Goal: Task Accomplishment & Management: Manage account settings

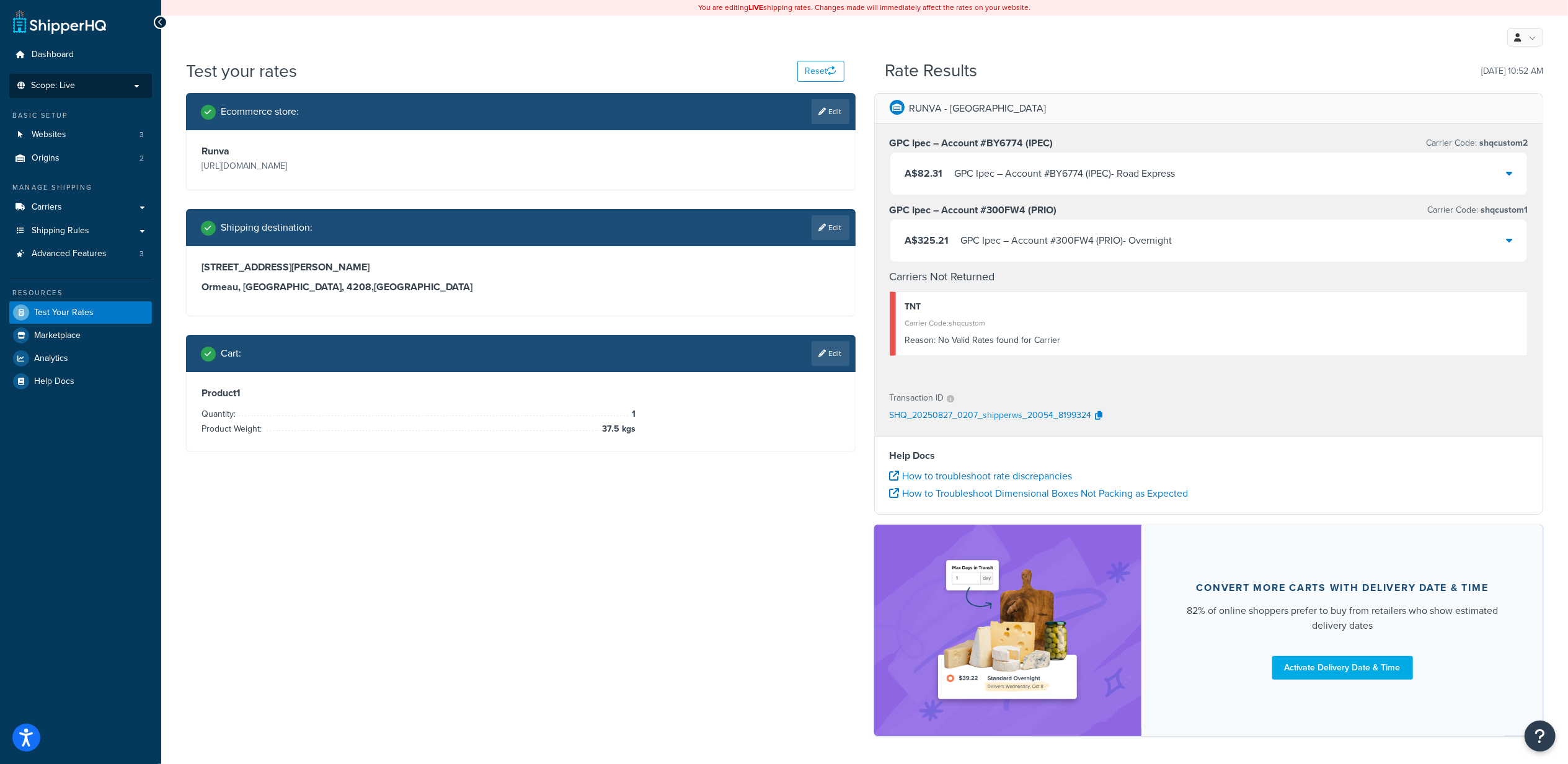
click at [125, 85] on p "Scope: Live" at bounding box center [80, 86] width 132 height 10
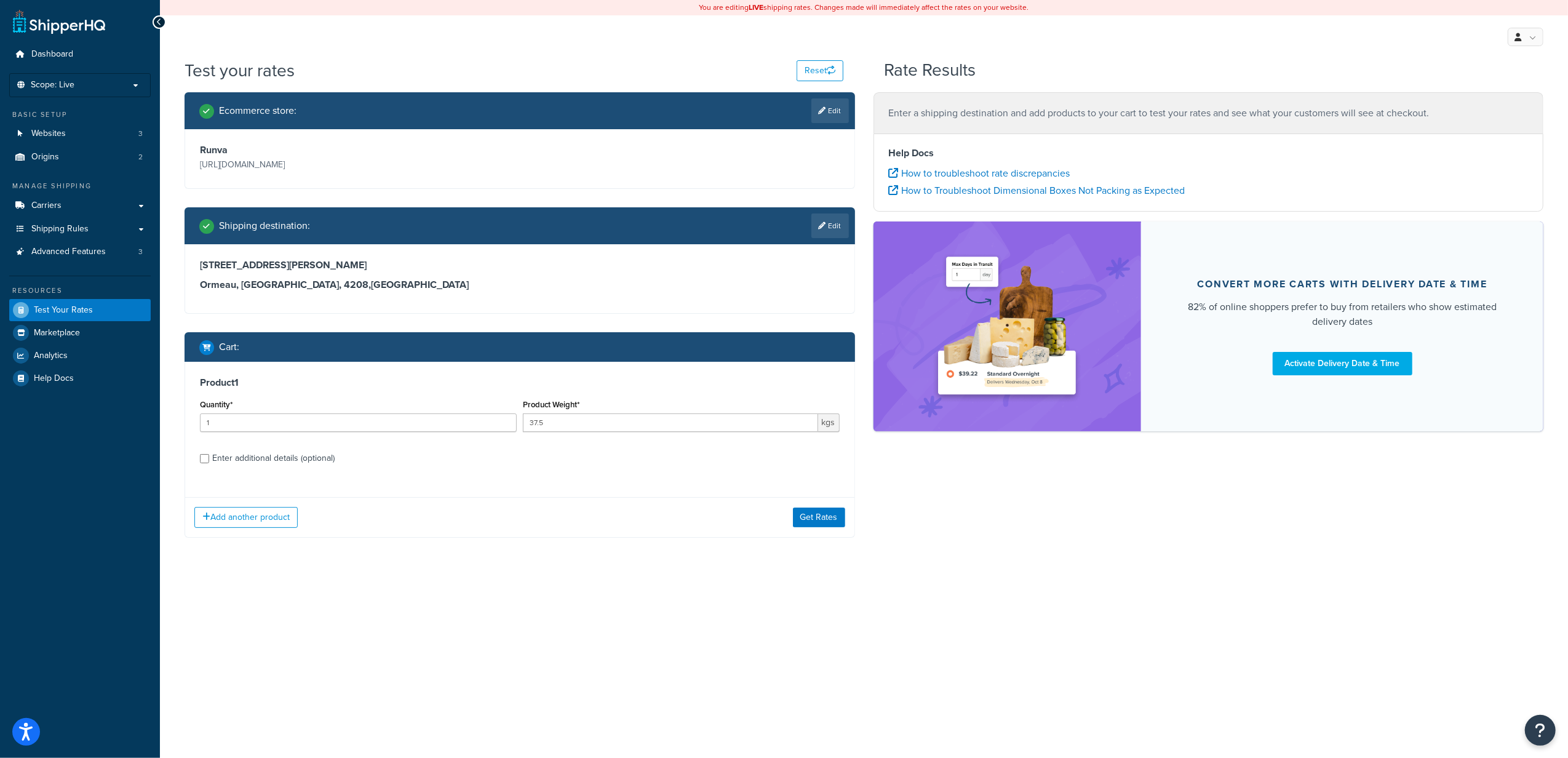
click at [808, 532] on div "Add another product Get Rates" at bounding box center [520, 517] width 670 height 40
click at [813, 522] on button "Get Rates" at bounding box center [818, 517] width 52 height 20
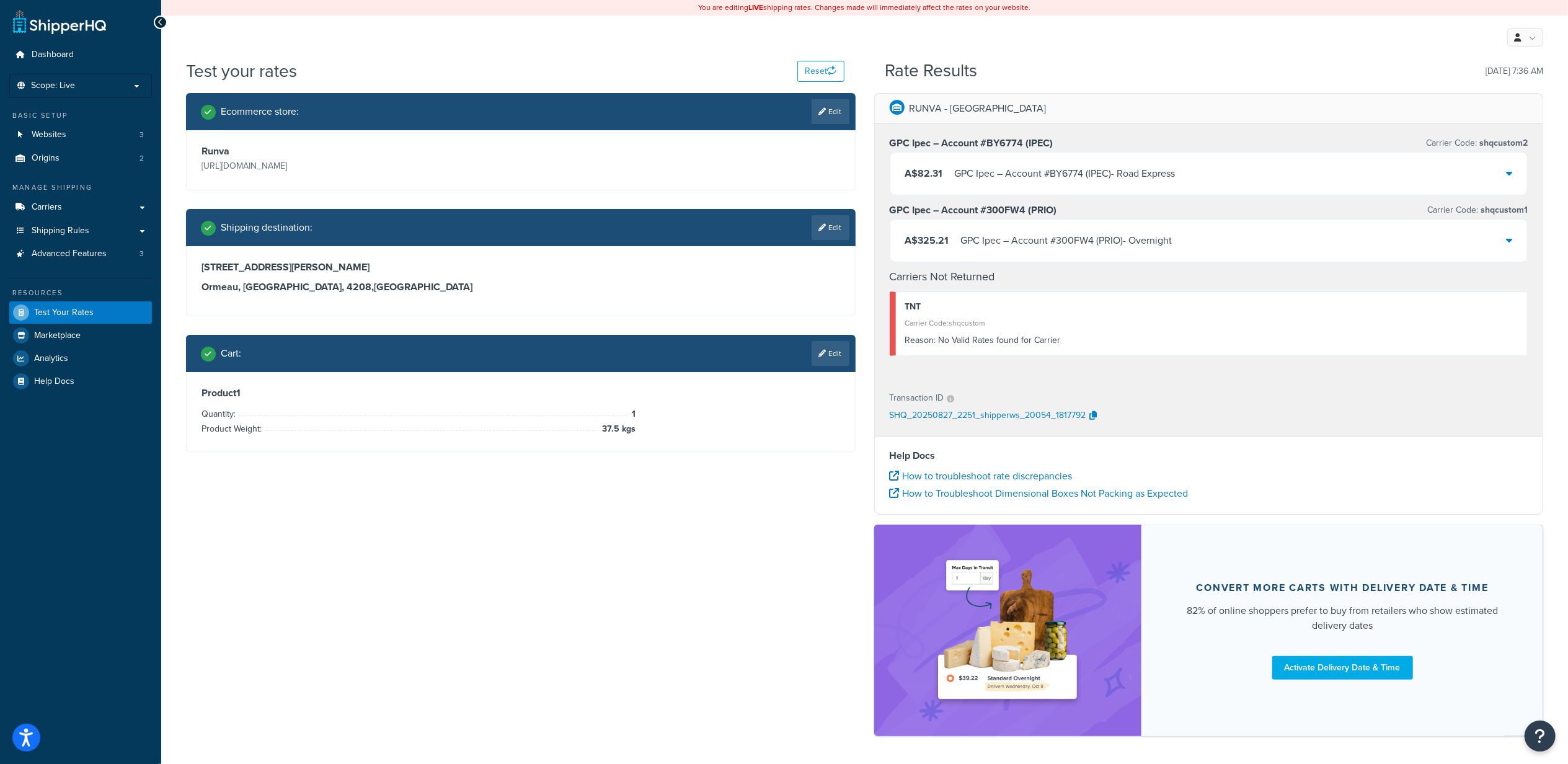
click at [614, 556] on div "Ecommerce store : Edit Runva https://www.runvawinch.com.au/ Shipping destinatio…" at bounding box center [864, 420] width 1376 height 656
click at [683, 552] on div "Ecommerce store : Edit Runva https://www.runvawinch.com.au/ Shipping destinatio…" at bounding box center [864, 420] width 1376 height 656
click at [293, 169] on p "https://www.runvawinch.com.au/" at bounding box center [360, 165] width 316 height 17
click at [429, 73] on div "Test your rates Reset" at bounding box center [515, 71] width 658 height 24
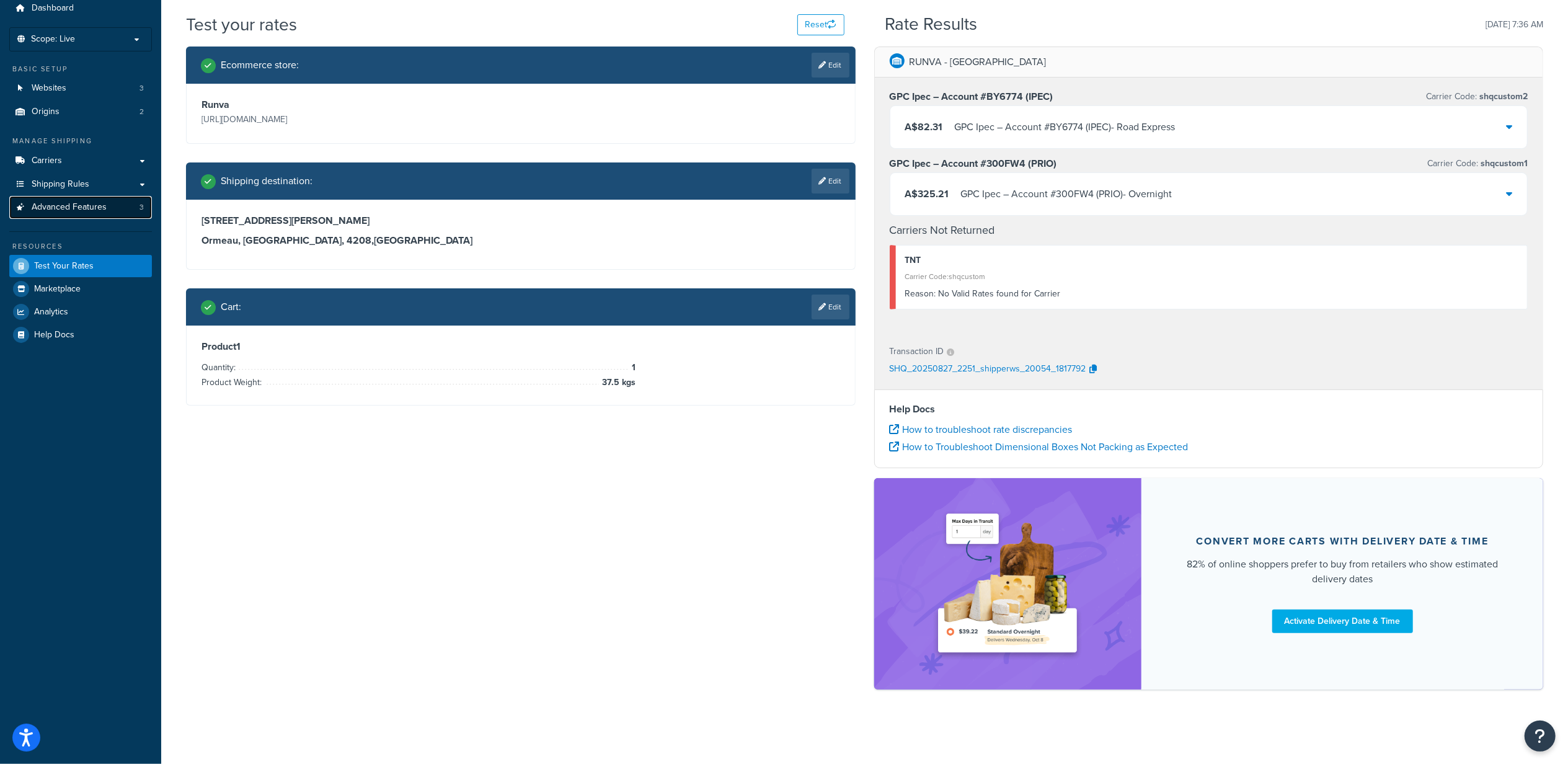
click at [107, 203] on link "Advanced Features 3" at bounding box center [80, 207] width 143 height 23
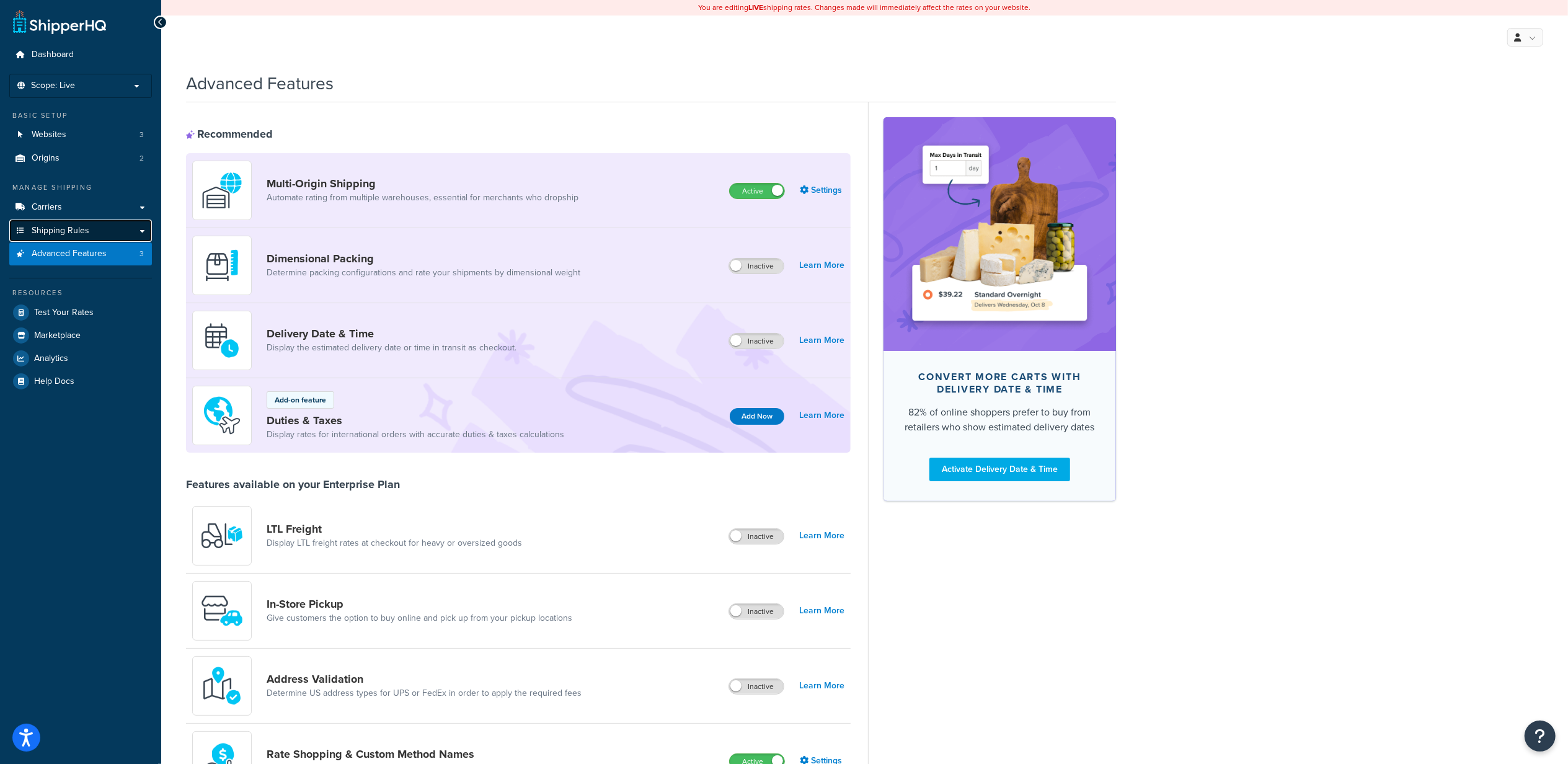
click at [89, 234] on link "Shipping Rules" at bounding box center [80, 231] width 143 height 23
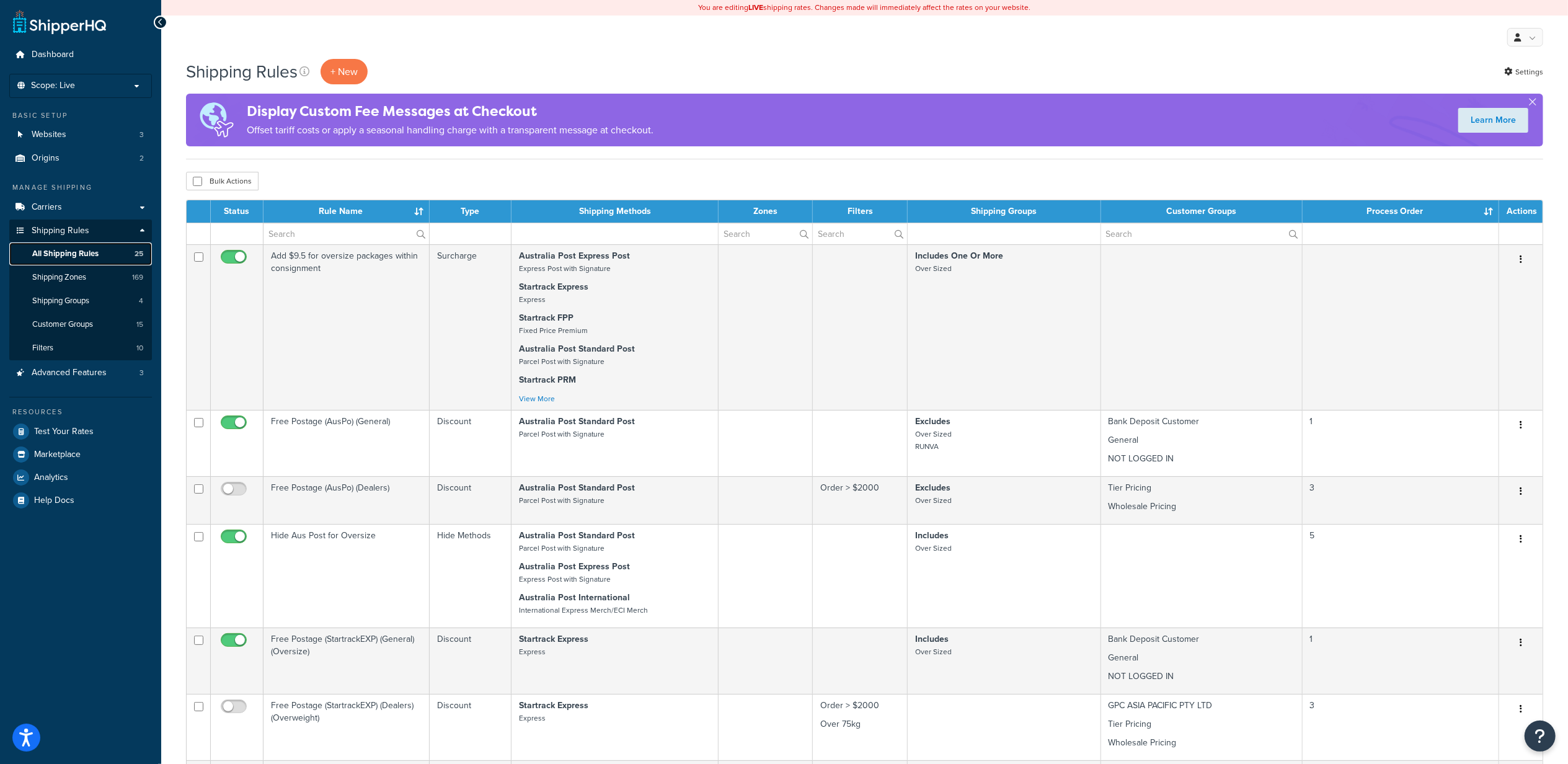
click at [67, 246] on link "All Shipping Rules 25" at bounding box center [80, 254] width 143 height 23
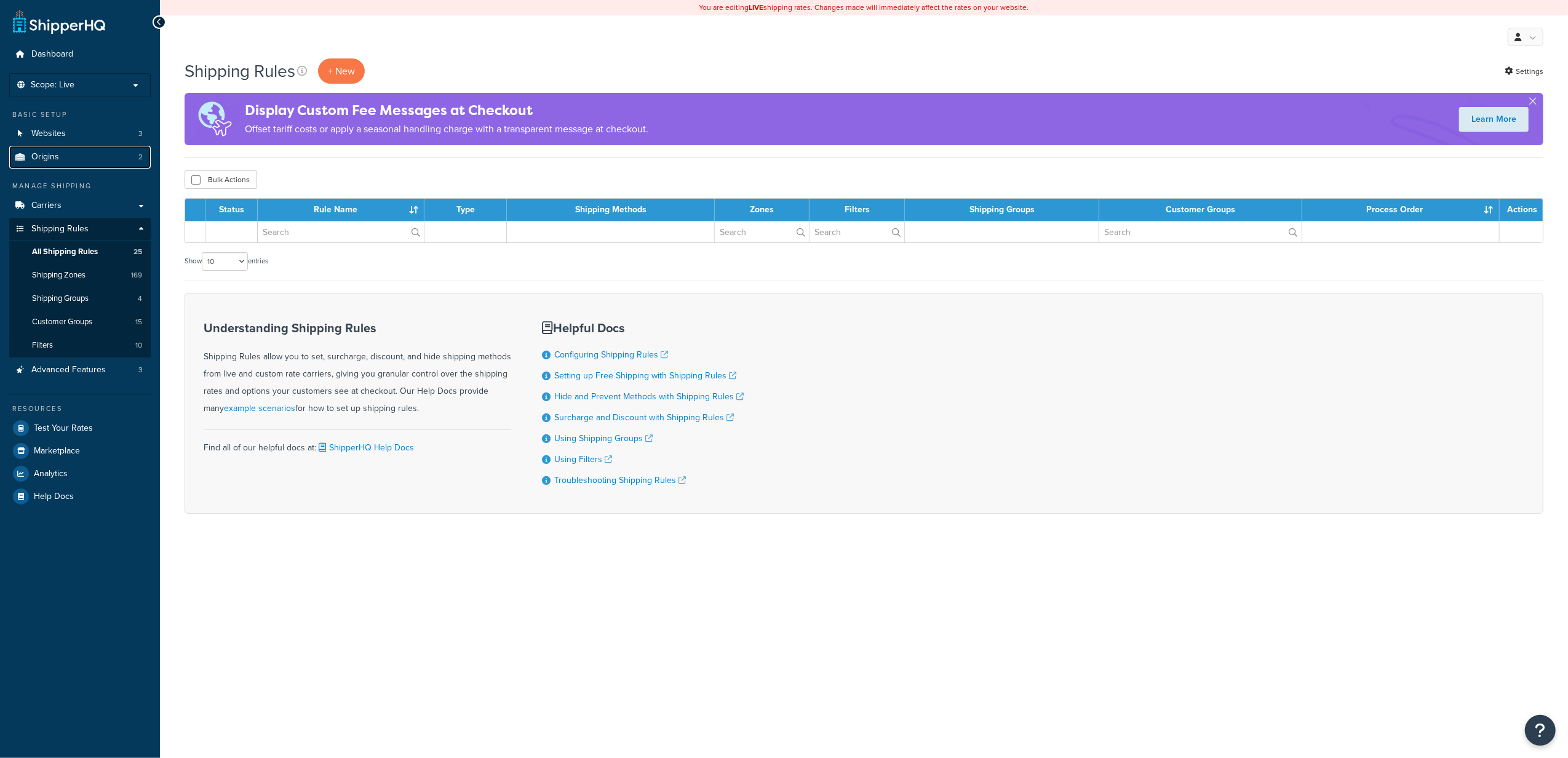
click at [60, 156] on link "Origins 2" at bounding box center [79, 157] width 141 height 23
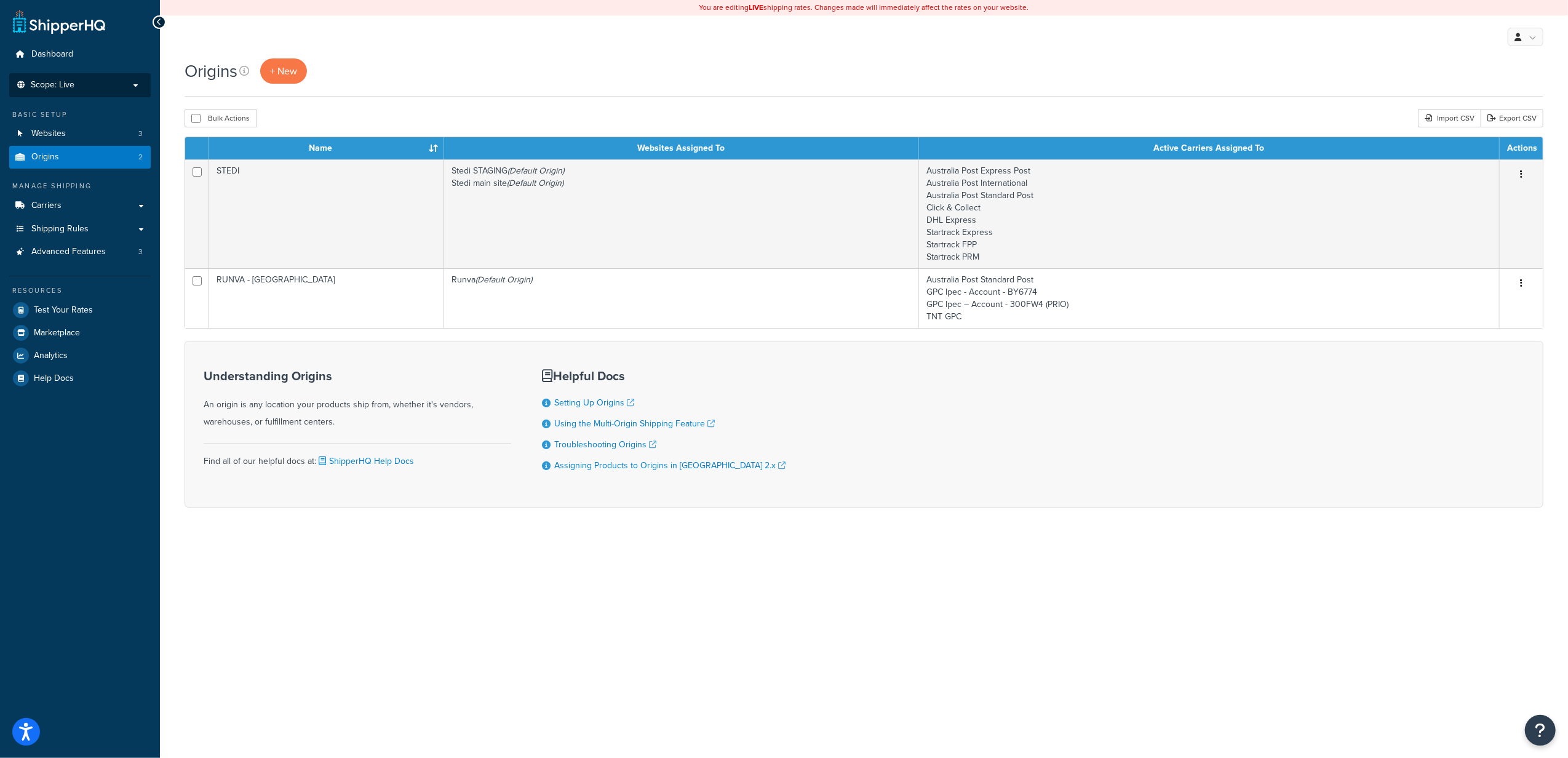
click at [88, 82] on p "Scope: Live" at bounding box center [79, 85] width 130 height 10
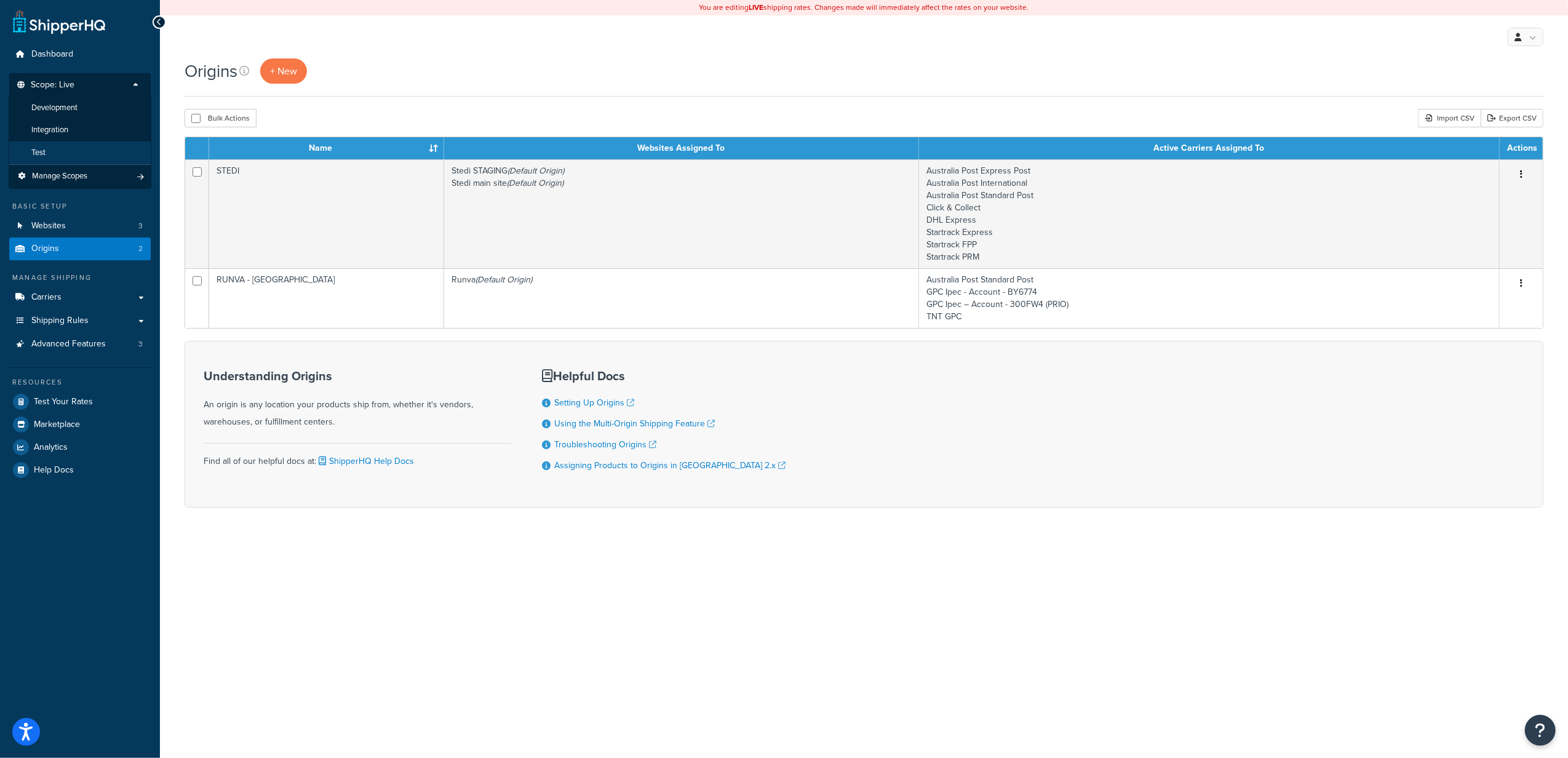
click at [75, 146] on li "Test" at bounding box center [79, 152] width 142 height 23
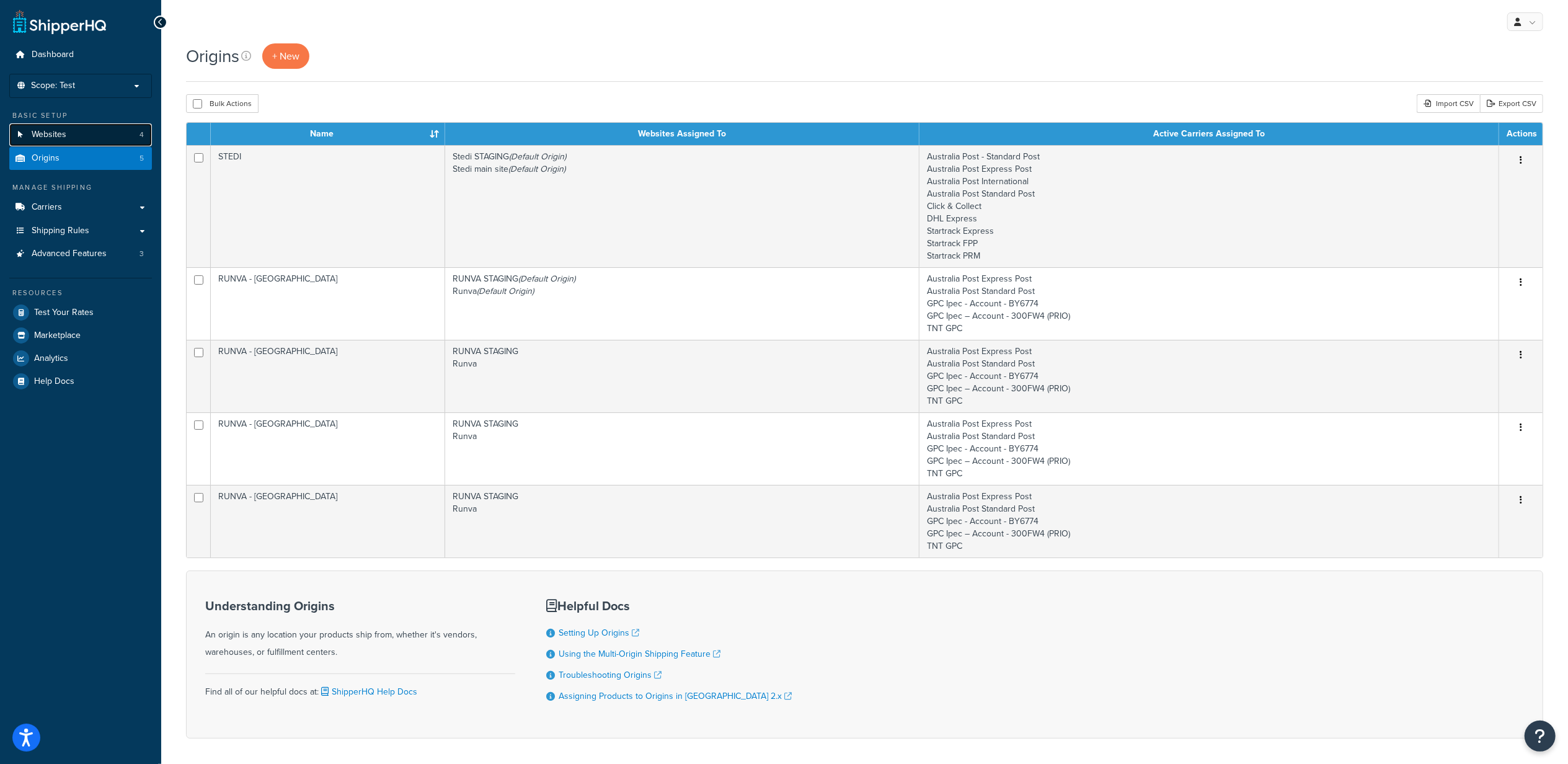
click at [92, 131] on link "Websites 4" at bounding box center [80, 134] width 143 height 23
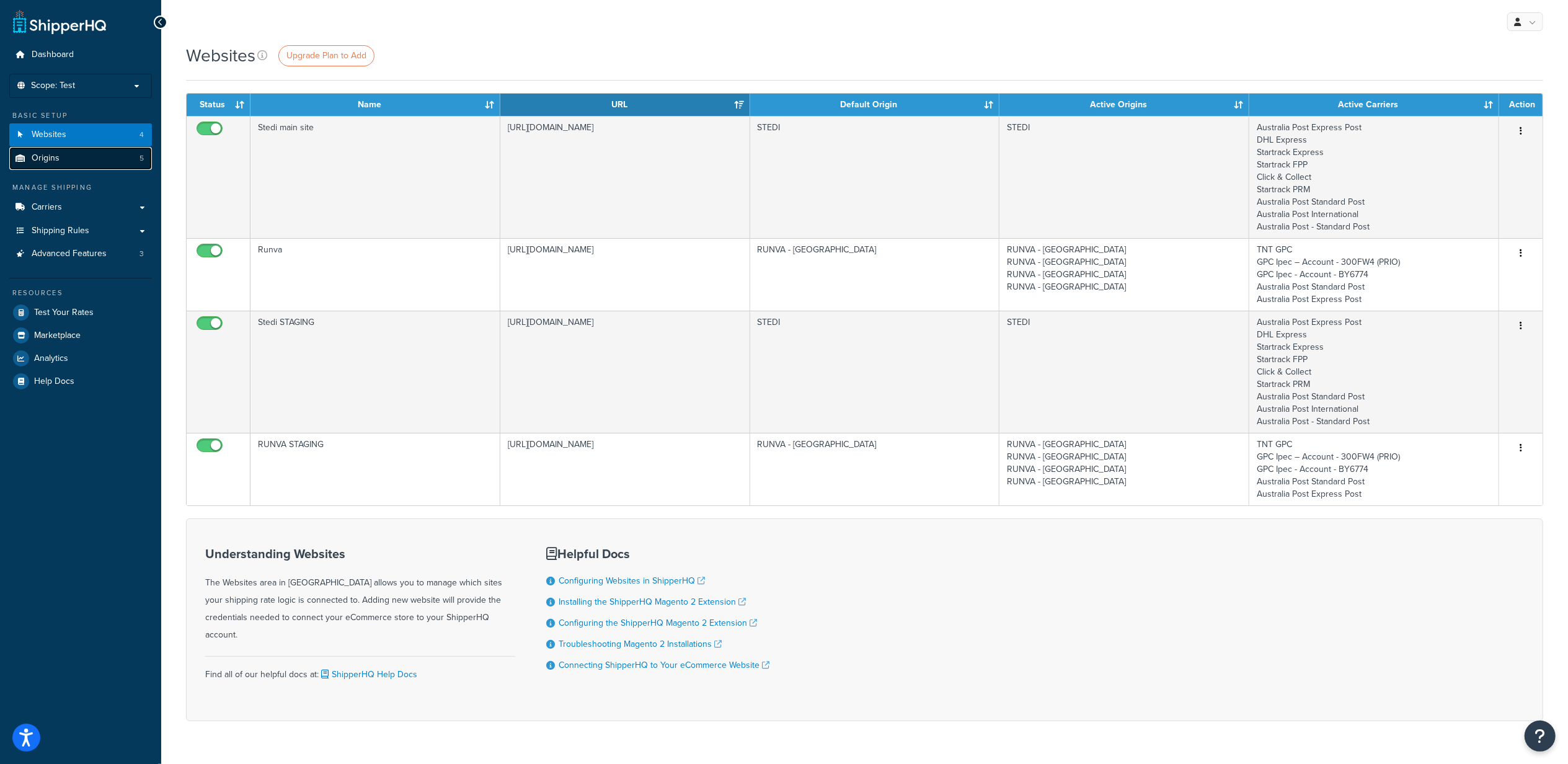
click at [108, 154] on link "Origins 5" at bounding box center [80, 158] width 143 height 23
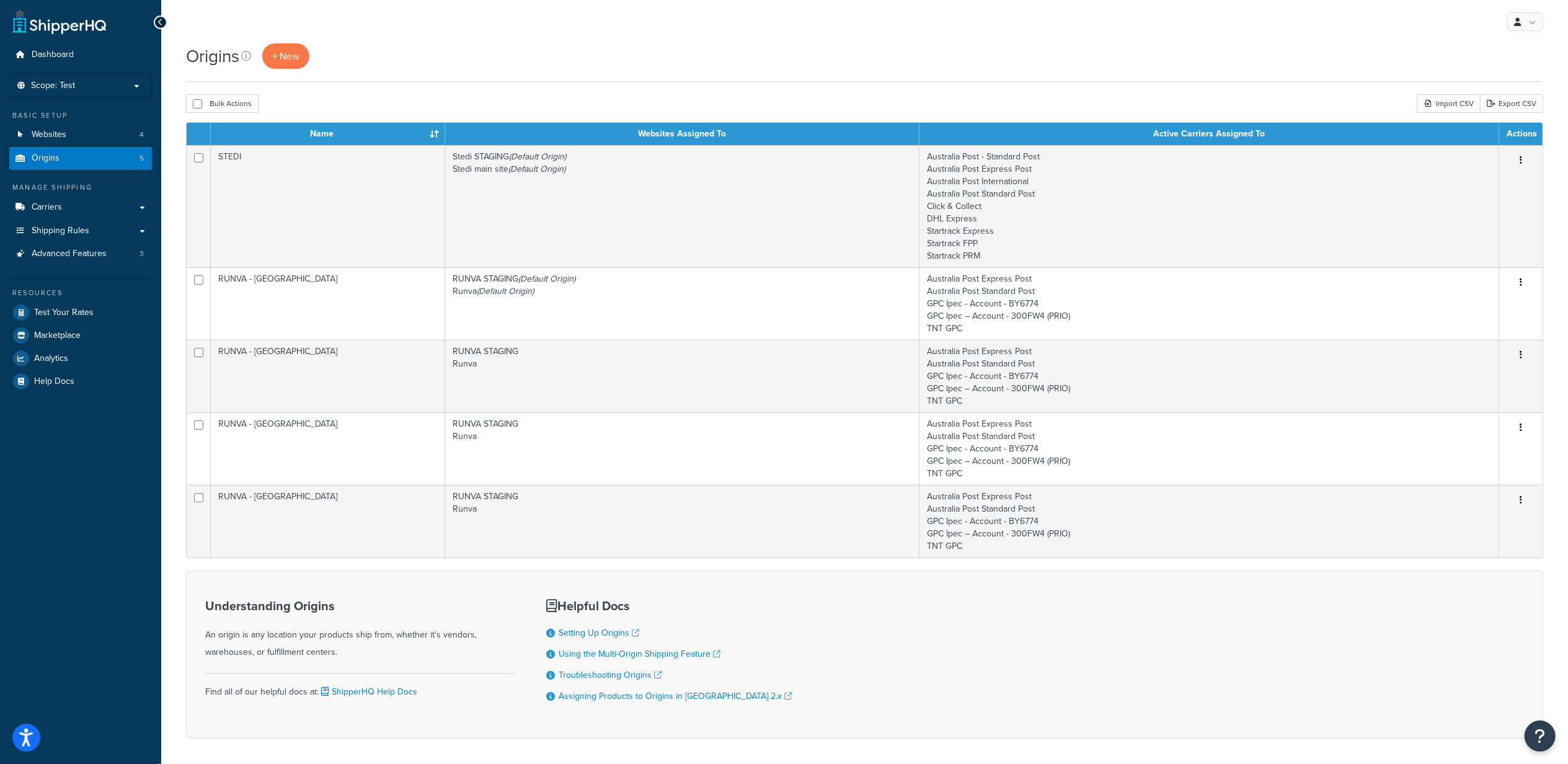
click at [851, 30] on div "My Profile Billing Global Settings Contact Us Logout" at bounding box center [864, 21] width 1407 height 43
drag, startPoint x: 118, startPoint y: 81, endPoint x: 120, endPoint y: 87, distance: 6.3
click at [120, 86] on p "Scope: Test" at bounding box center [80, 86] width 132 height 10
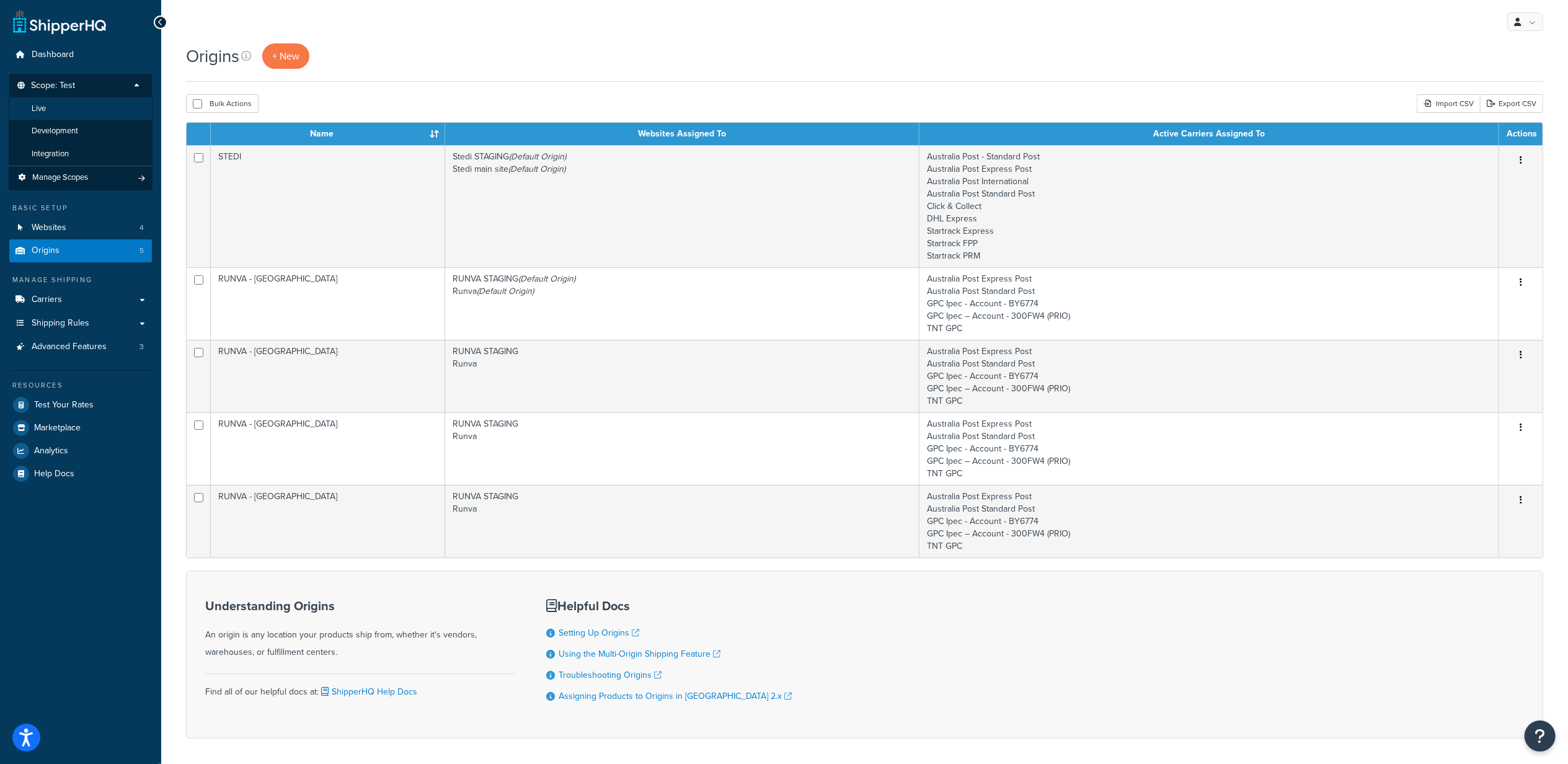
click at [83, 108] on li "Live" at bounding box center [80, 108] width 143 height 23
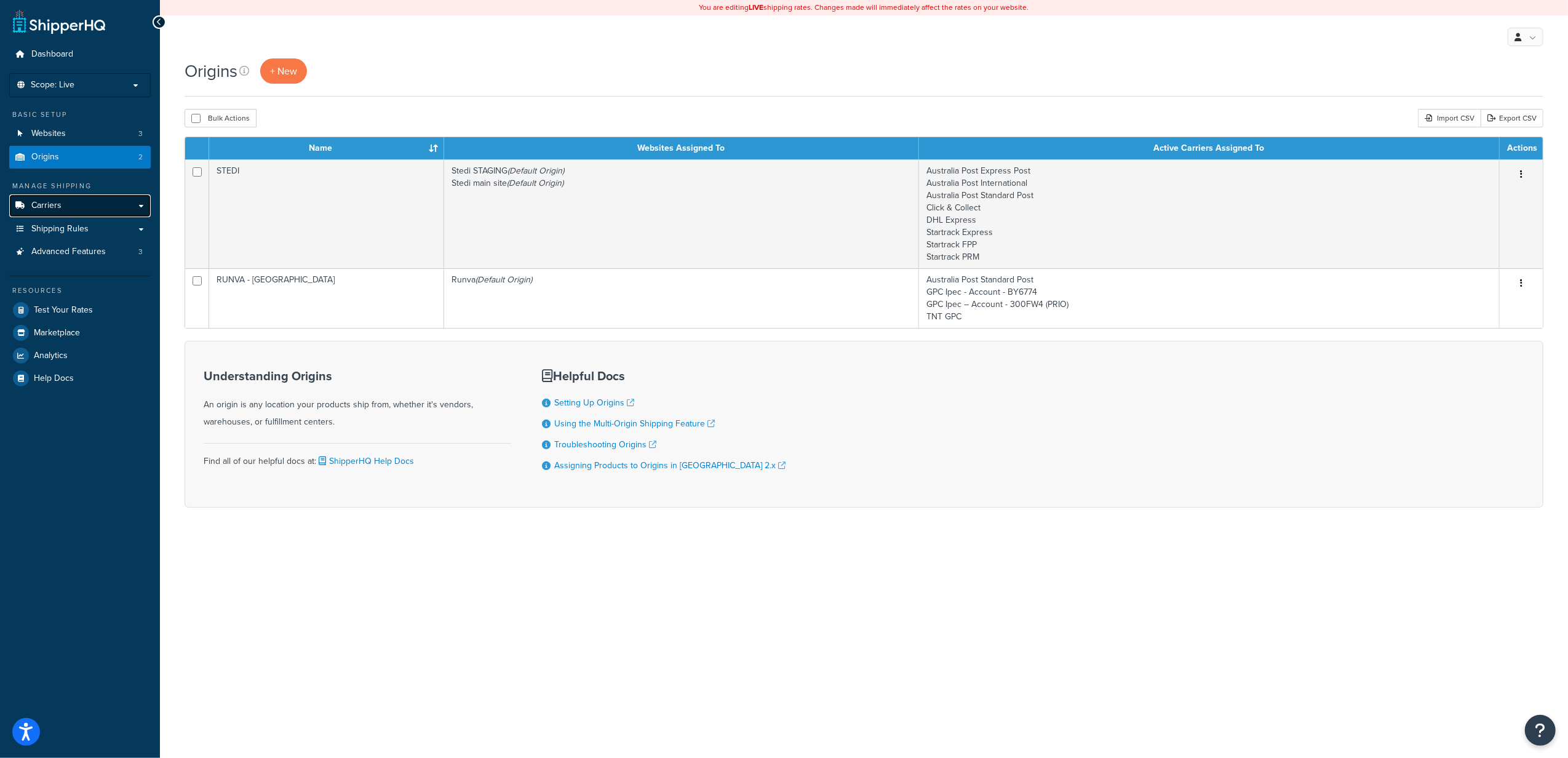
click at [52, 213] on link "Carriers" at bounding box center [79, 205] width 141 height 23
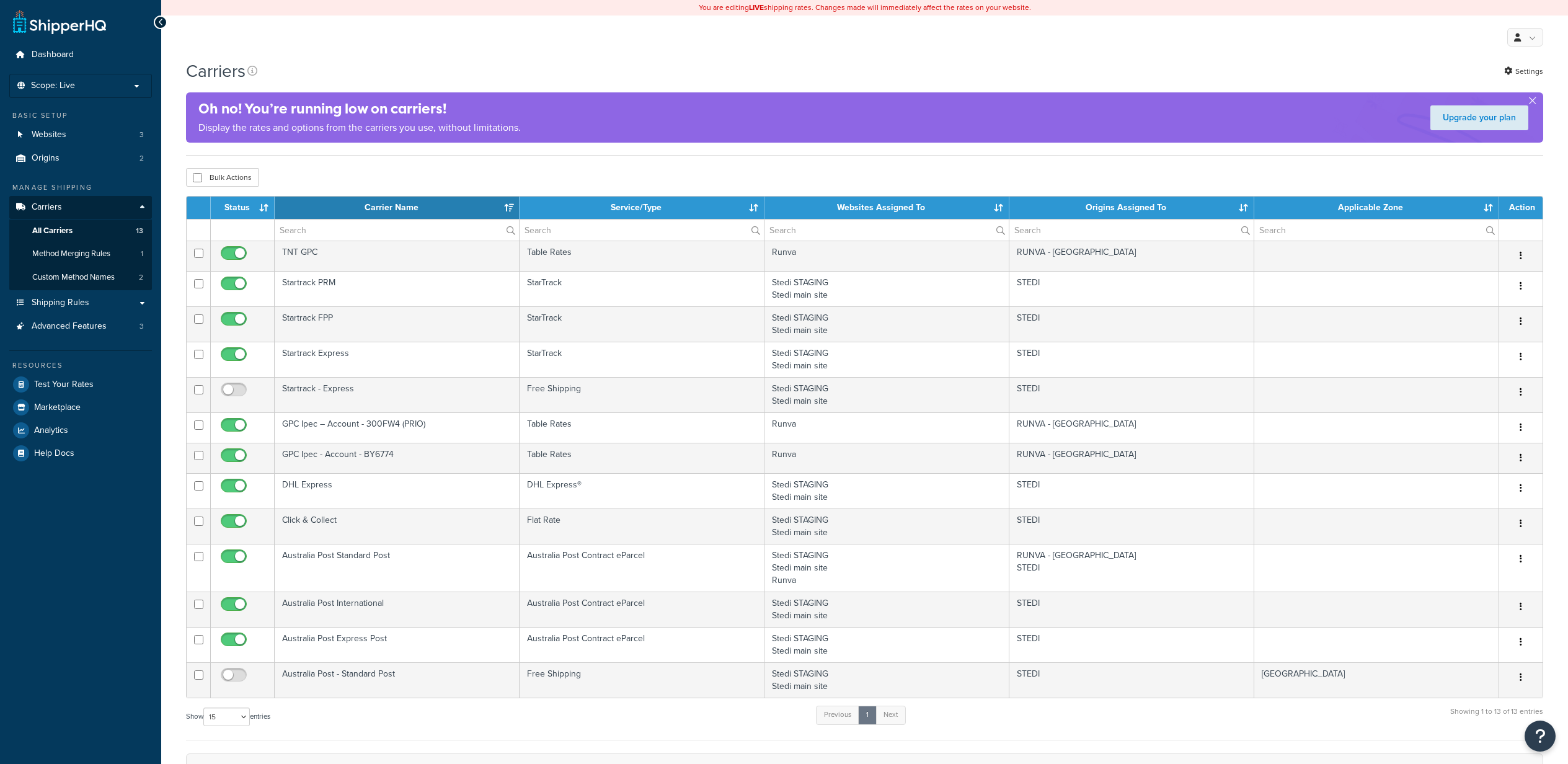
select select "15"
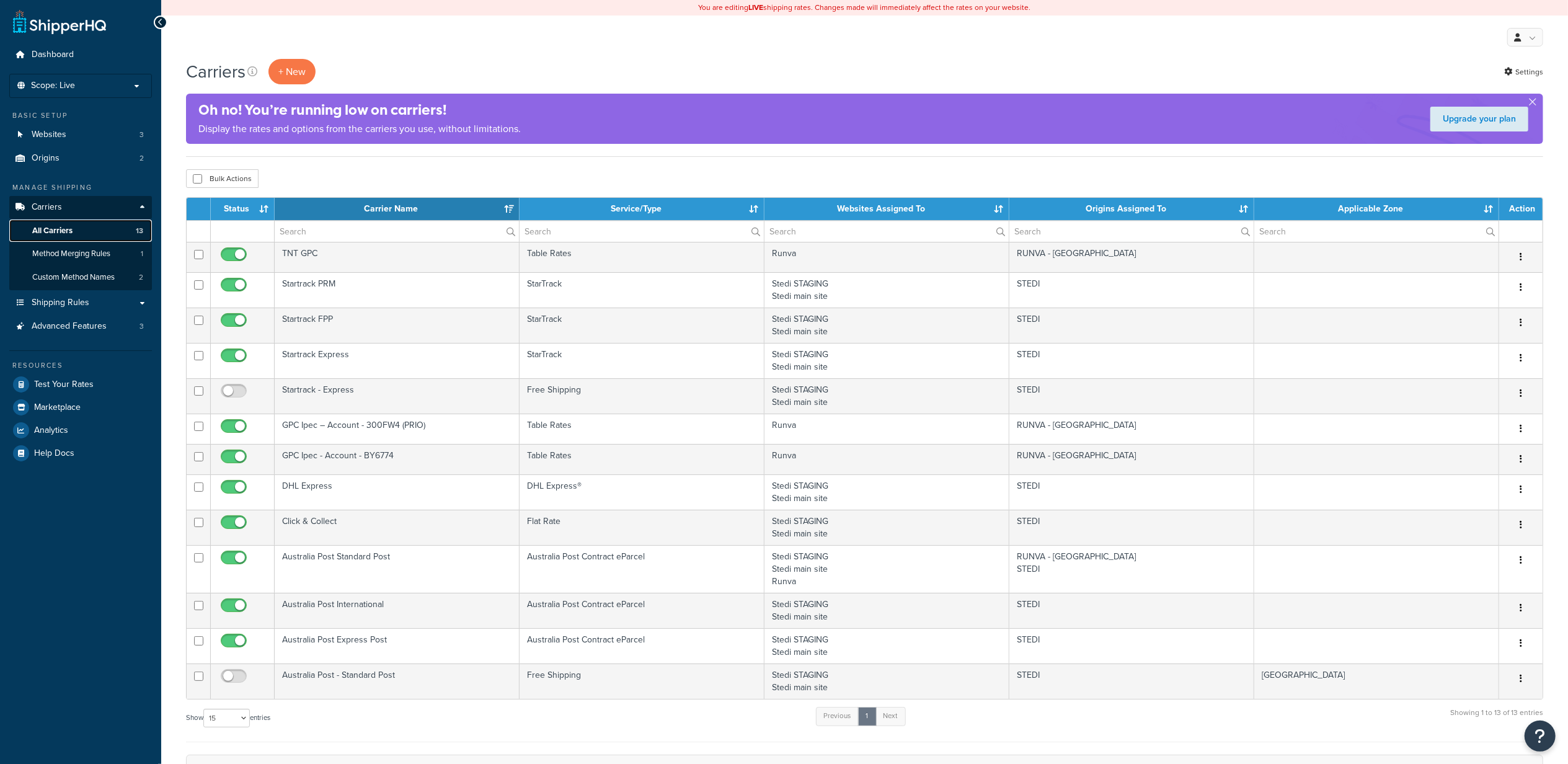
click at [95, 234] on link "All Carriers 13" at bounding box center [80, 231] width 143 height 23
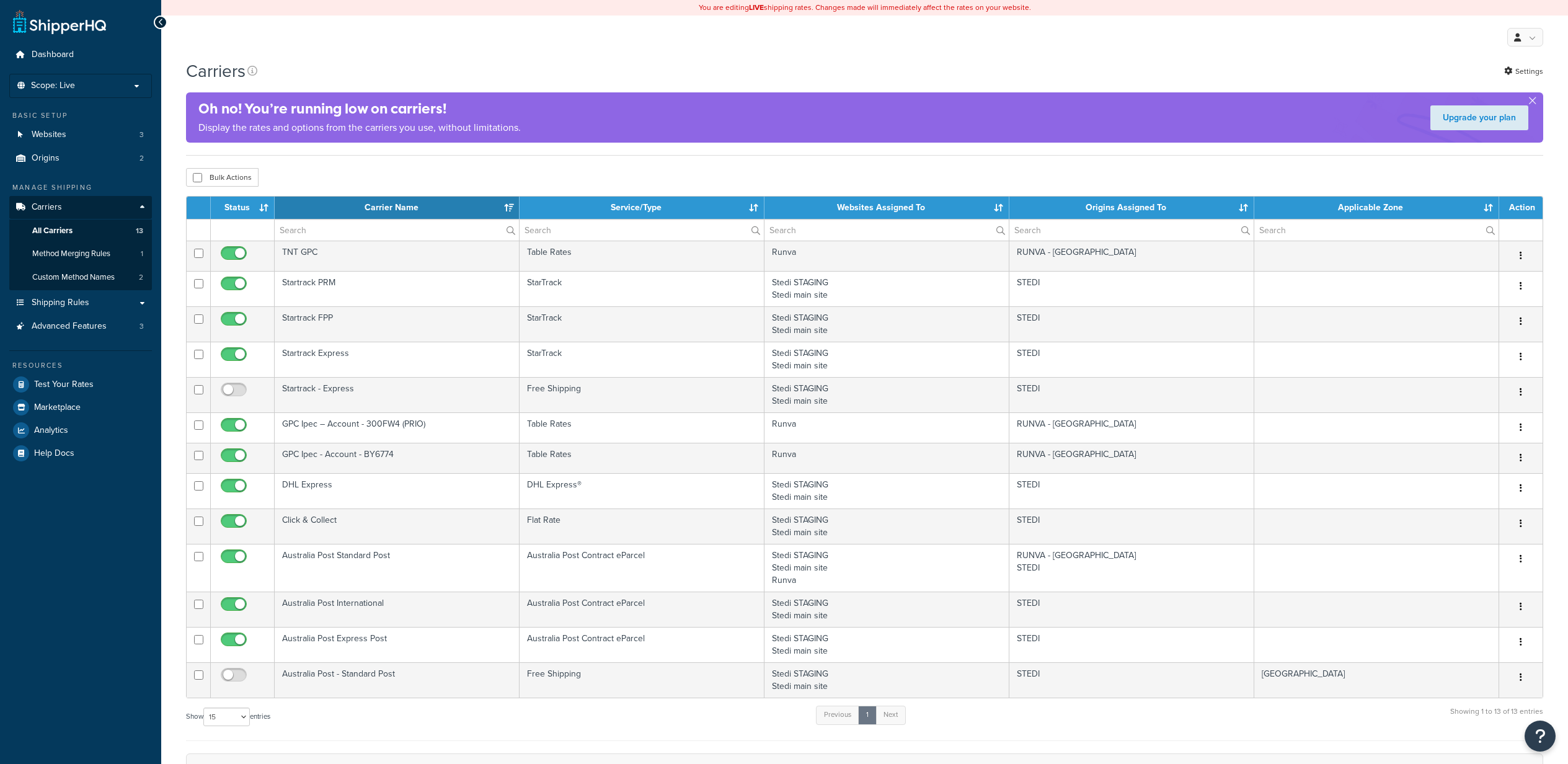
select select "15"
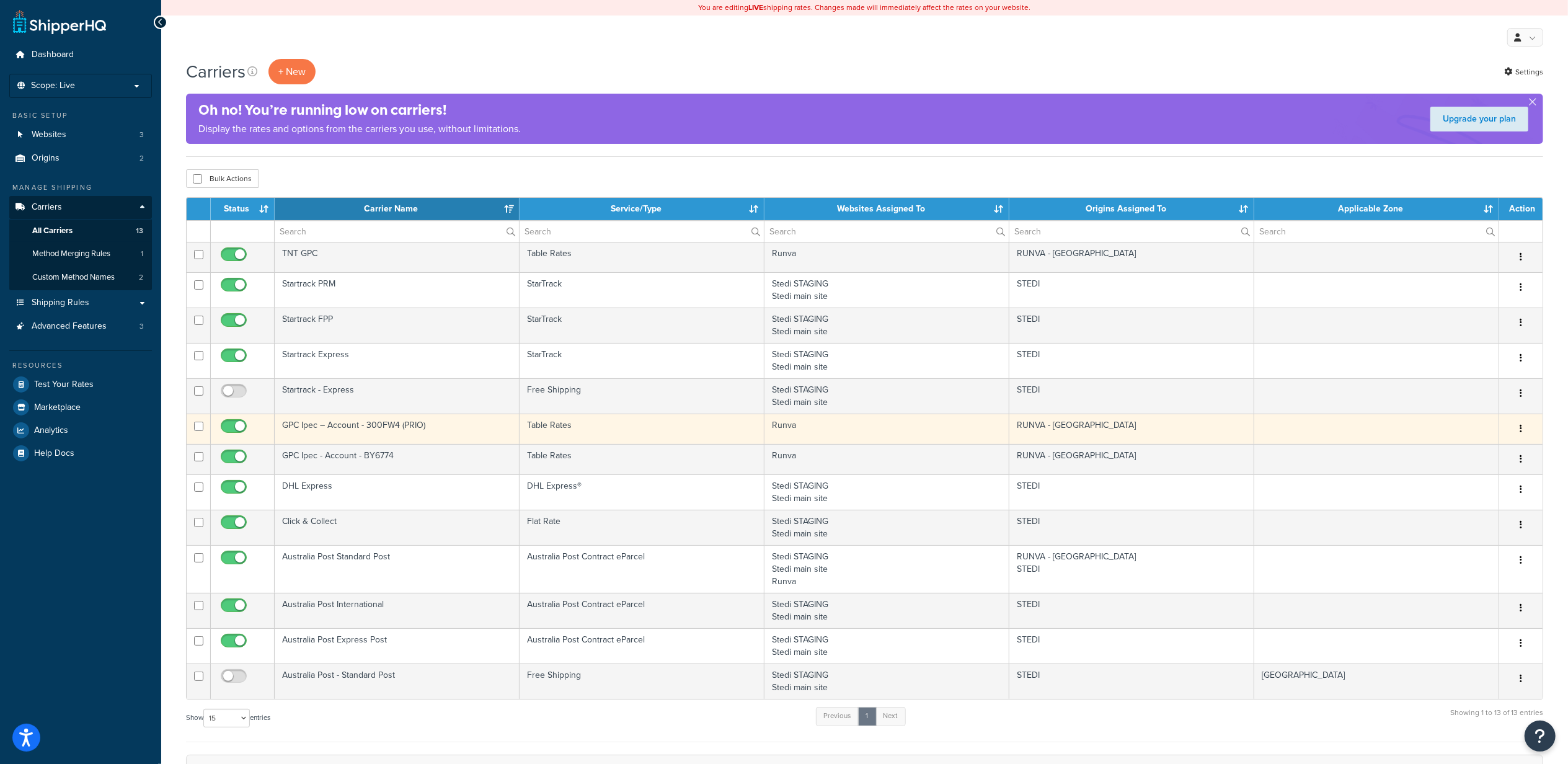
click at [446, 435] on td "GPC Ipec – Account - 300FW4 (PRIO)" at bounding box center [397, 428] width 245 height 30
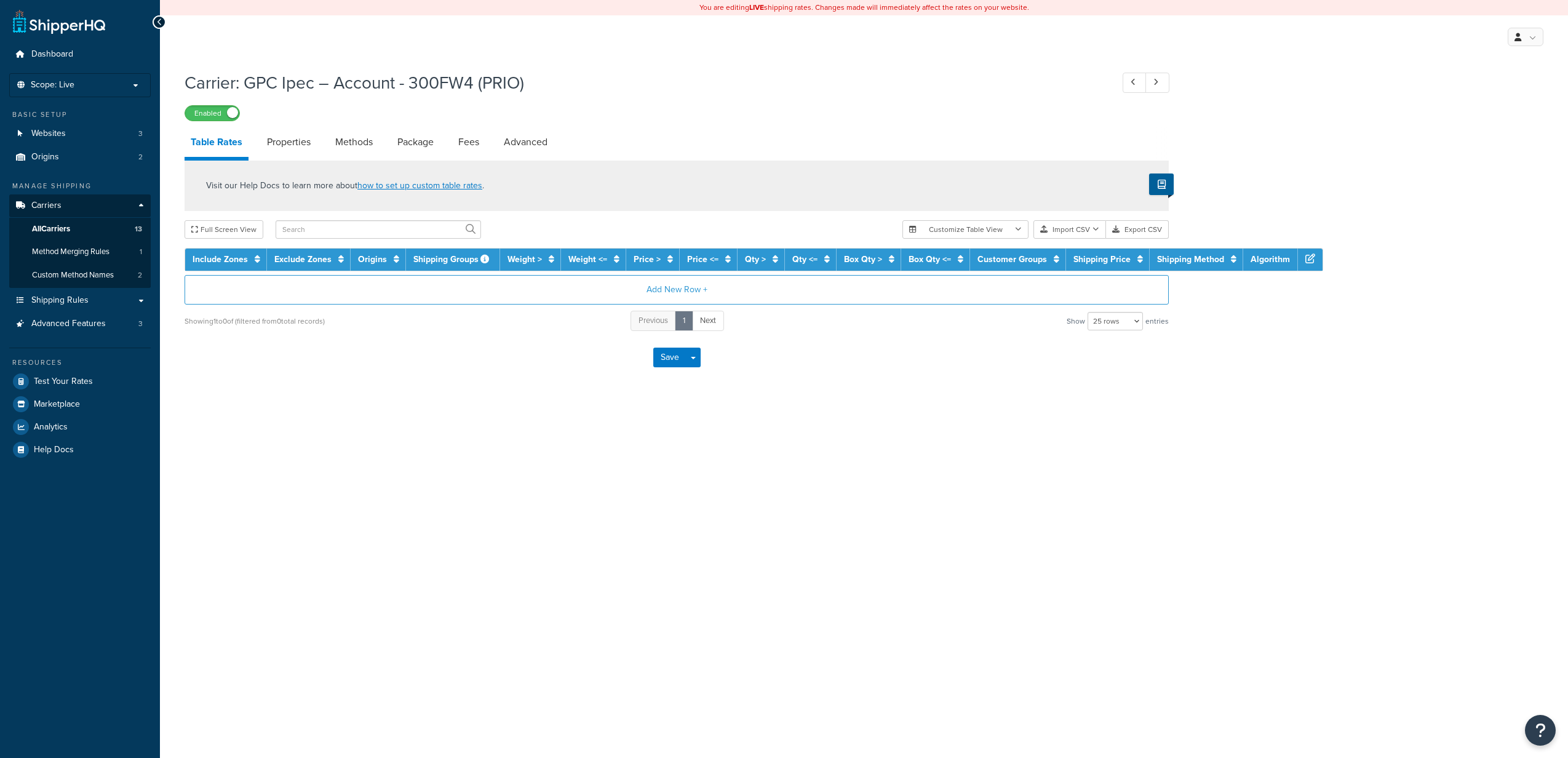
select select "25"
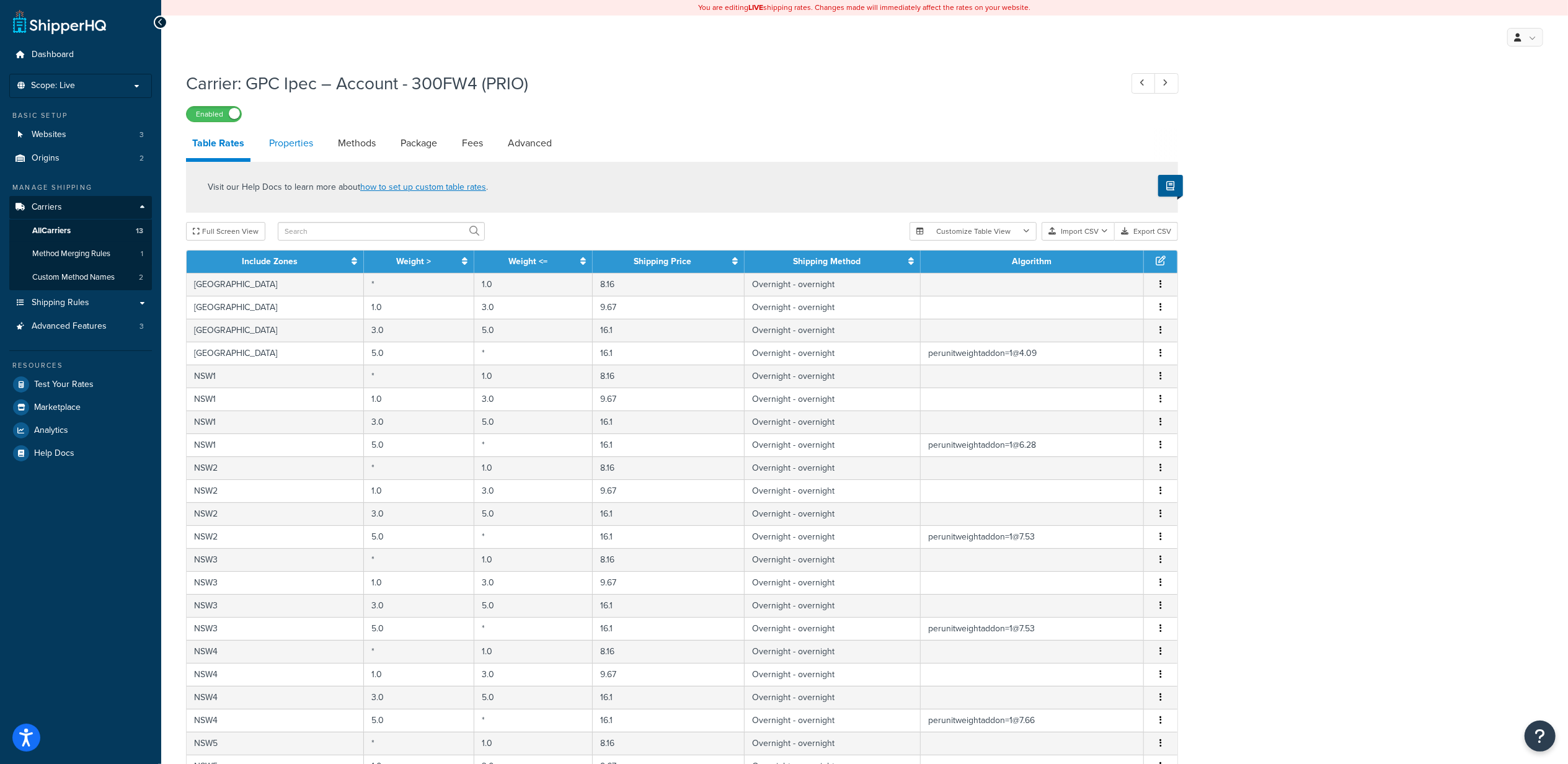
click at [292, 147] on link "Properties" at bounding box center [291, 143] width 56 height 29
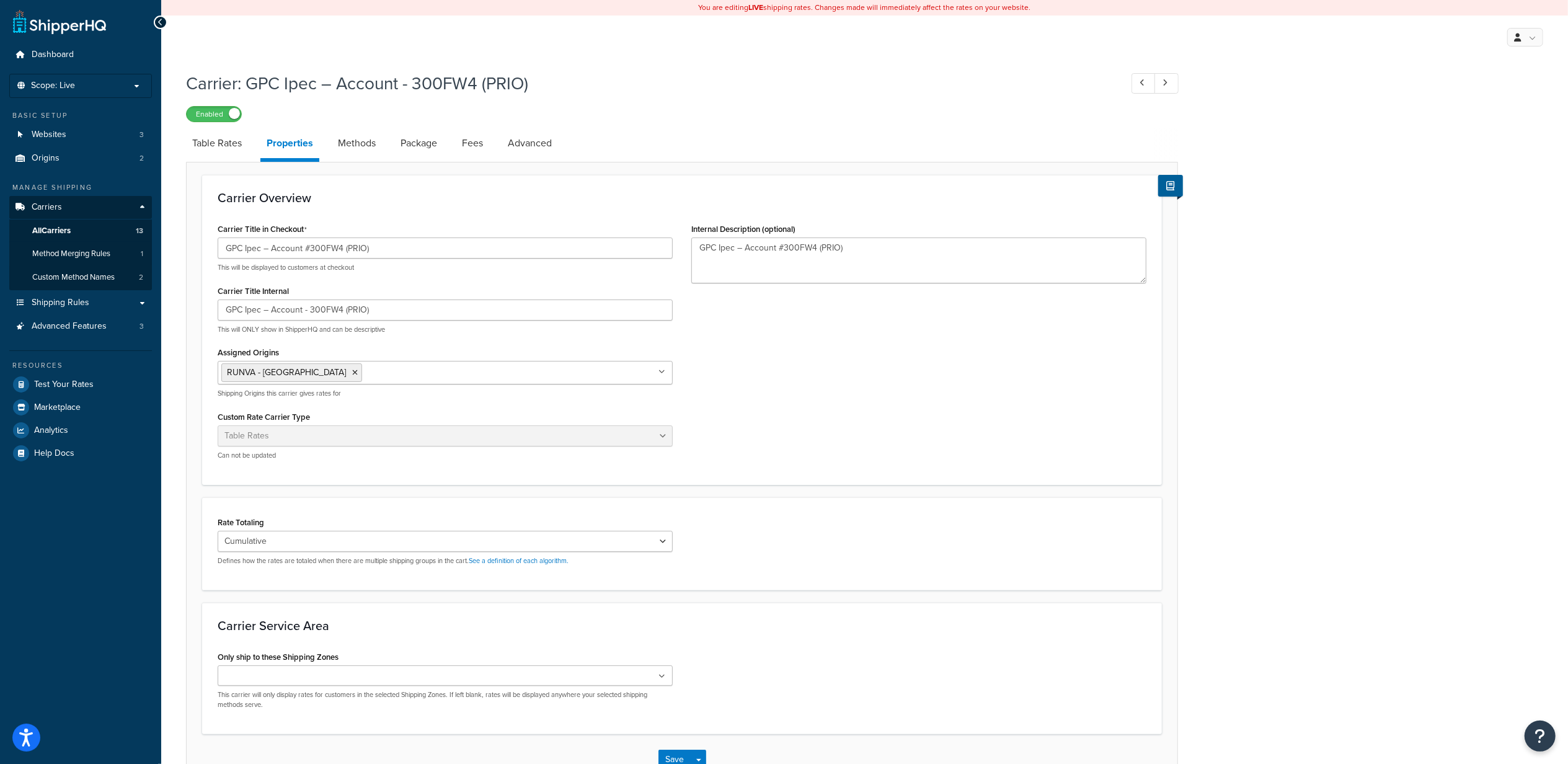
scroll to position [86, 0]
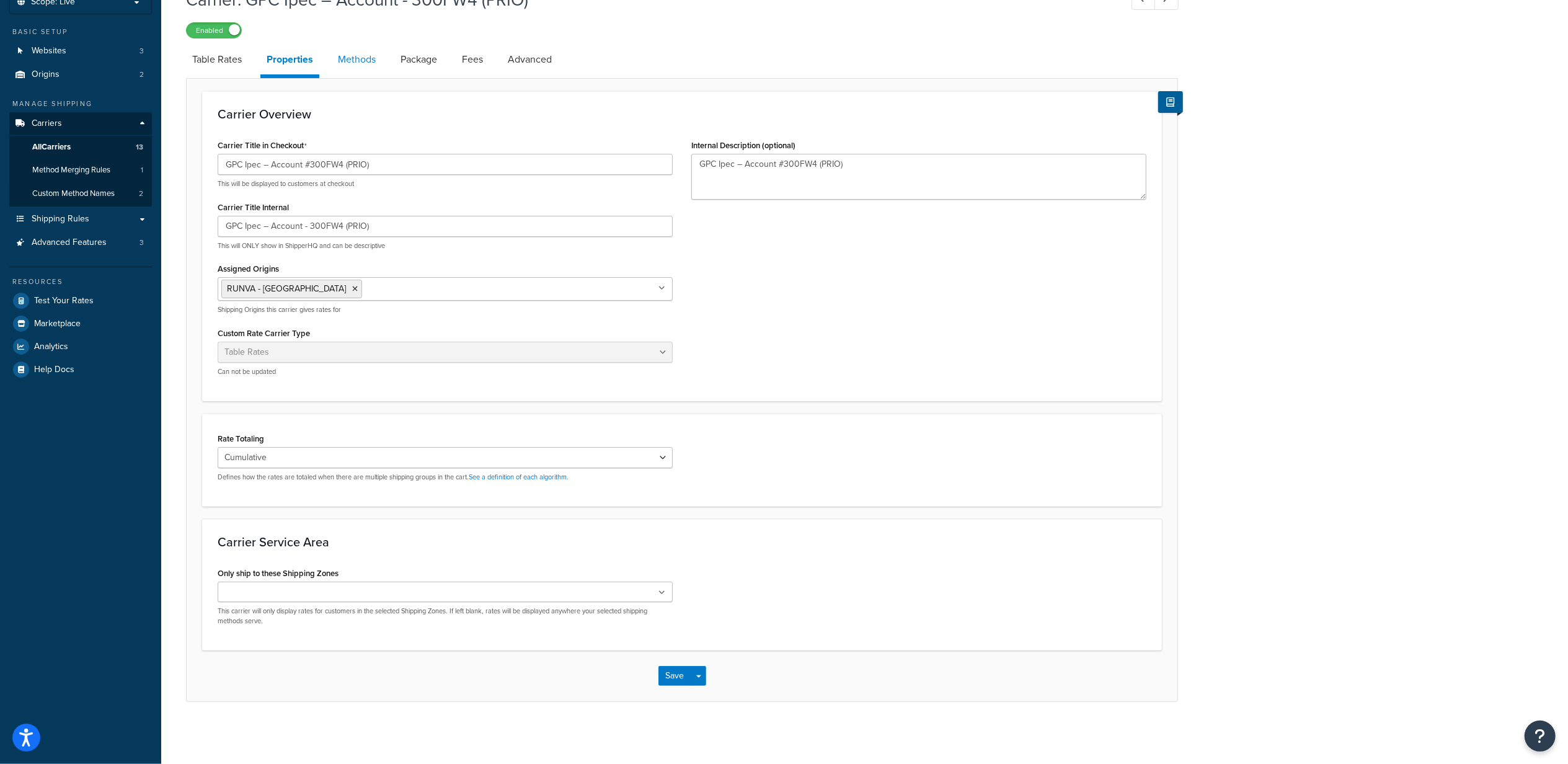
click at [344, 71] on link "Methods" at bounding box center [357, 60] width 51 height 29
select select "25"
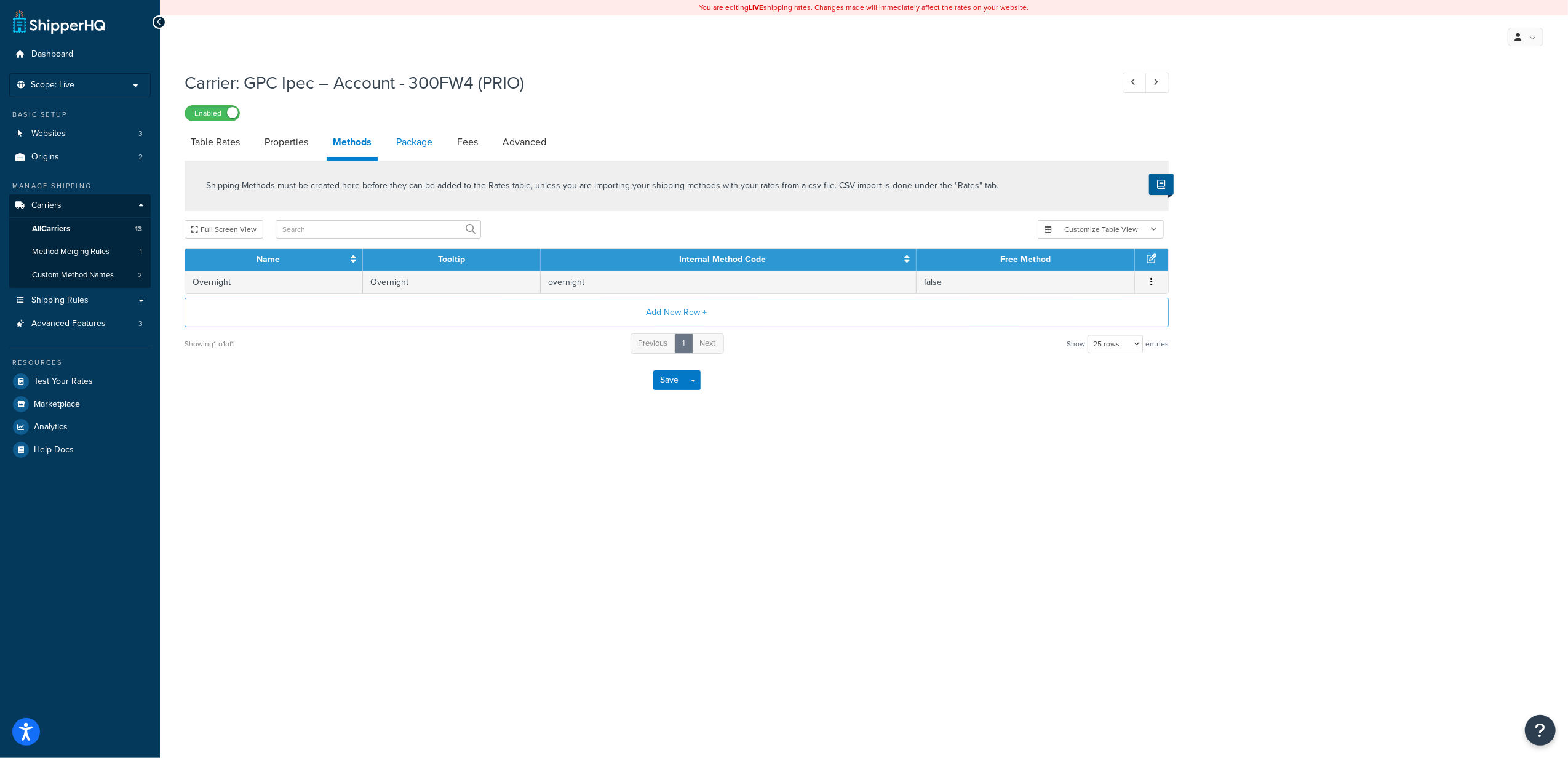
click at [414, 142] on link "Package" at bounding box center [413, 142] width 48 height 29
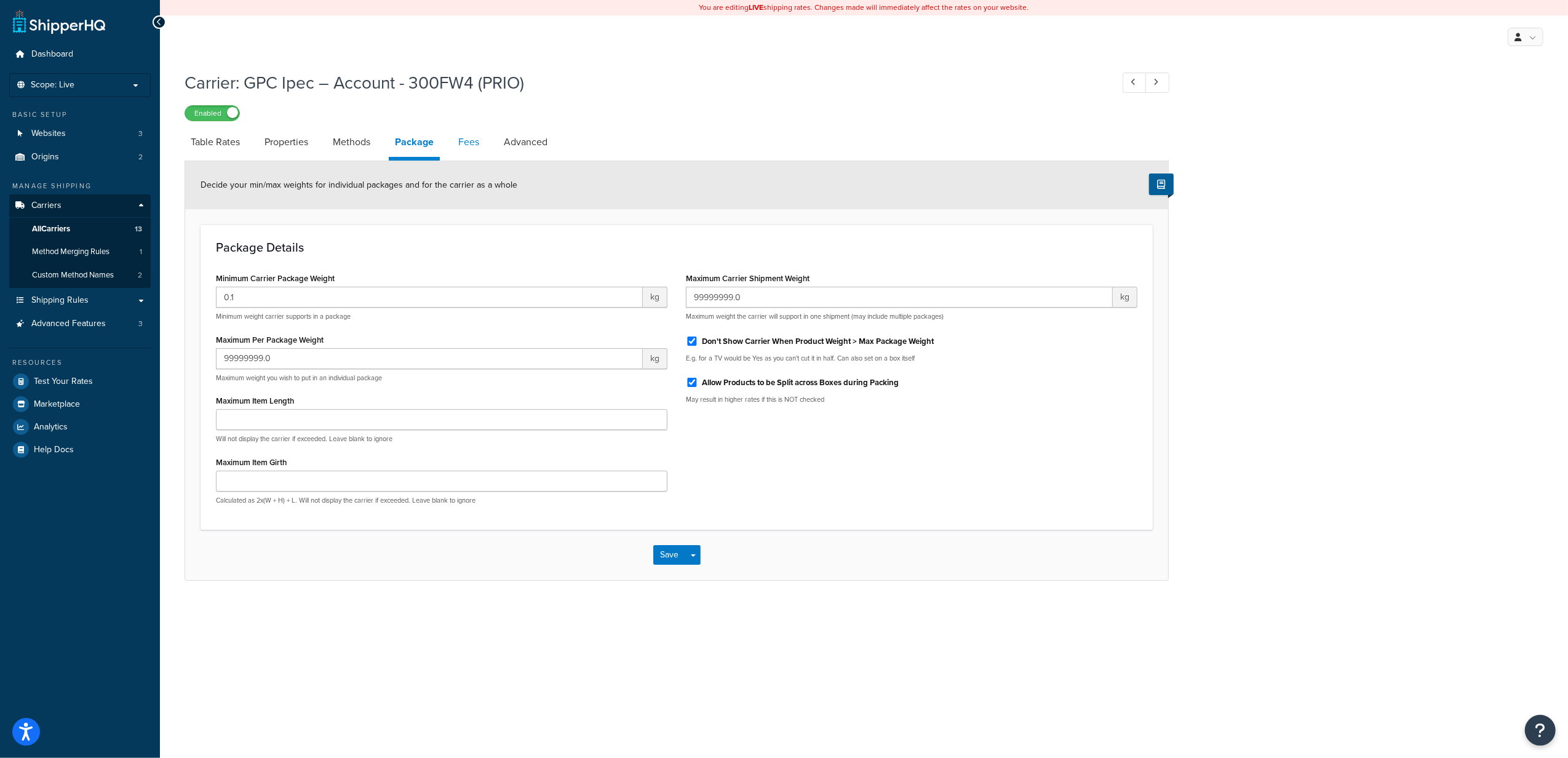
click at [476, 151] on link "Fees" at bounding box center [469, 142] width 33 height 29
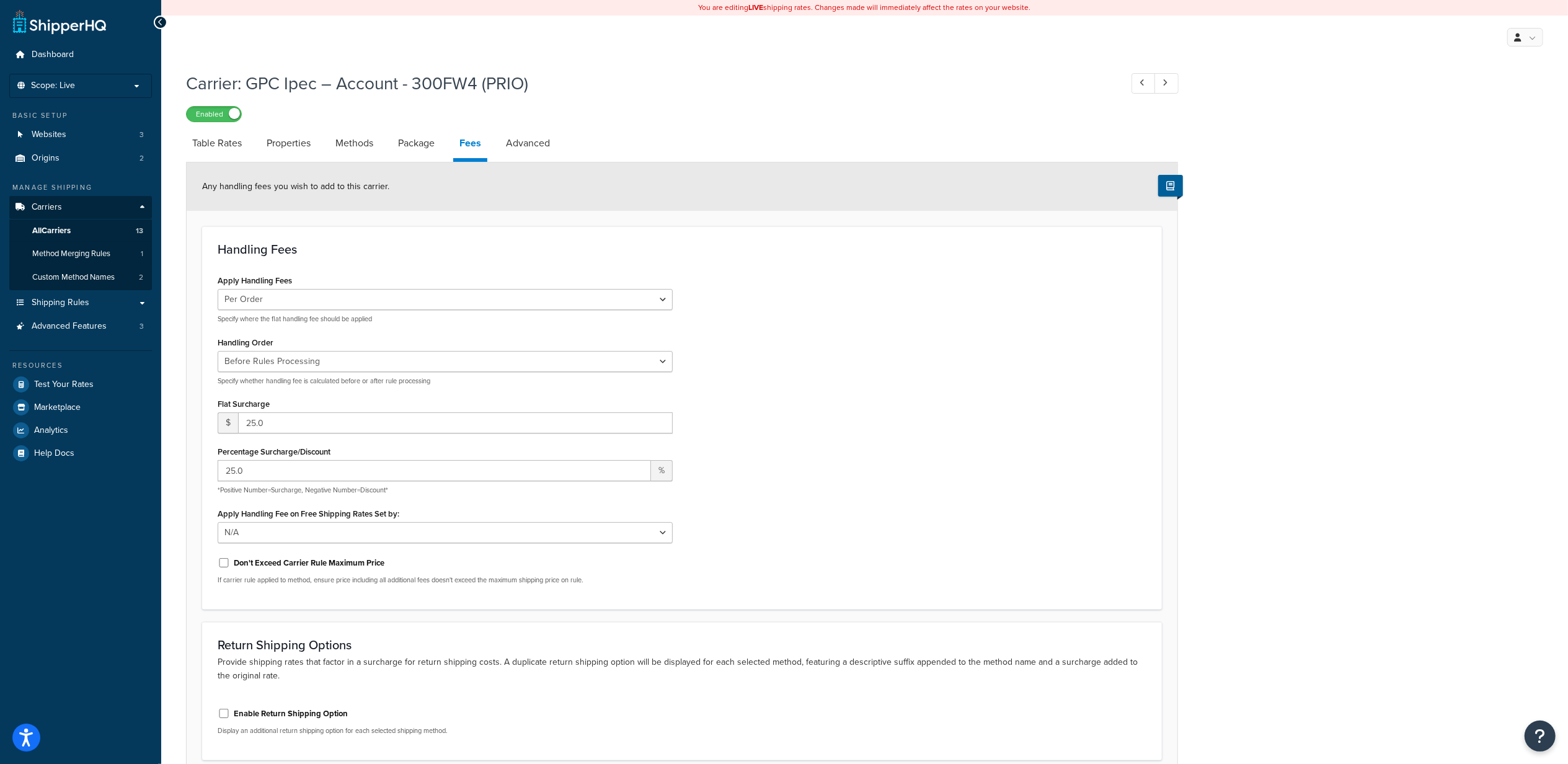
click at [536, 170] on div "Any handling fees you wish to add to this carrier." at bounding box center [681, 187] width 990 height 49
click at [533, 149] on link "Advanced" at bounding box center [527, 143] width 56 height 29
select select "false"
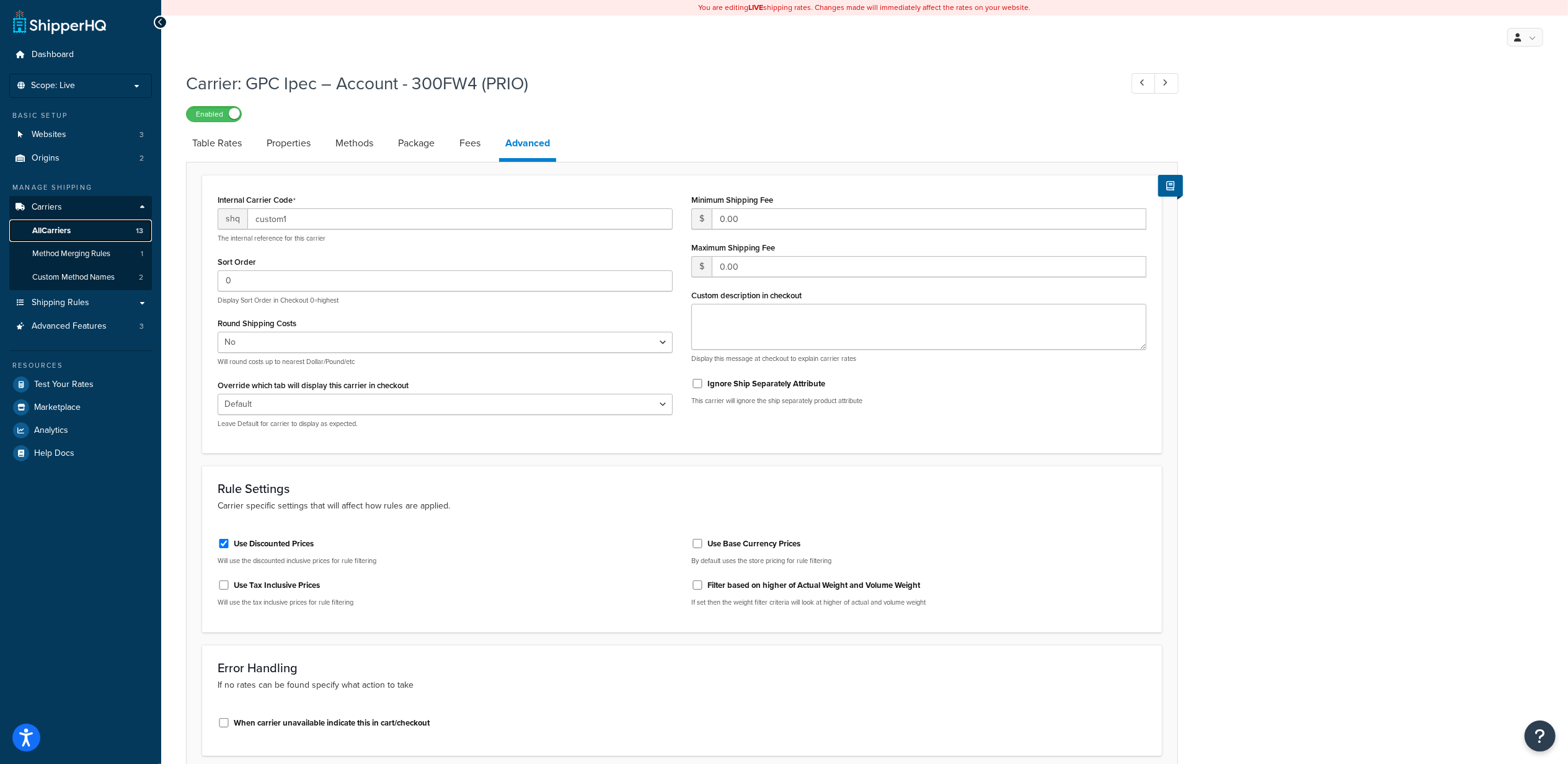
click at [64, 231] on span "All Carriers" at bounding box center [52, 230] width 39 height 10
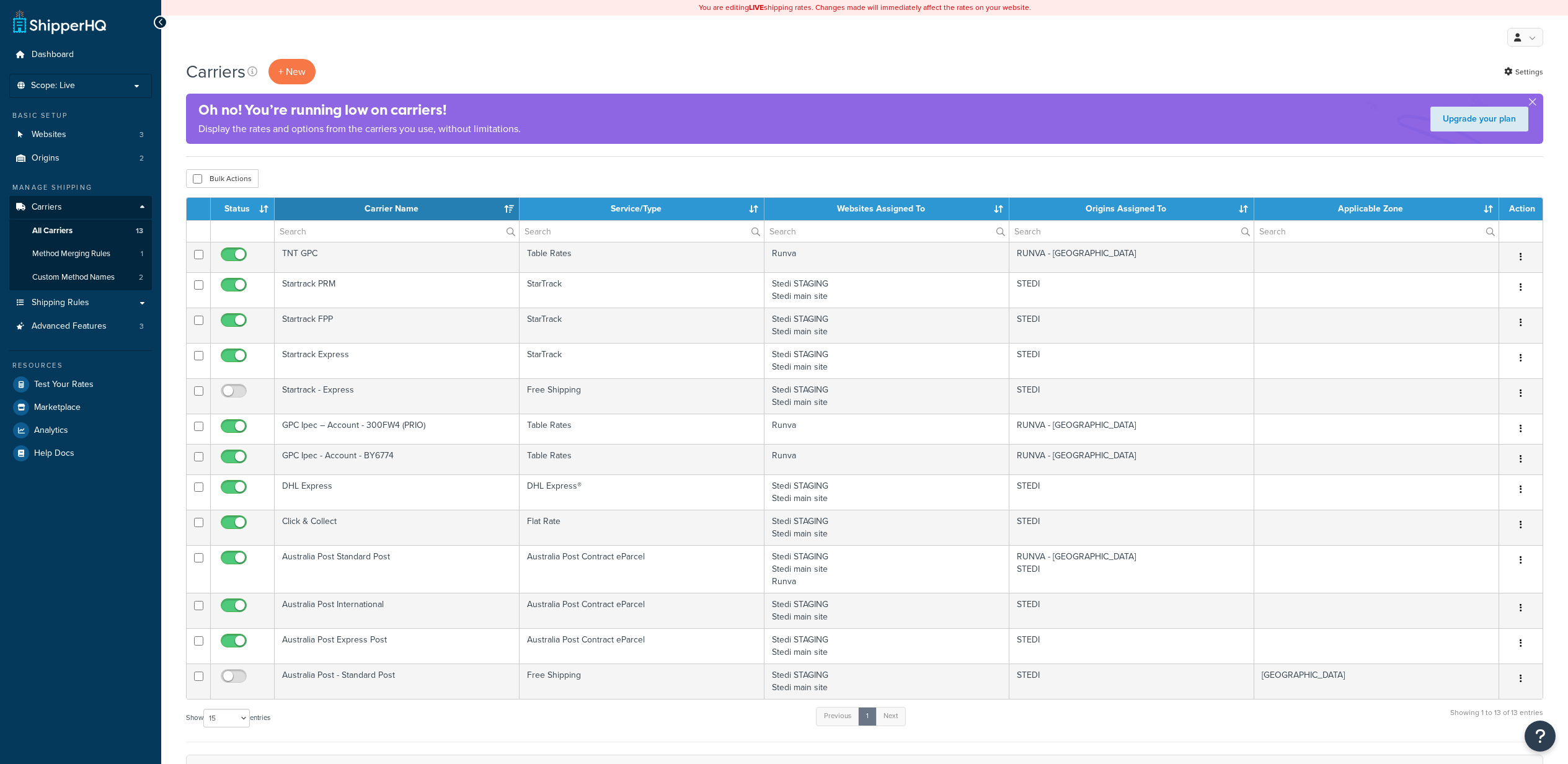
select select "15"
click at [89, 279] on span "Custom Method Names" at bounding box center [74, 277] width 83 height 10
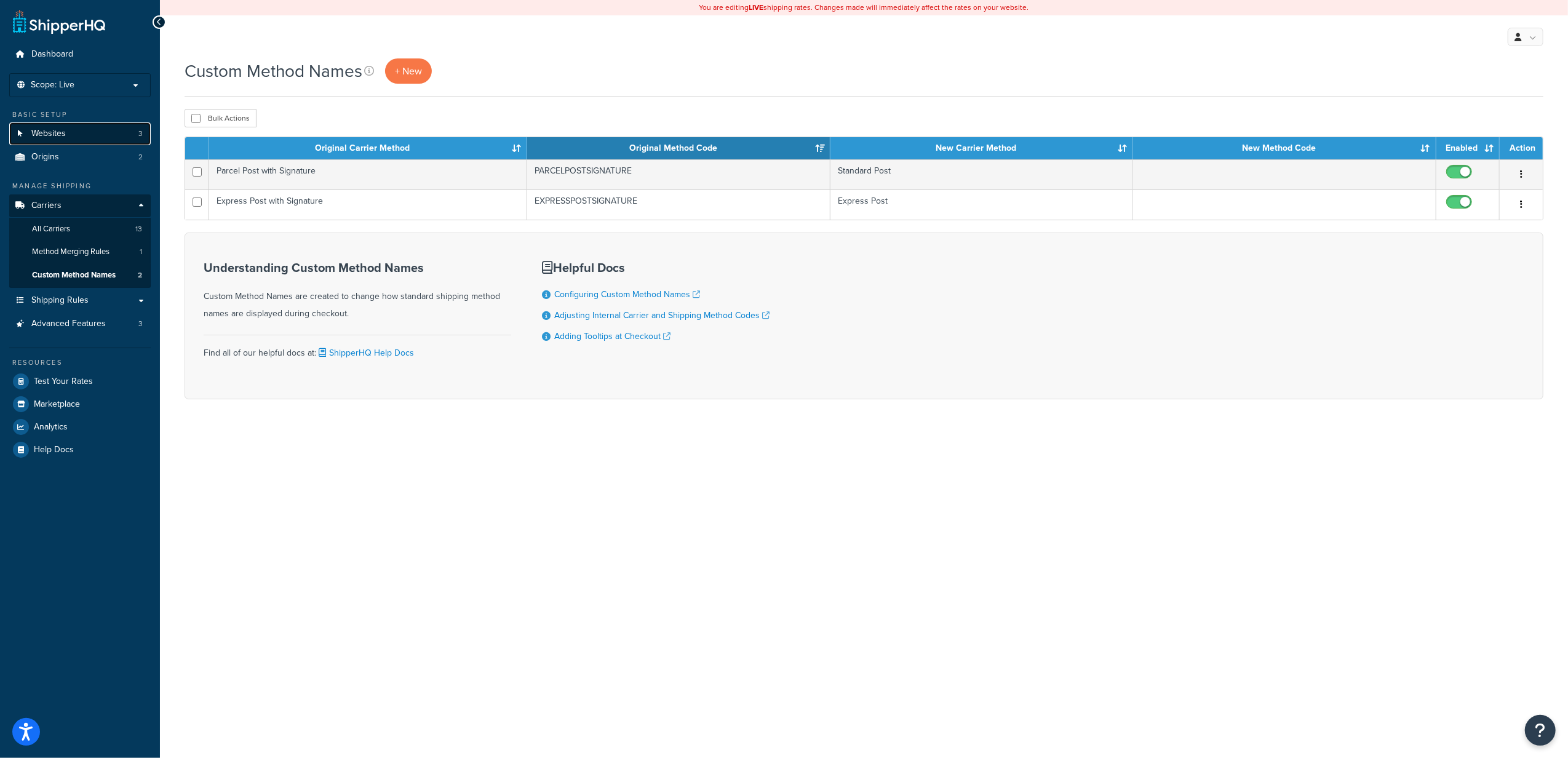
click at [70, 133] on link "Websites 3" at bounding box center [79, 133] width 141 height 23
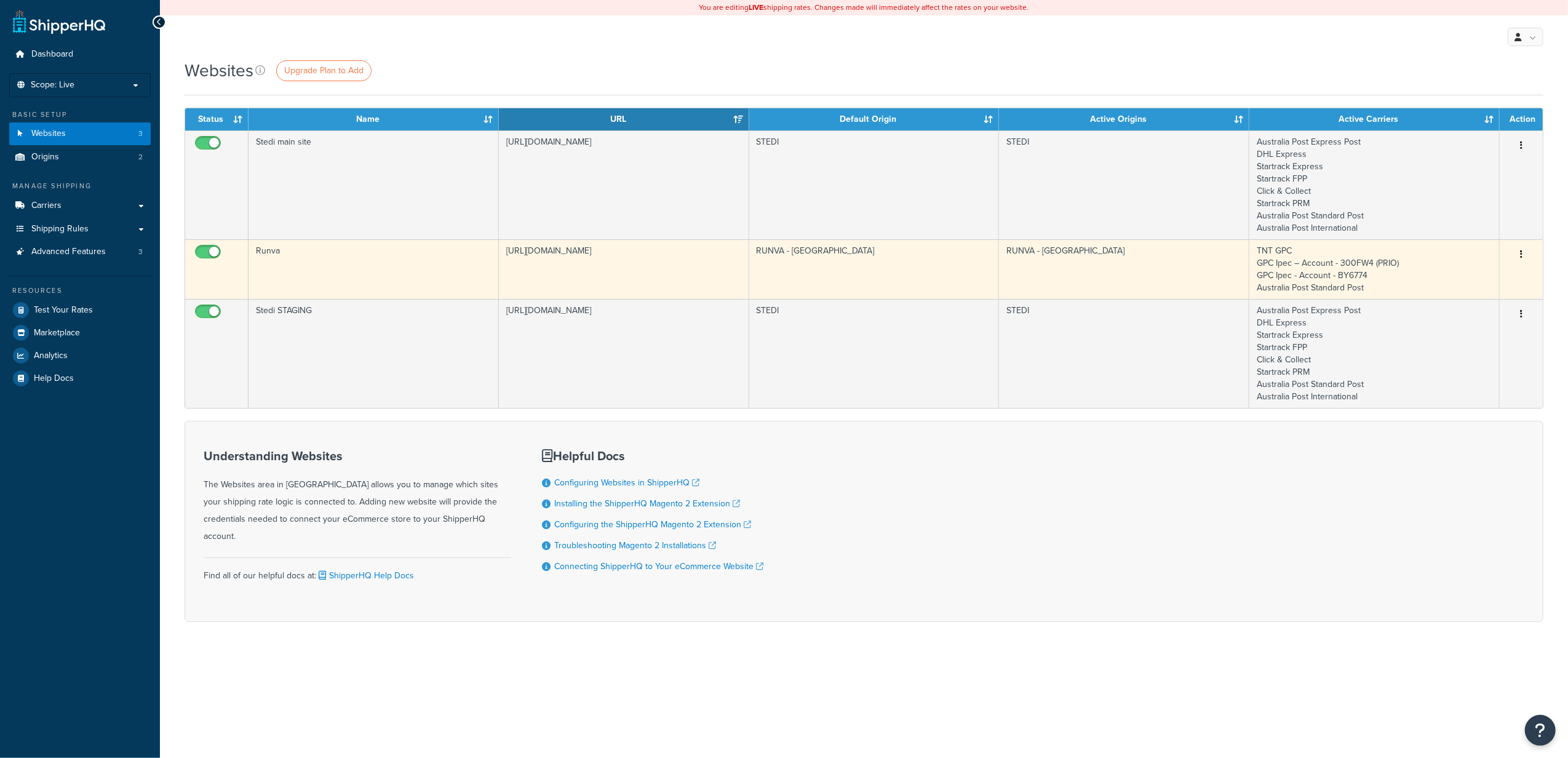
click at [366, 281] on td "Runva" at bounding box center [373, 268] width 250 height 59
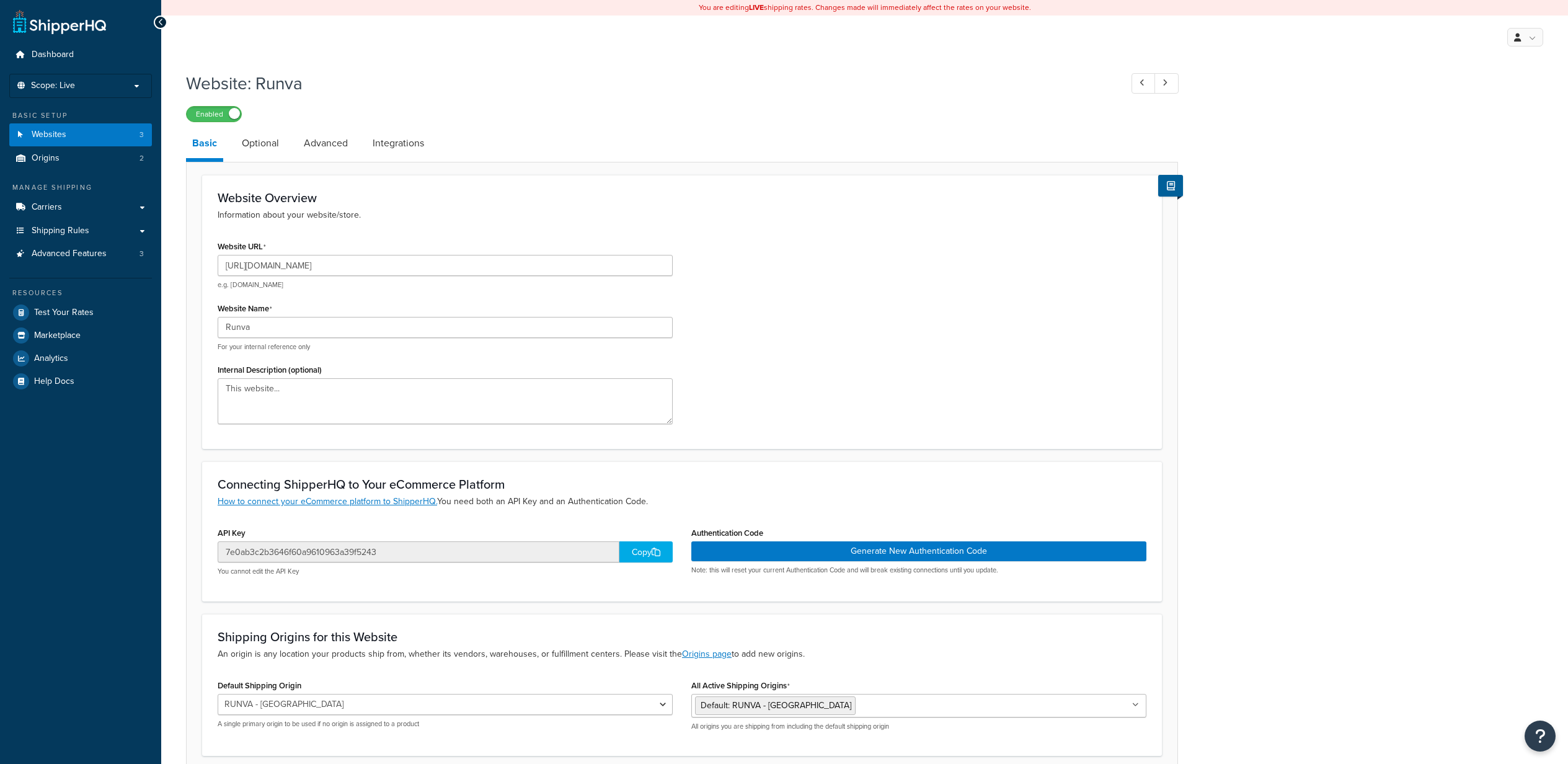
select select "164394"
click at [77, 207] on link "Carriers" at bounding box center [80, 207] width 143 height 23
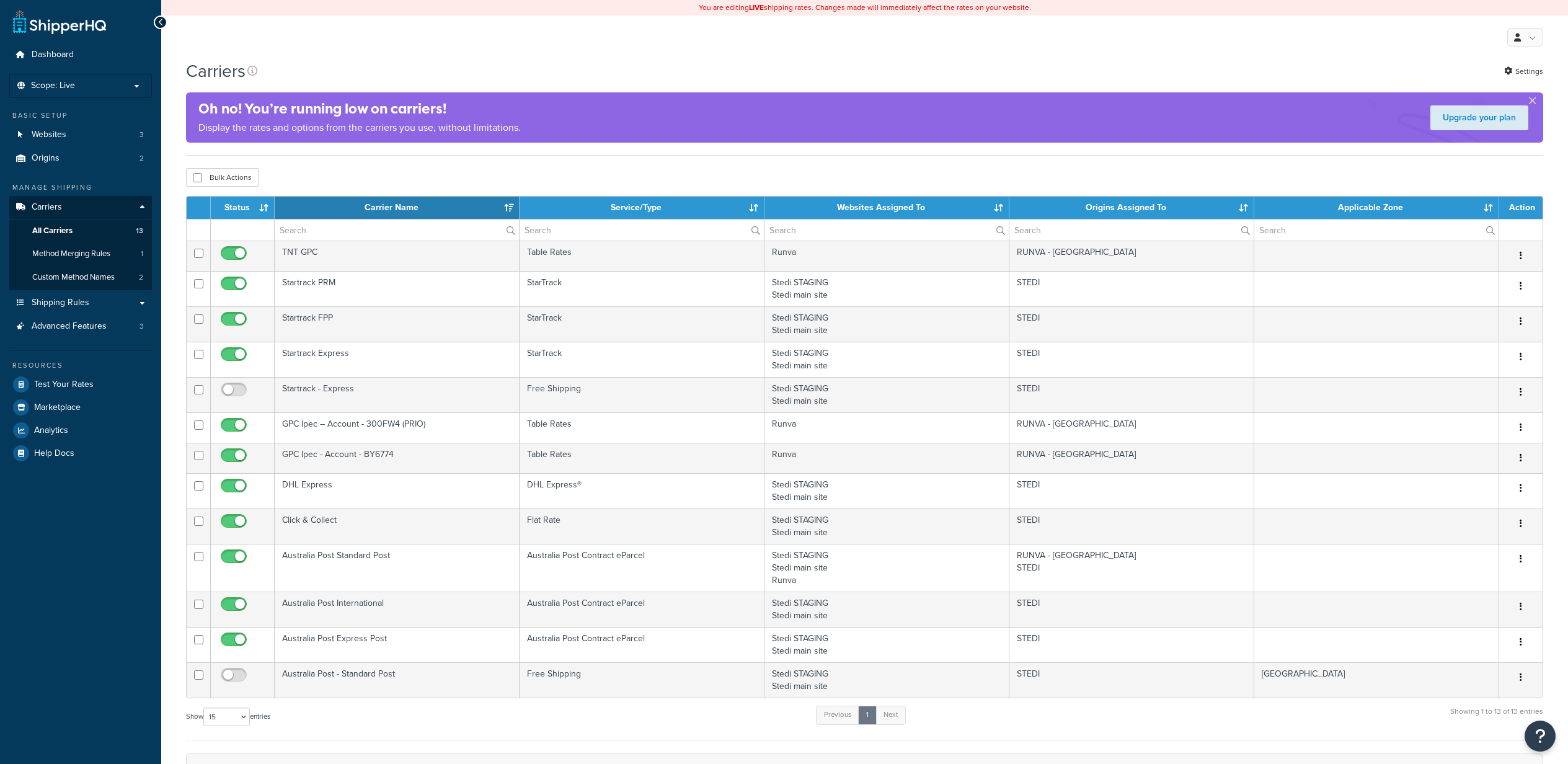
select select "15"
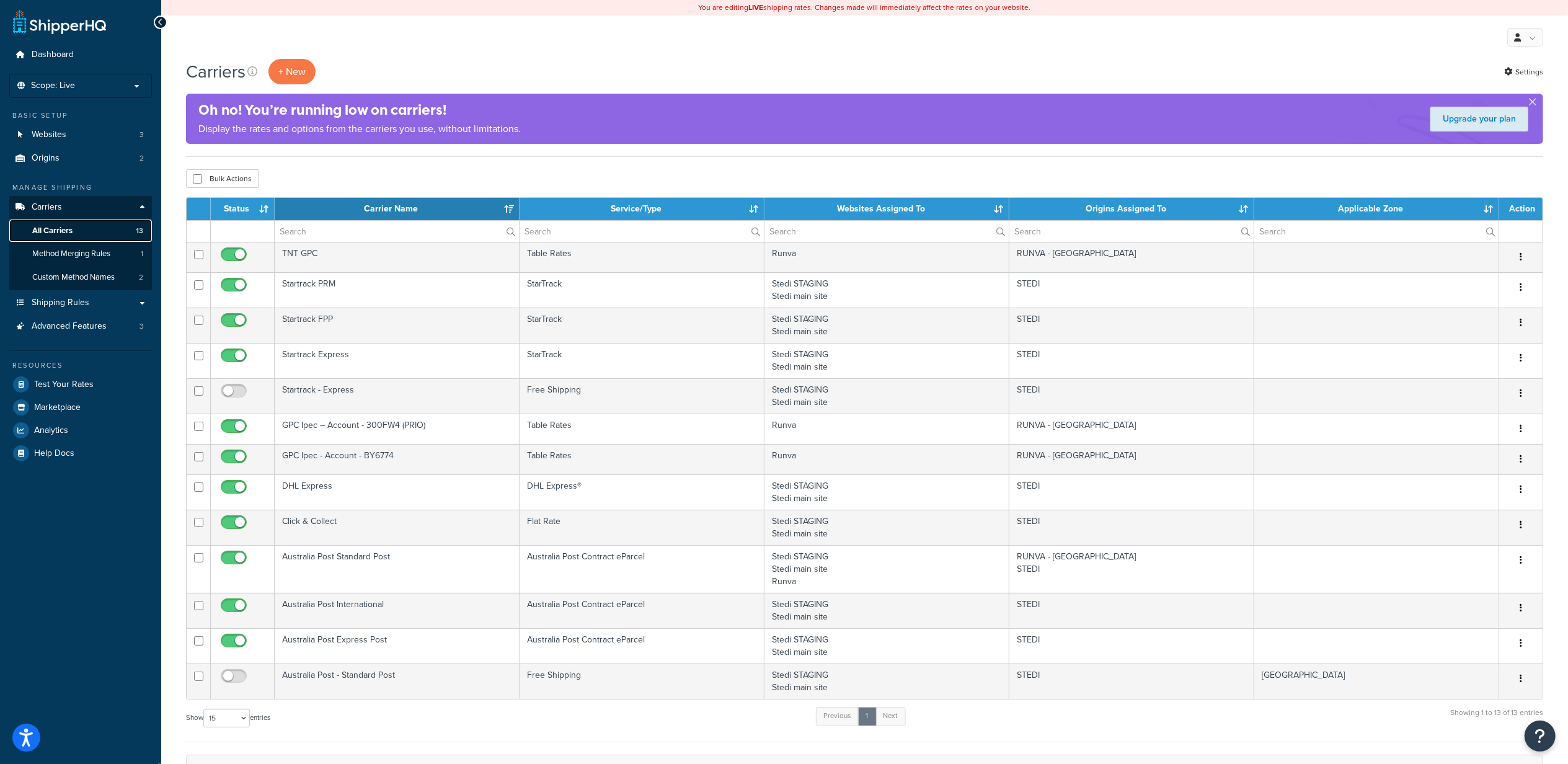
click at [83, 229] on link "All Carriers 13" at bounding box center [80, 231] width 143 height 23
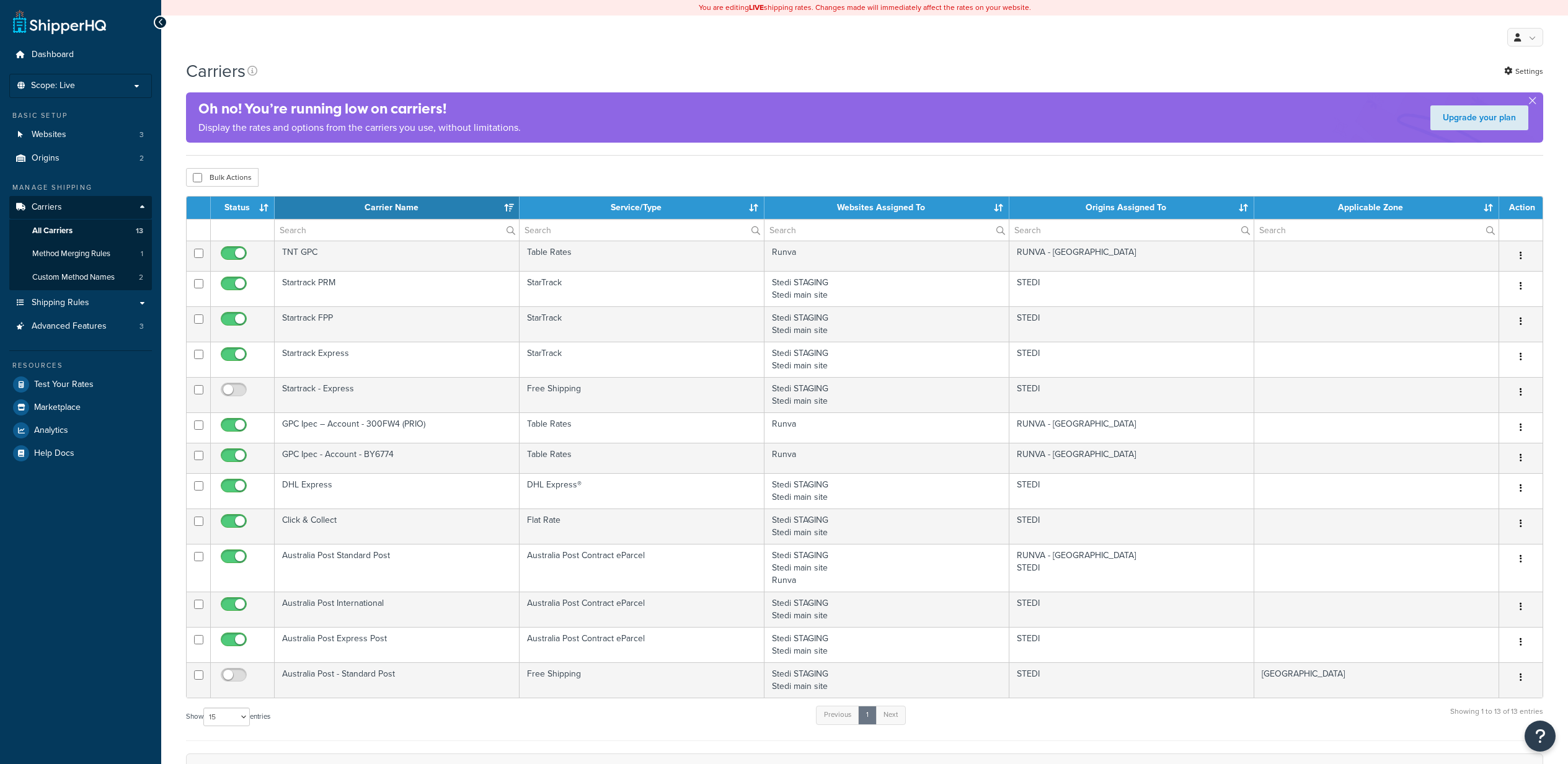
select select "15"
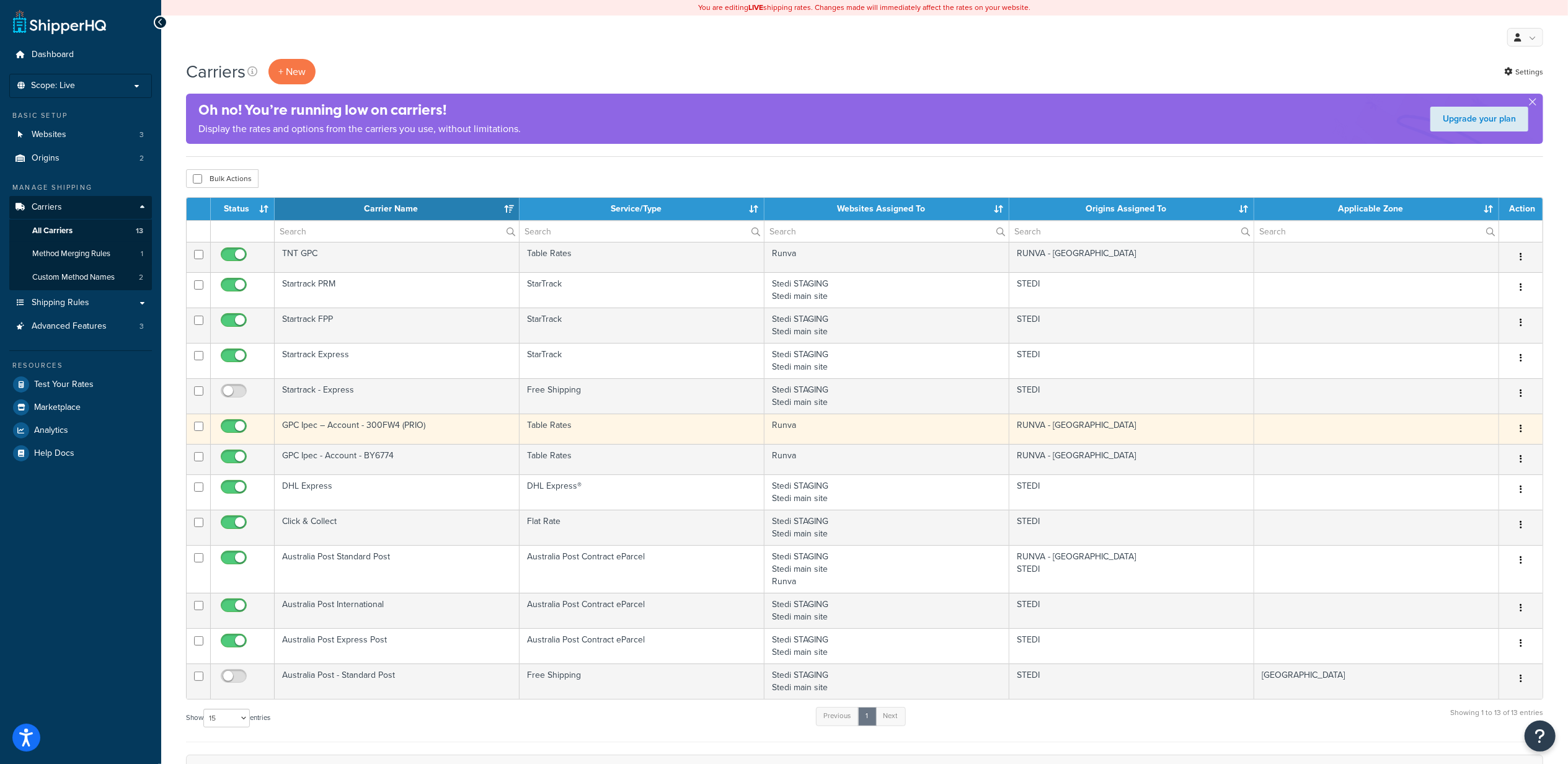
click at [1520, 431] on icon "button" at bounding box center [1521, 428] width 3 height 8
click at [1449, 456] on link "Edit" at bounding box center [1471, 457] width 98 height 26
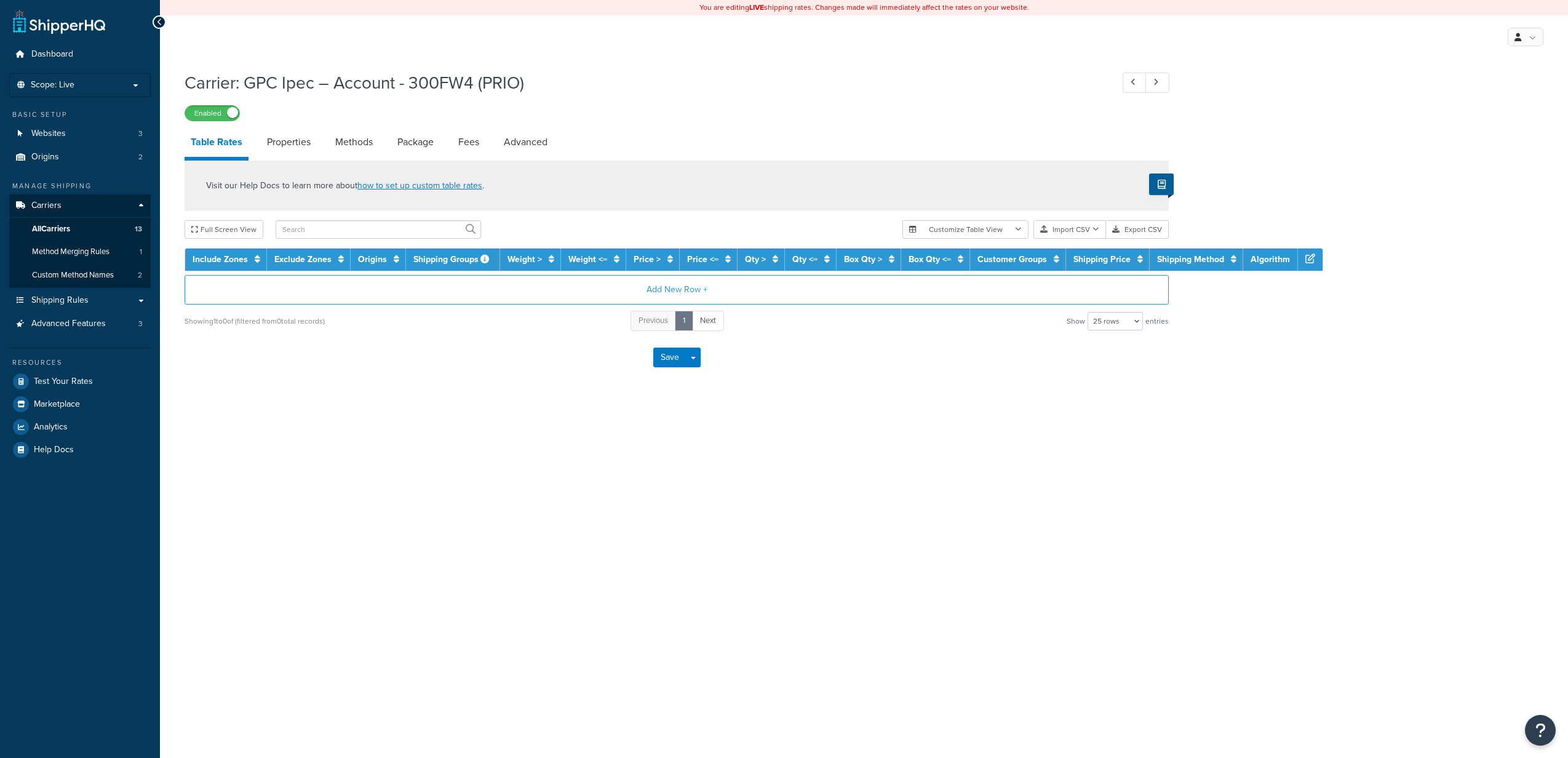
select select "25"
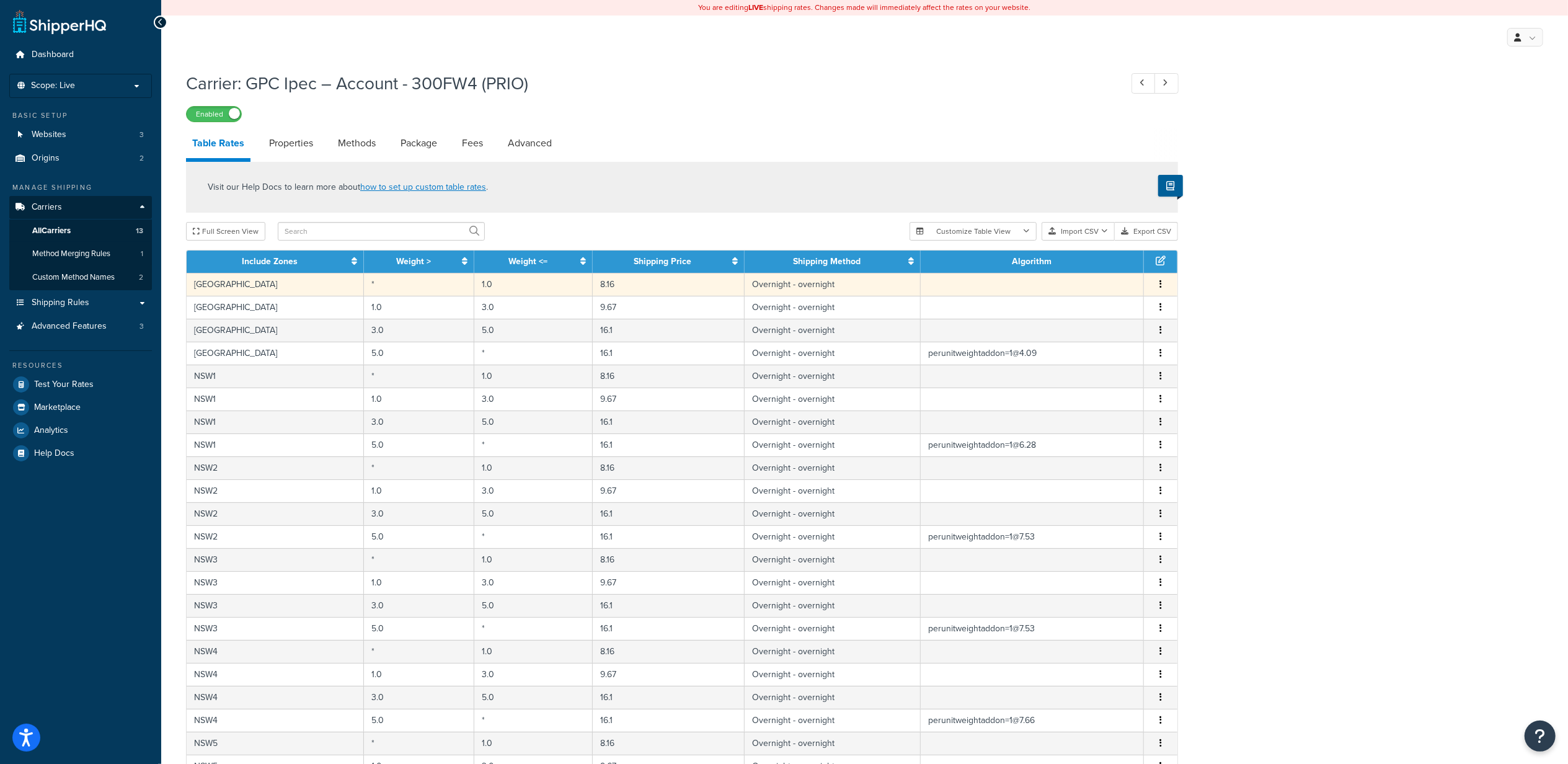
click at [595, 284] on td "8.16" at bounding box center [669, 284] width 152 height 23
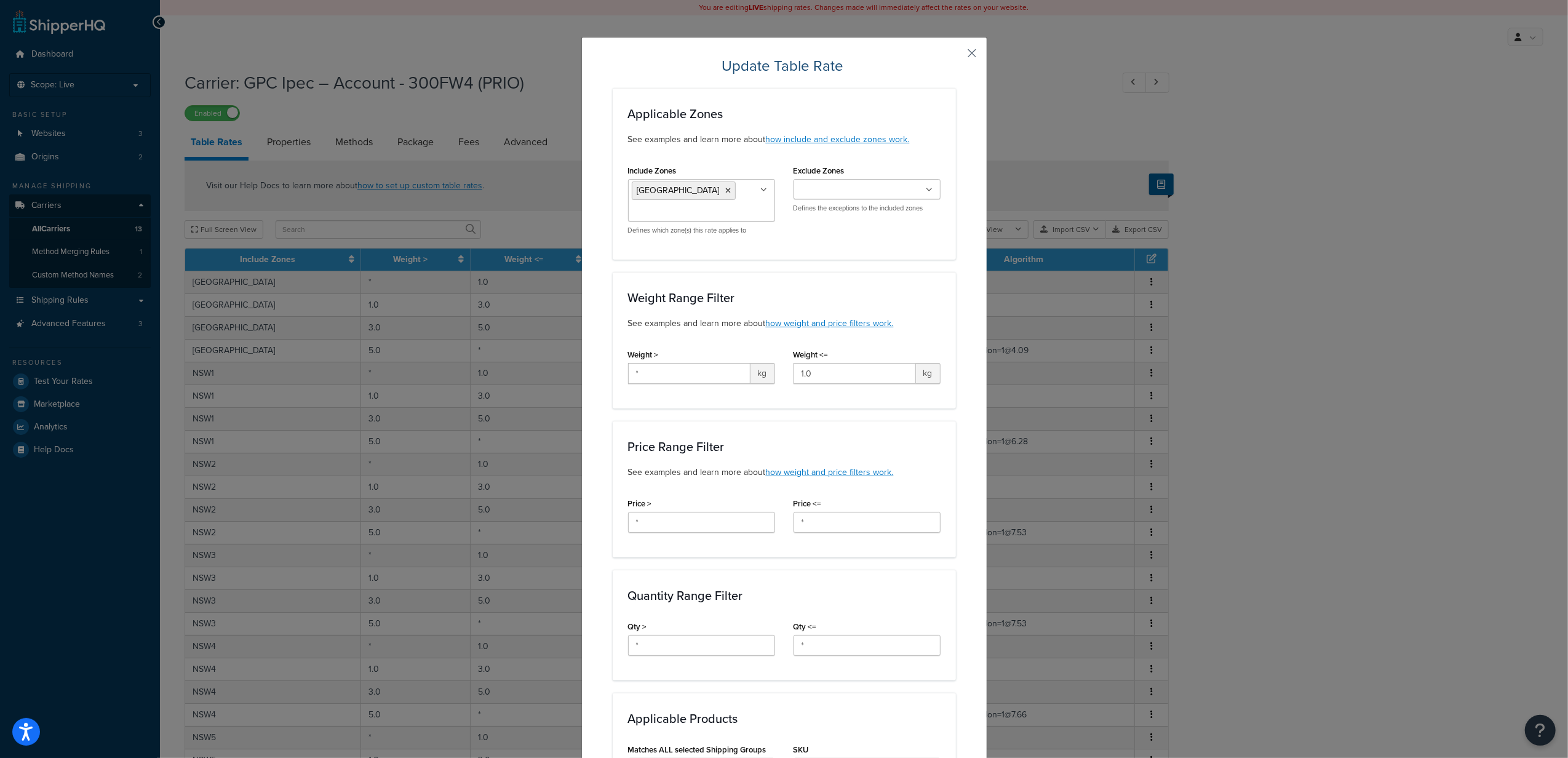
click at [956, 56] on button "button" at bounding box center [953, 57] width 3 height 3
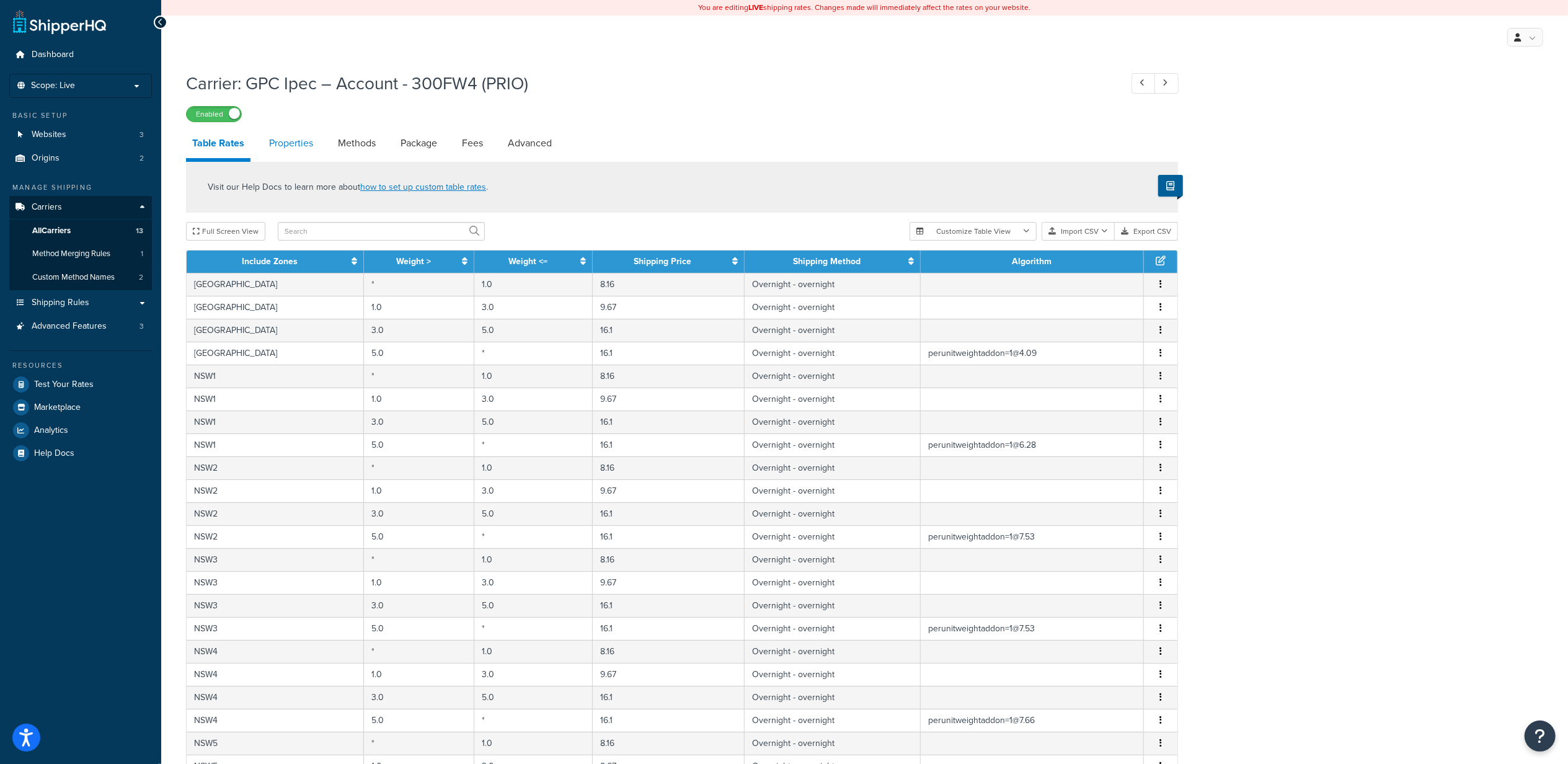
click at [294, 145] on link "Properties" at bounding box center [291, 143] width 56 height 29
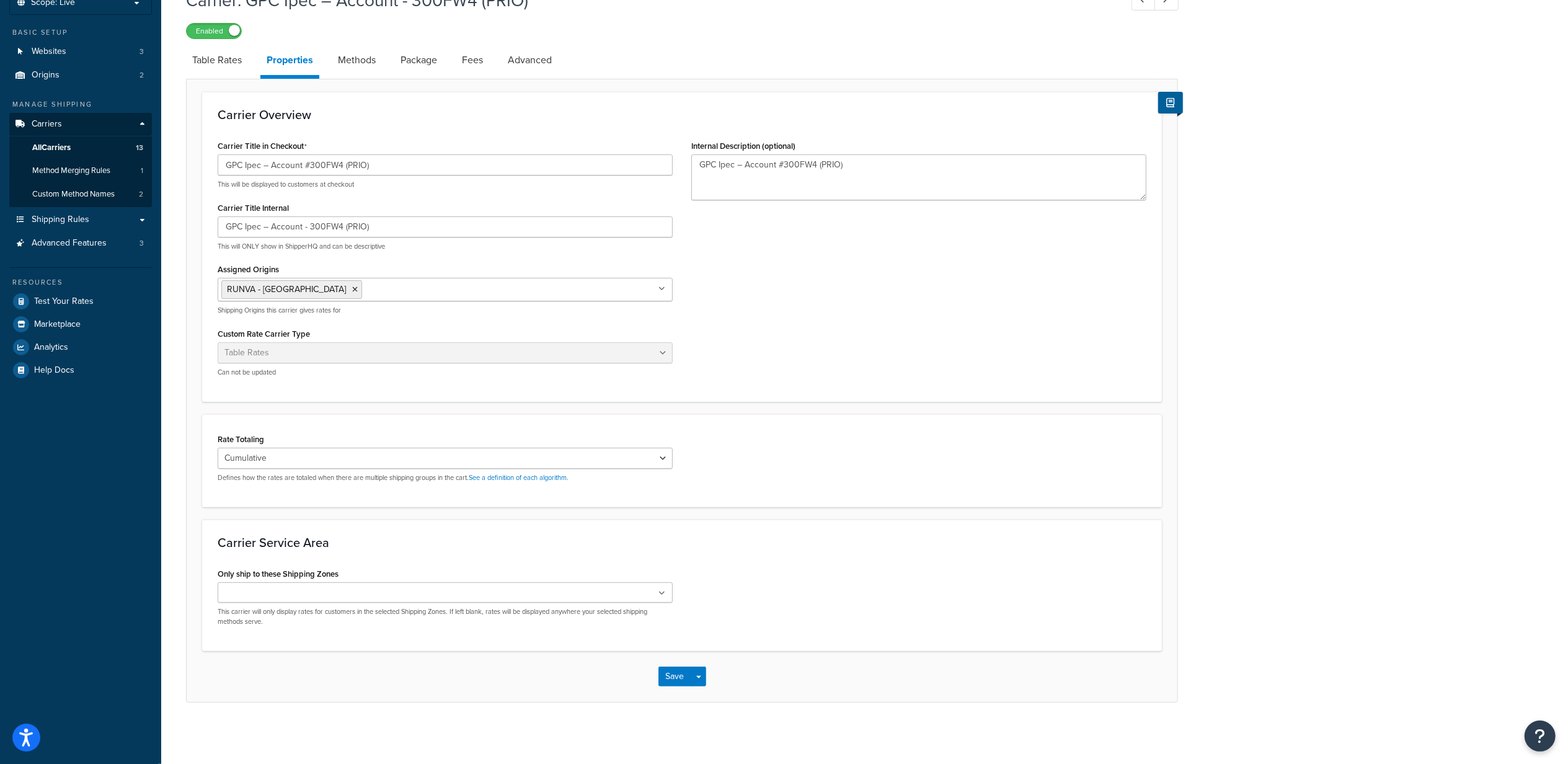
scroll to position [86, 0]
click at [323, 594] on ul at bounding box center [445, 591] width 455 height 20
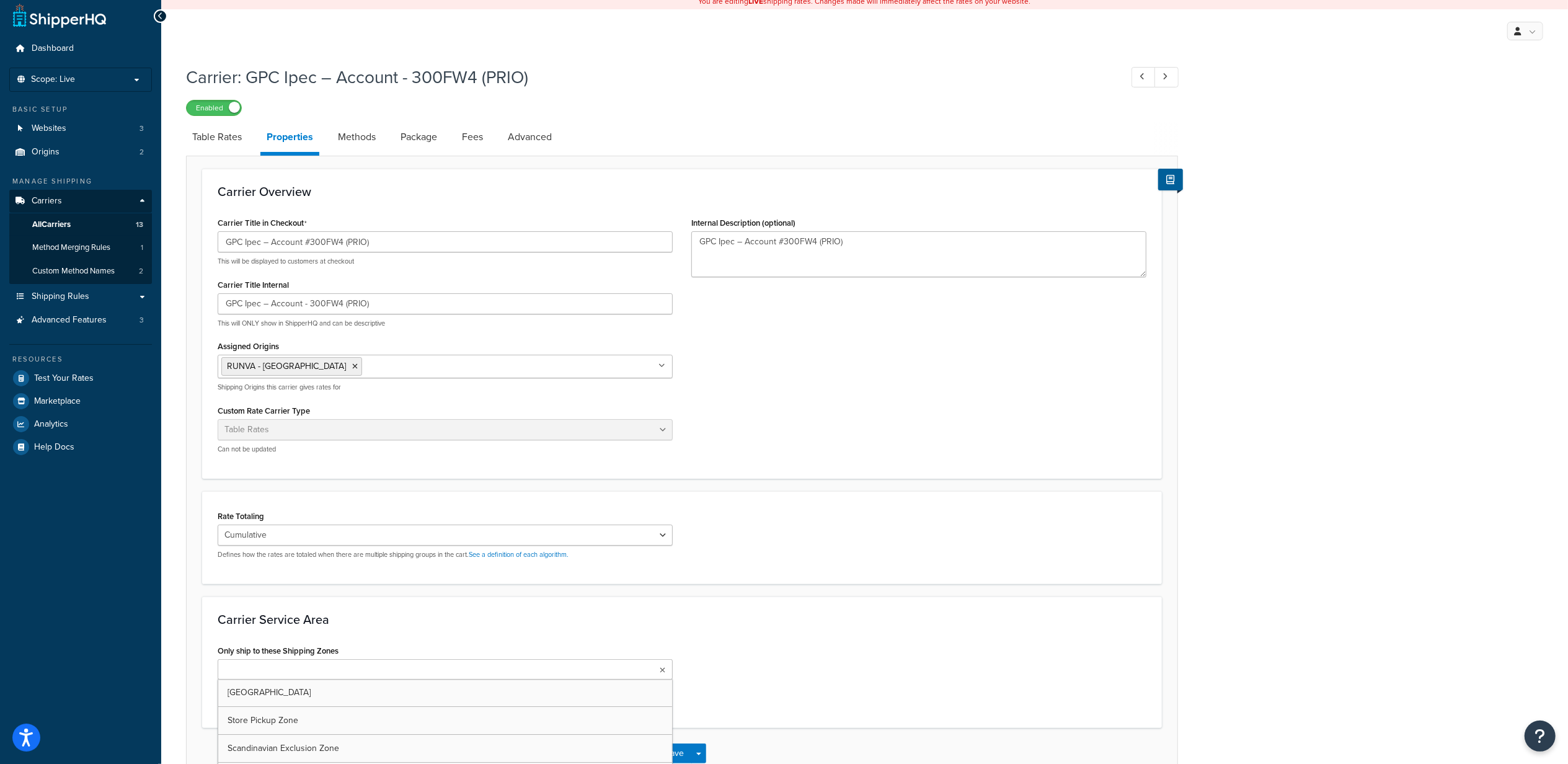
scroll to position [0, 0]
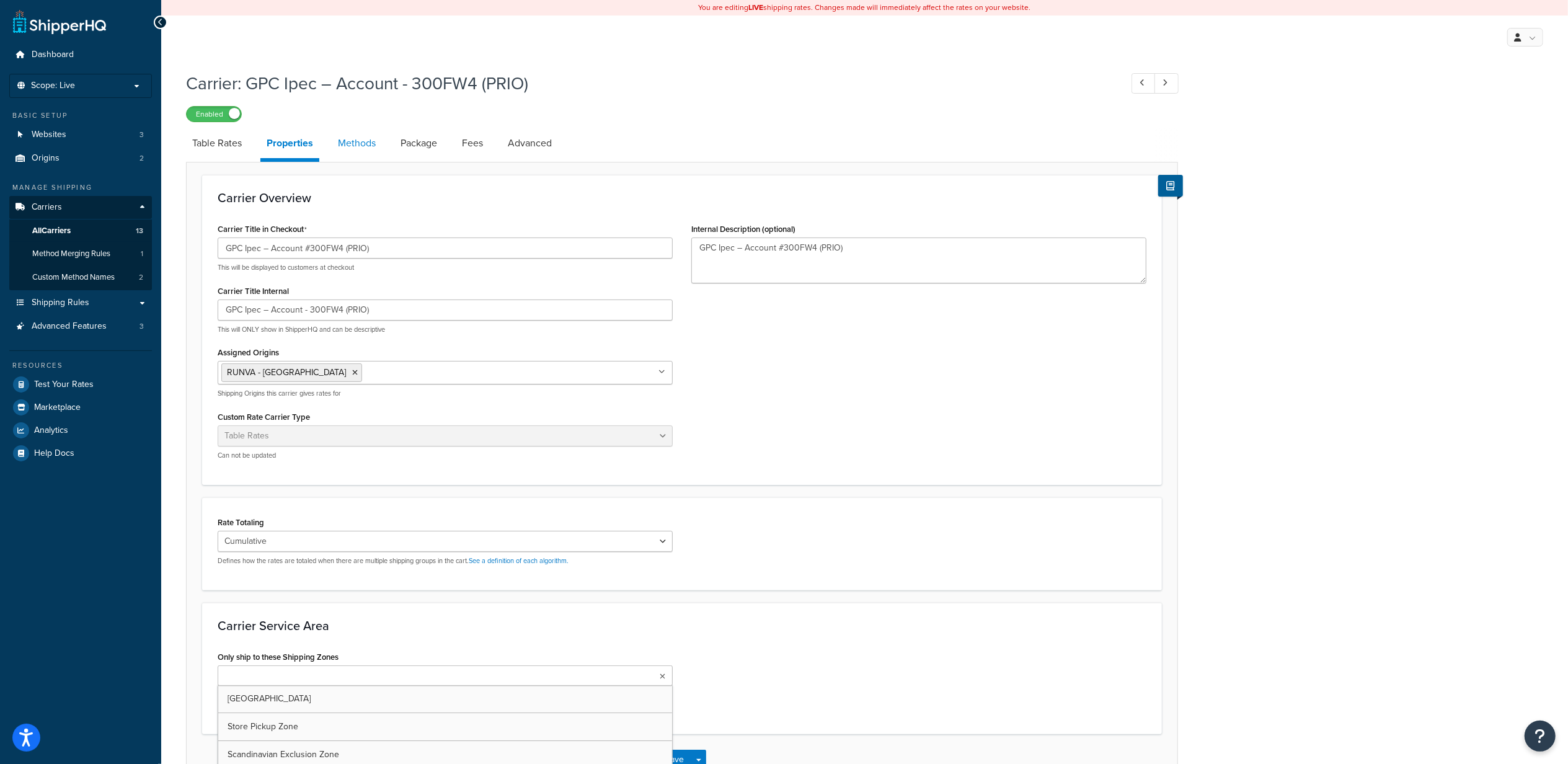
click at [355, 152] on link "Methods" at bounding box center [357, 143] width 51 height 29
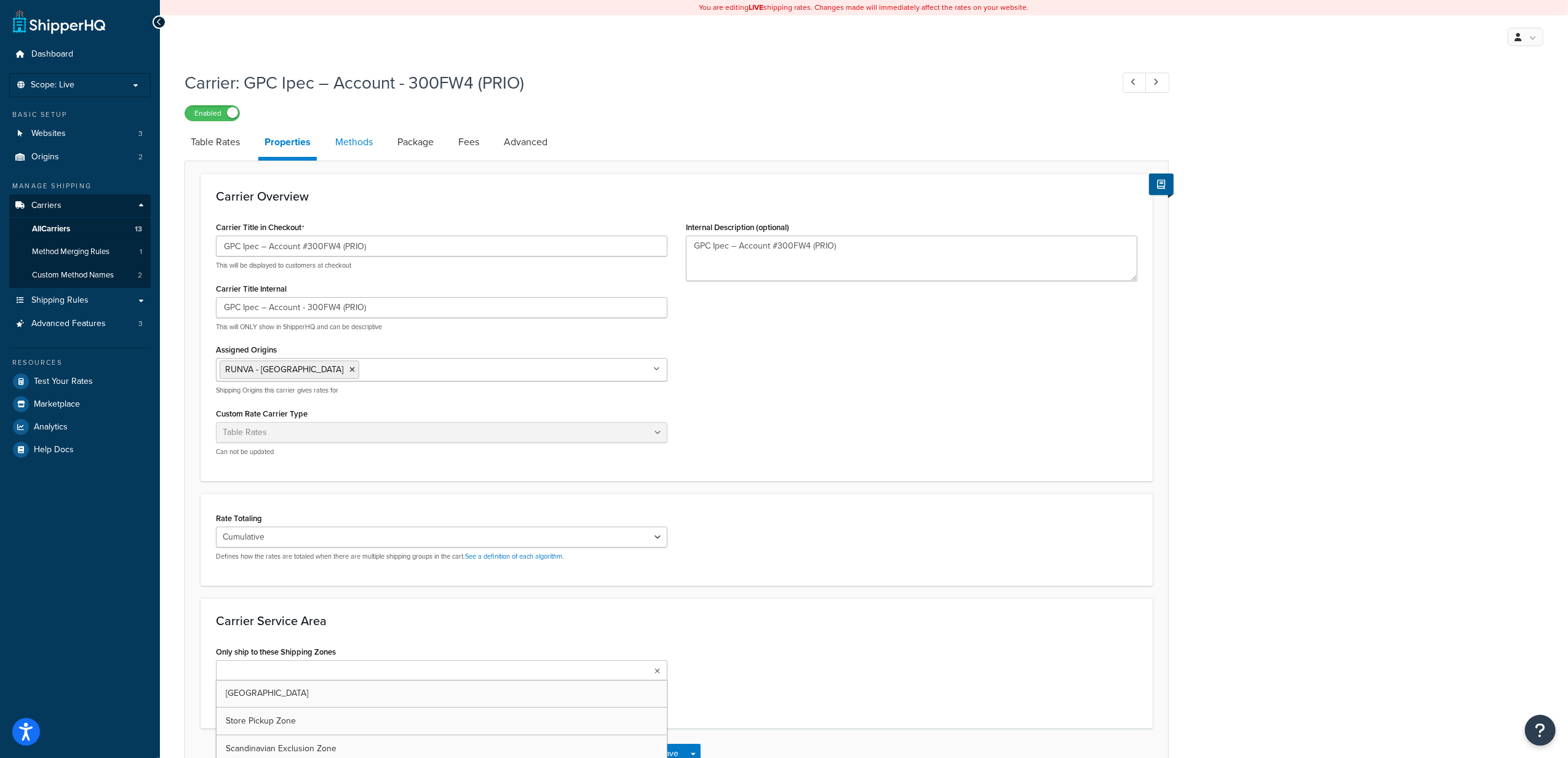
select select "25"
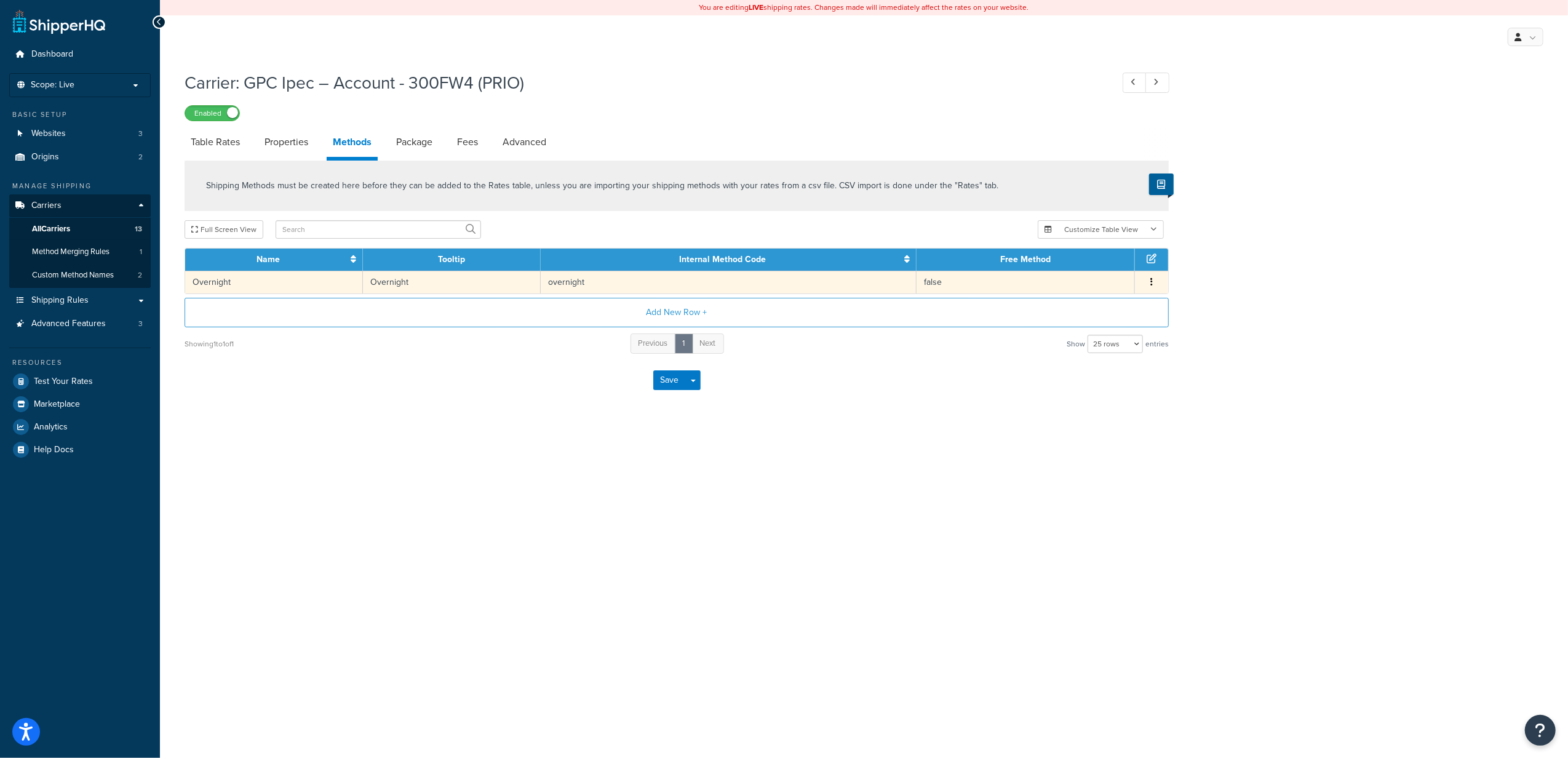
click at [401, 286] on td "Overnight" at bounding box center [452, 282] width 178 height 23
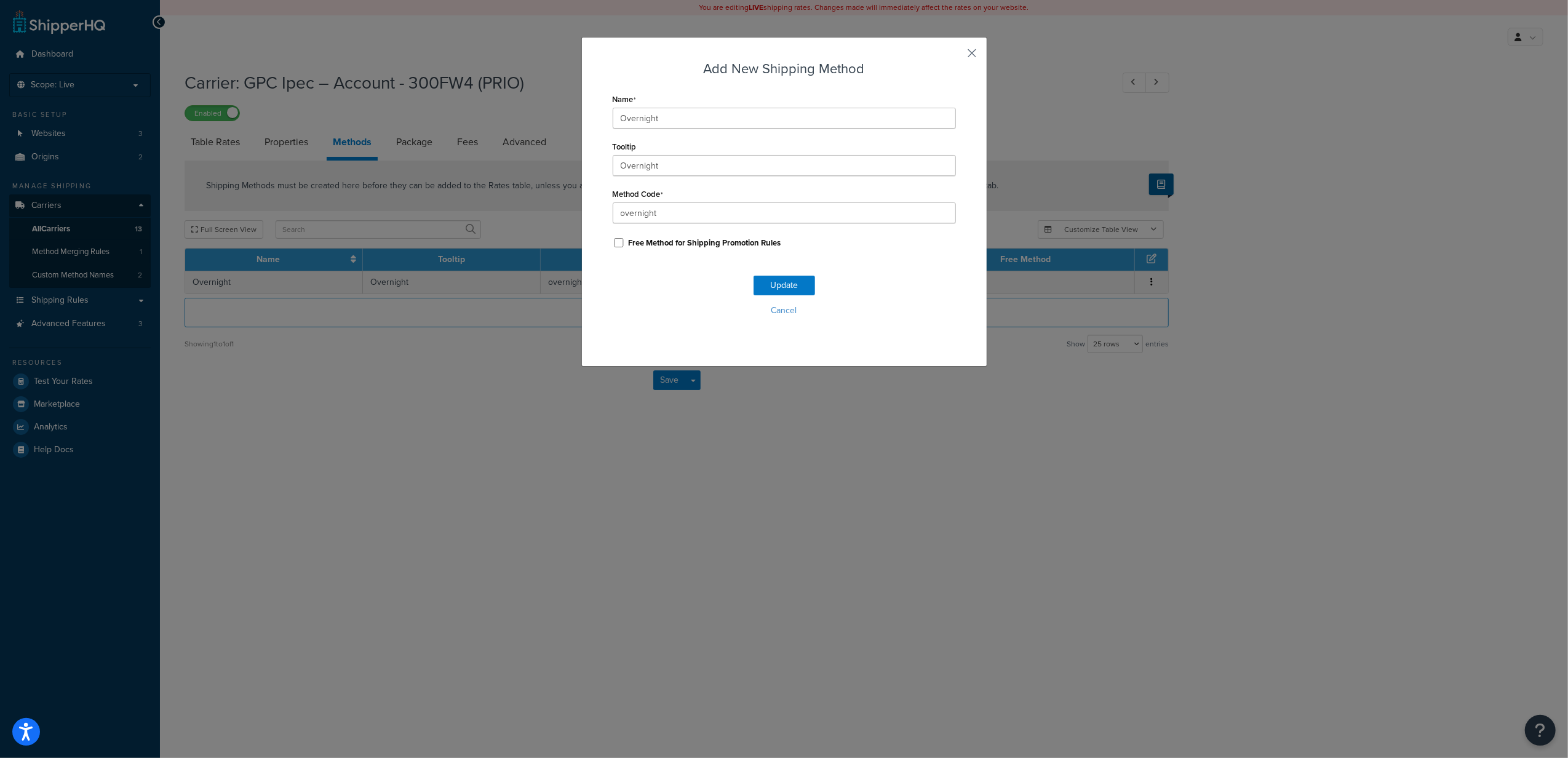
click at [956, 56] on button "button" at bounding box center [953, 57] width 3 height 3
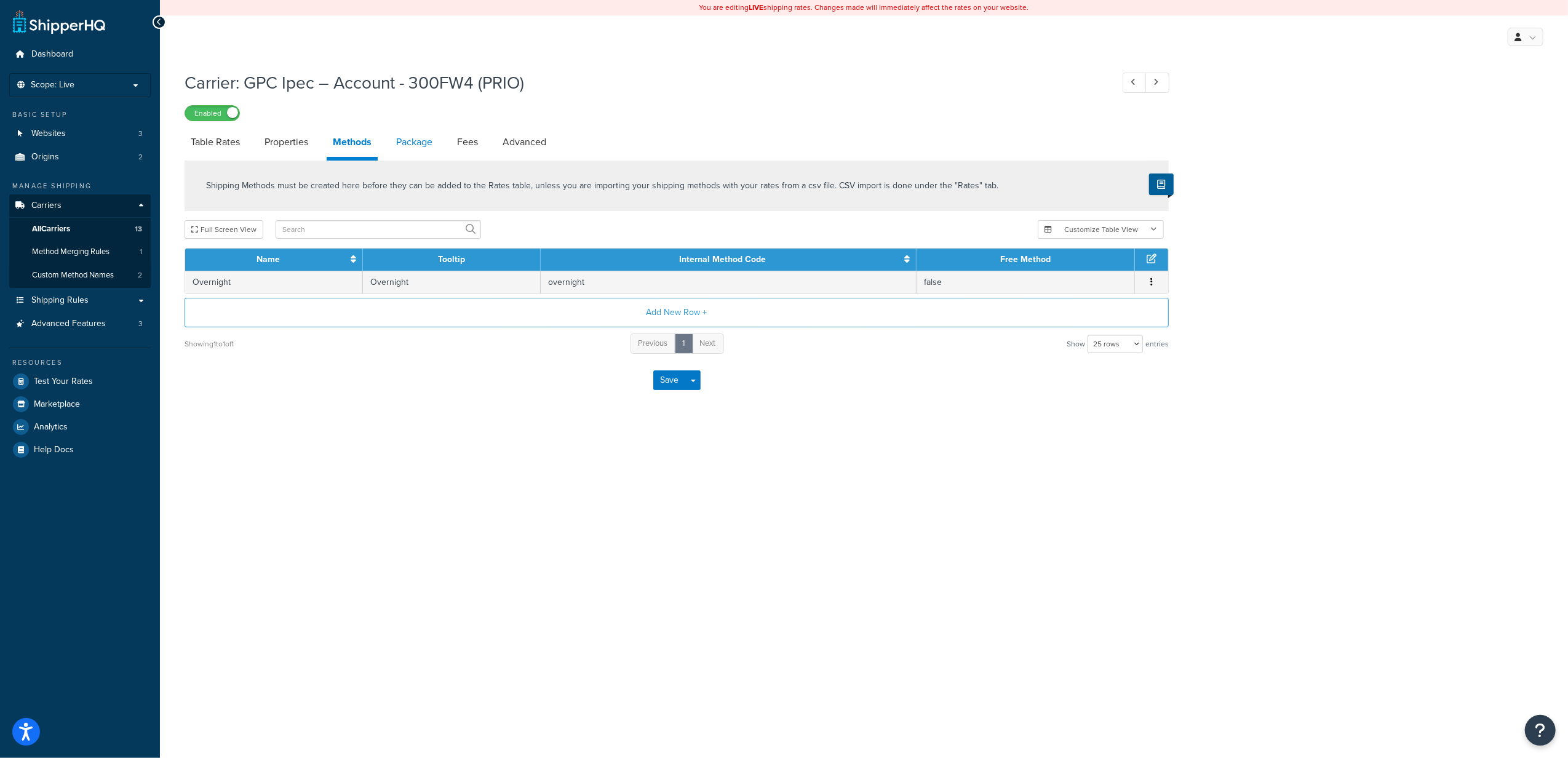
click at [423, 148] on link "Package" at bounding box center [413, 142] width 48 height 29
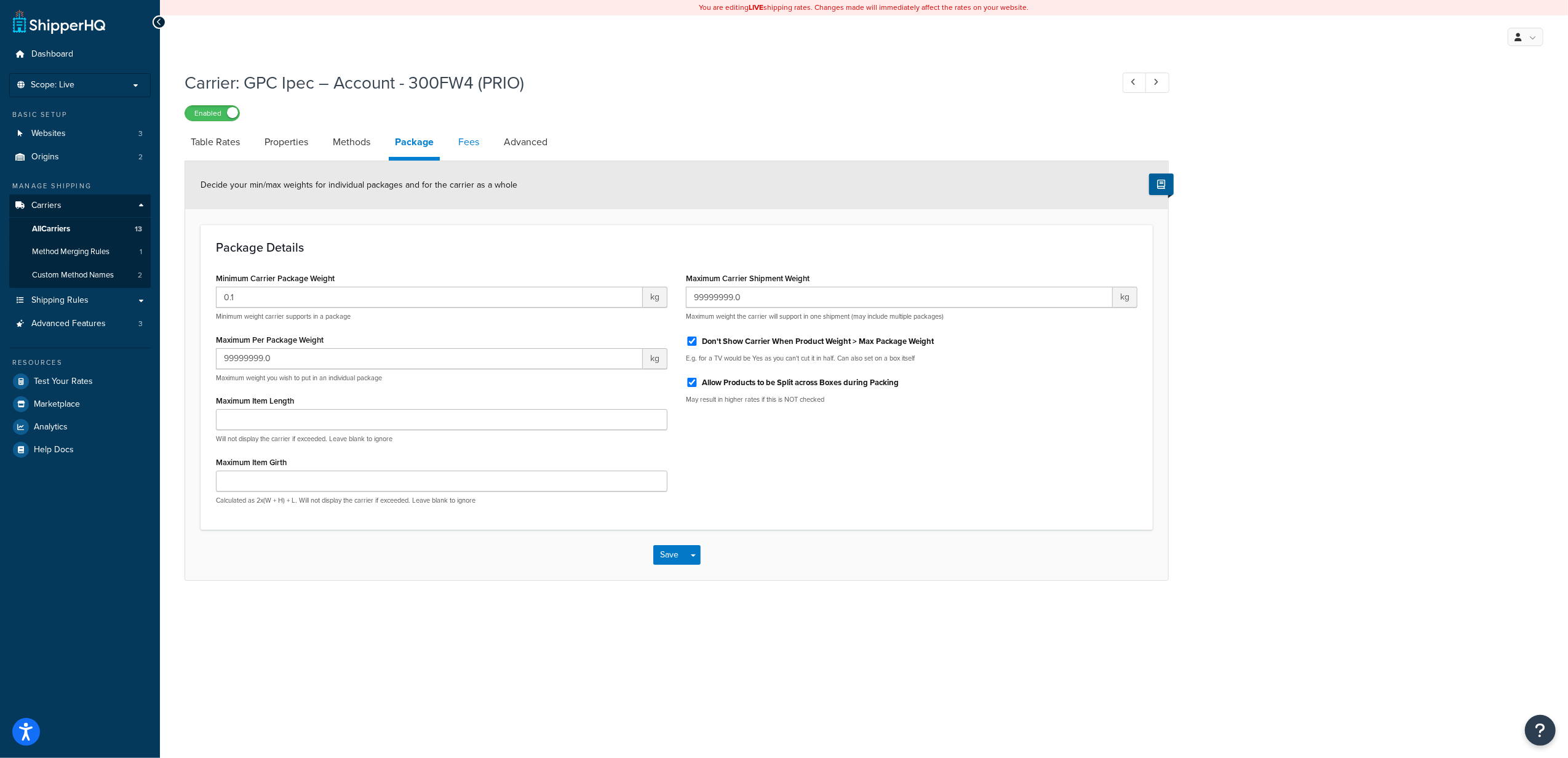
click at [462, 149] on link "Fees" at bounding box center [469, 142] width 33 height 29
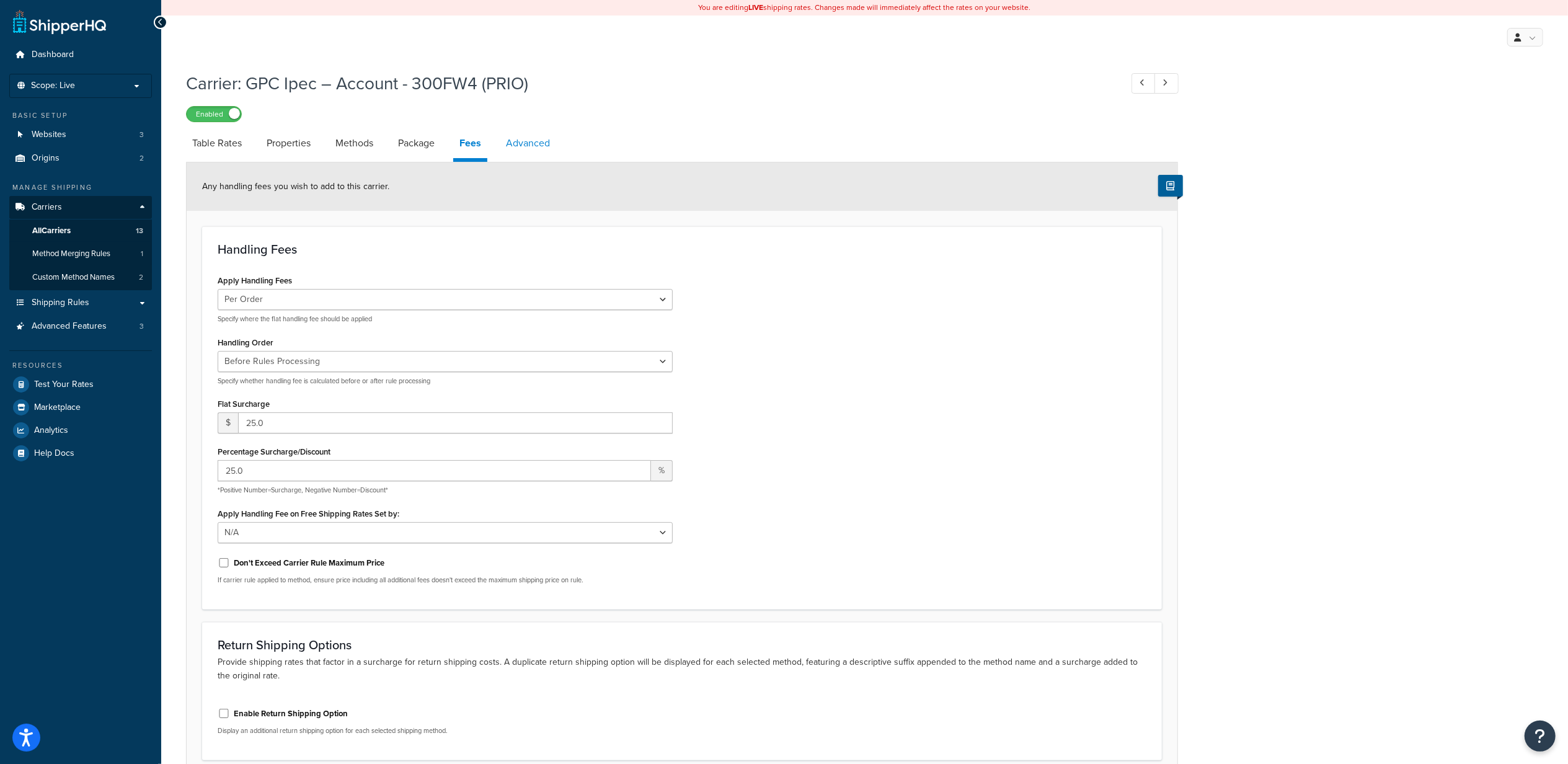
click at [517, 156] on link "Advanced" at bounding box center [527, 143] width 56 height 29
select select "false"
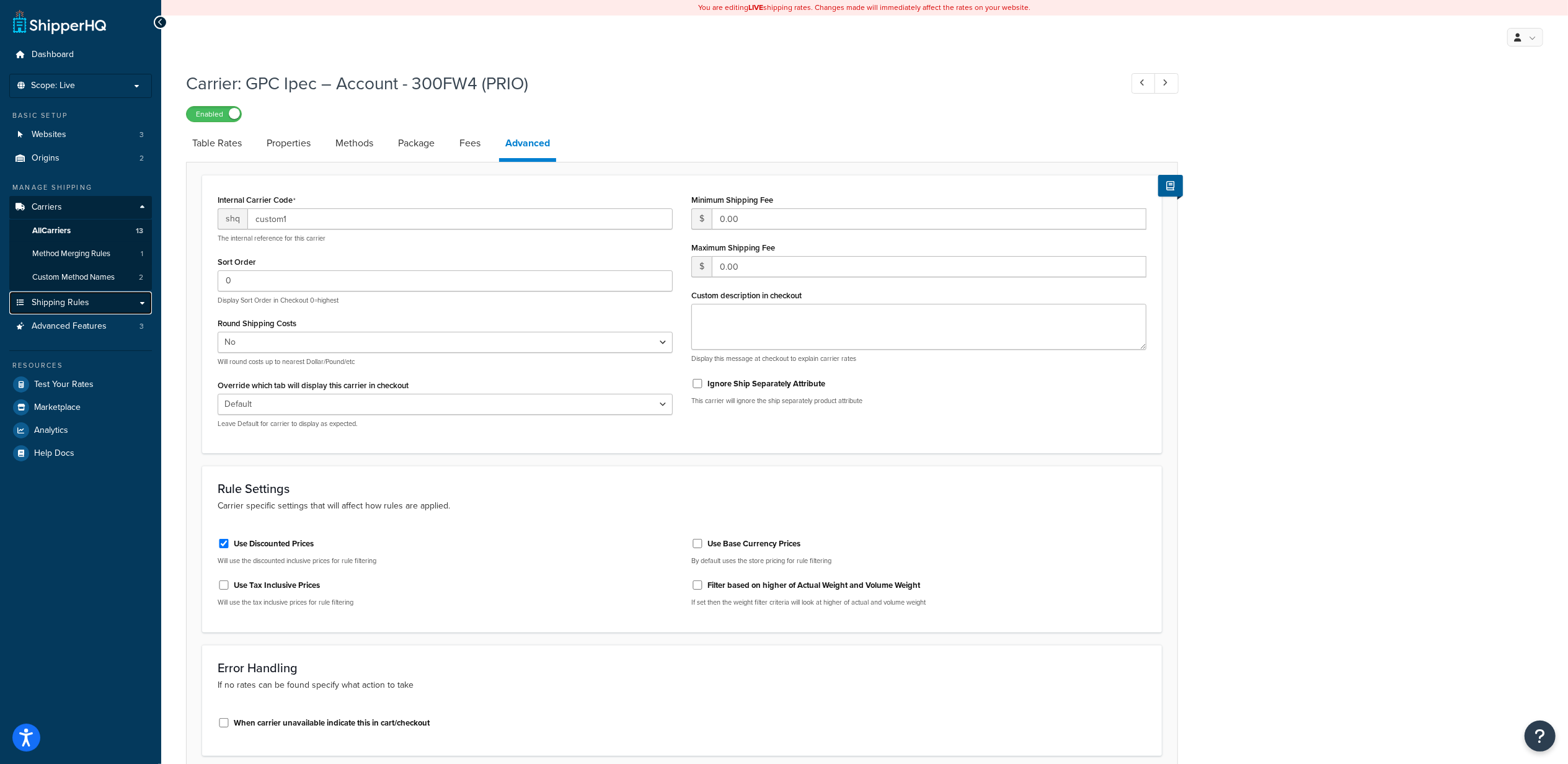
click at [78, 302] on span "Shipping Rules" at bounding box center [60, 302] width 58 height 10
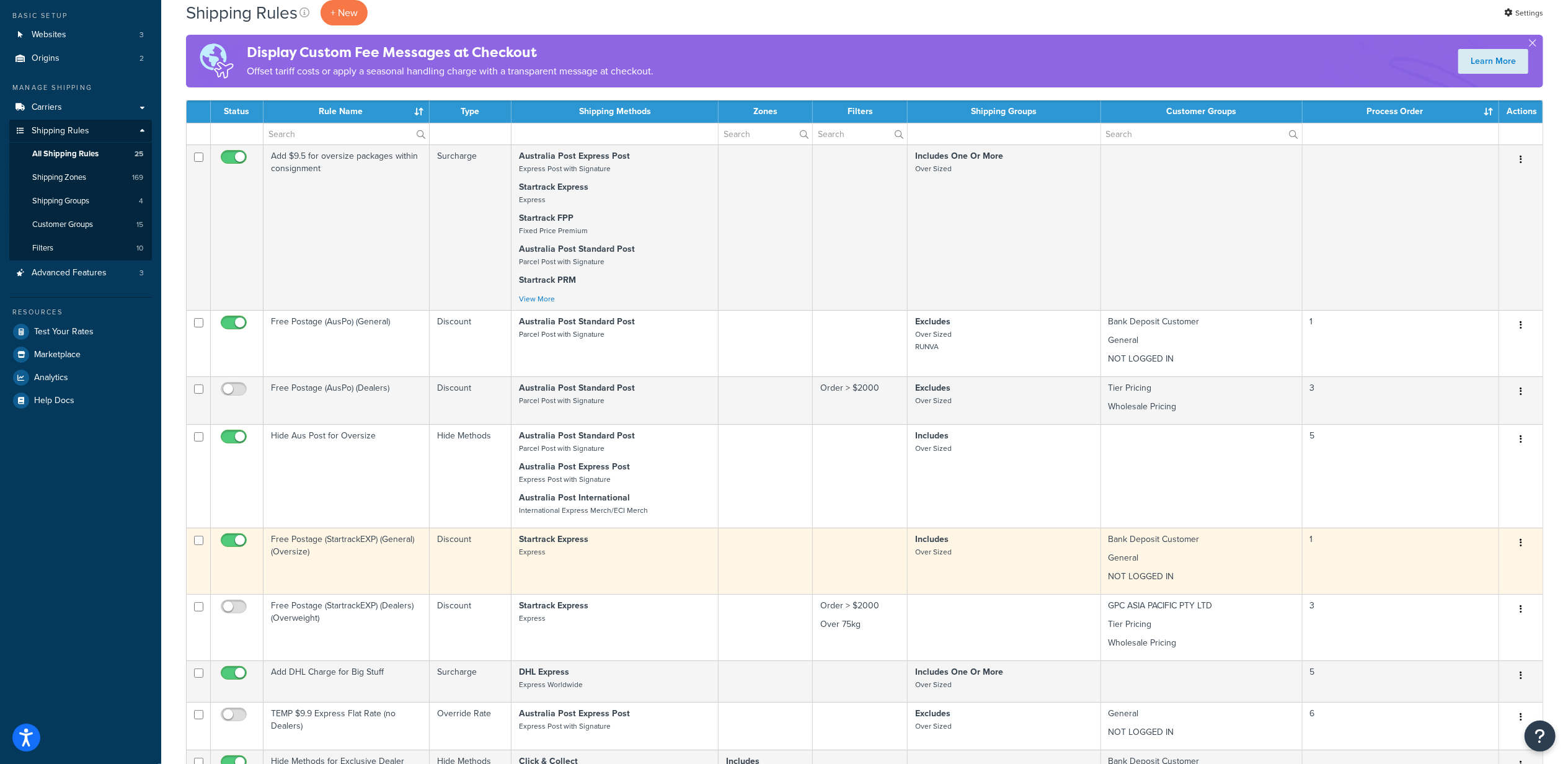
scroll to position [413, 0]
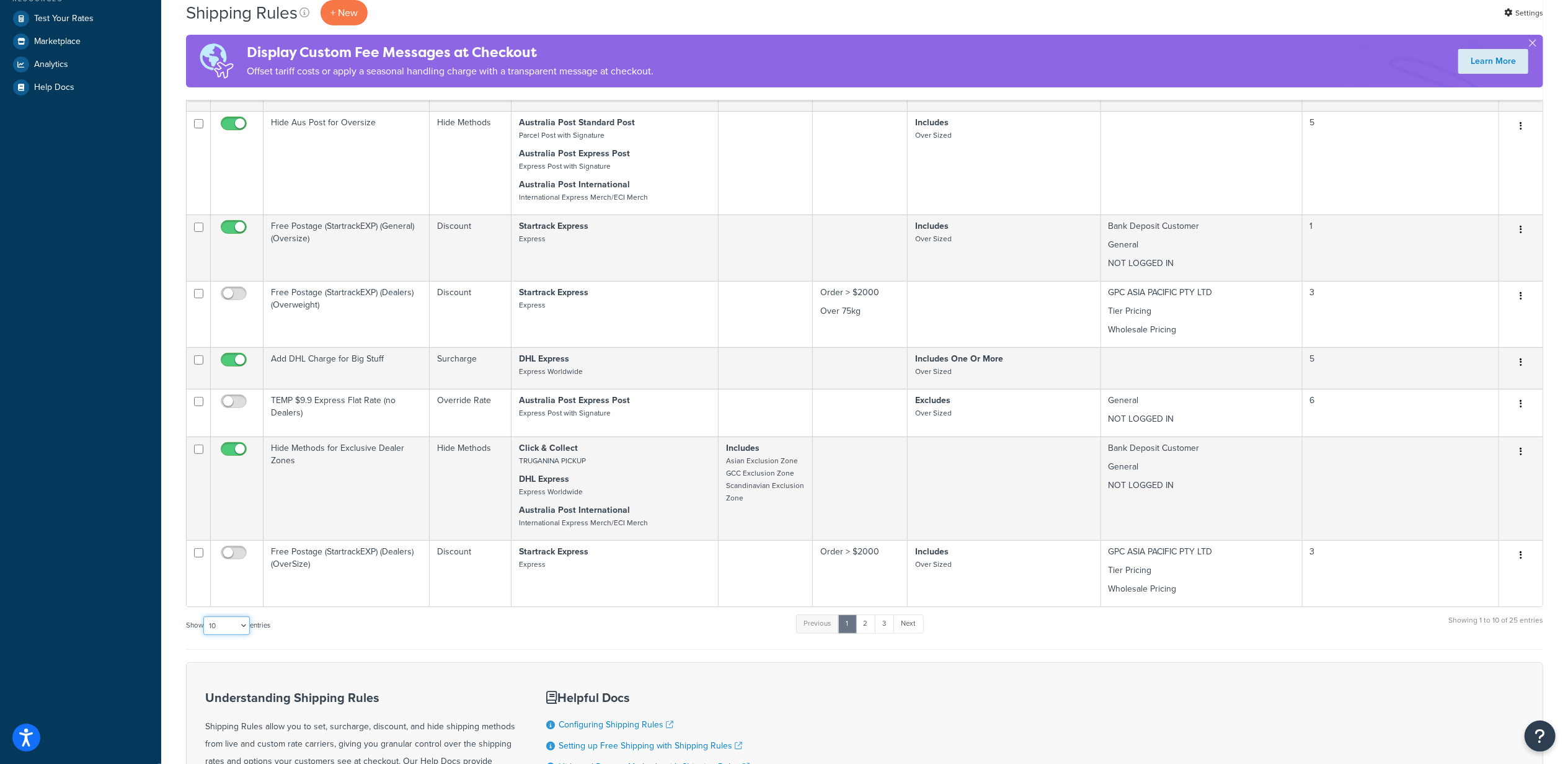
click at [229, 622] on select "10 15 25 50 100 1000" at bounding box center [226, 625] width 47 height 18
select select "100"
click at [205, 620] on select "10 15 25 50 100 1000" at bounding box center [226, 625] width 47 height 18
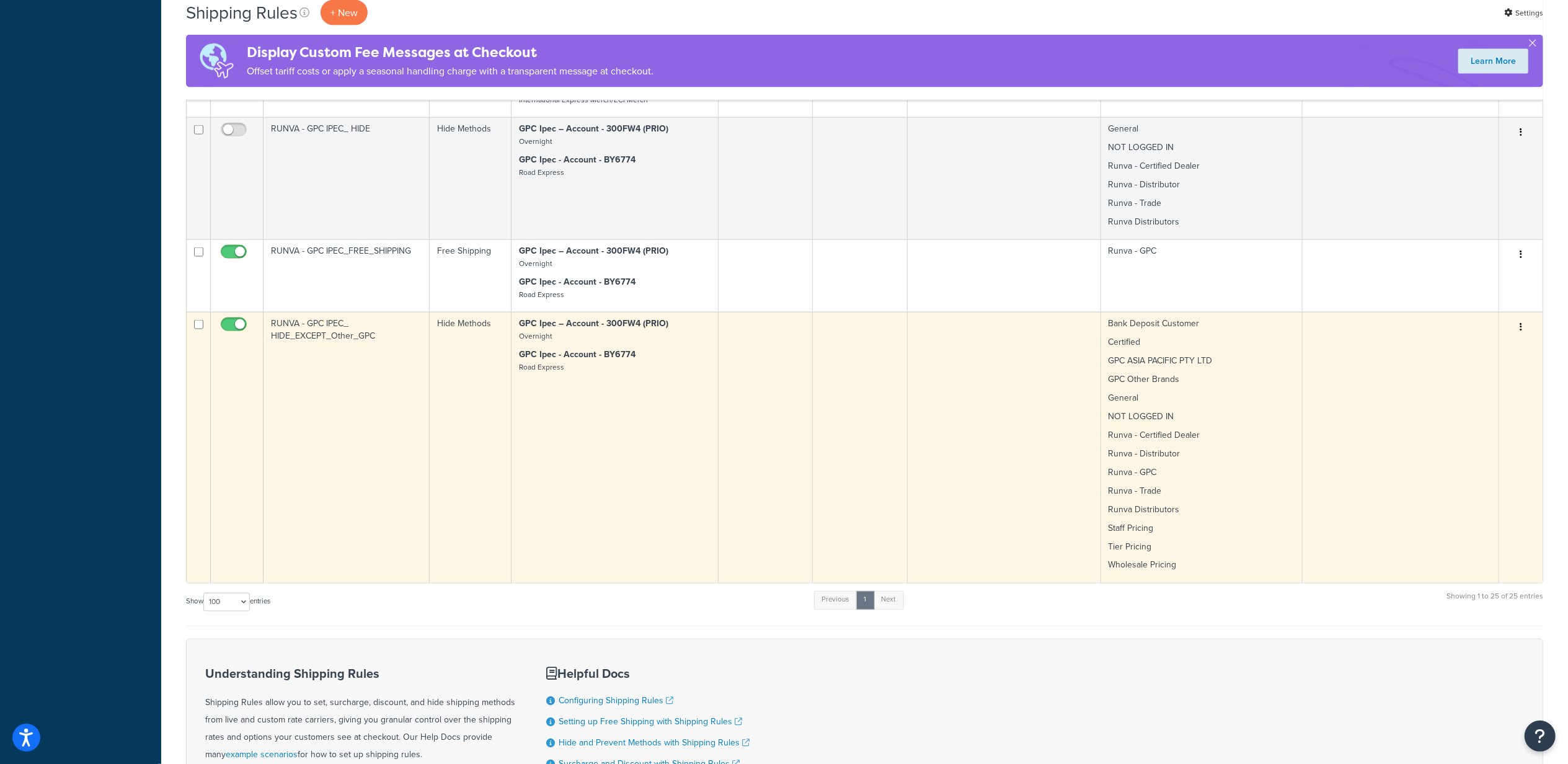
scroll to position [1805, 0]
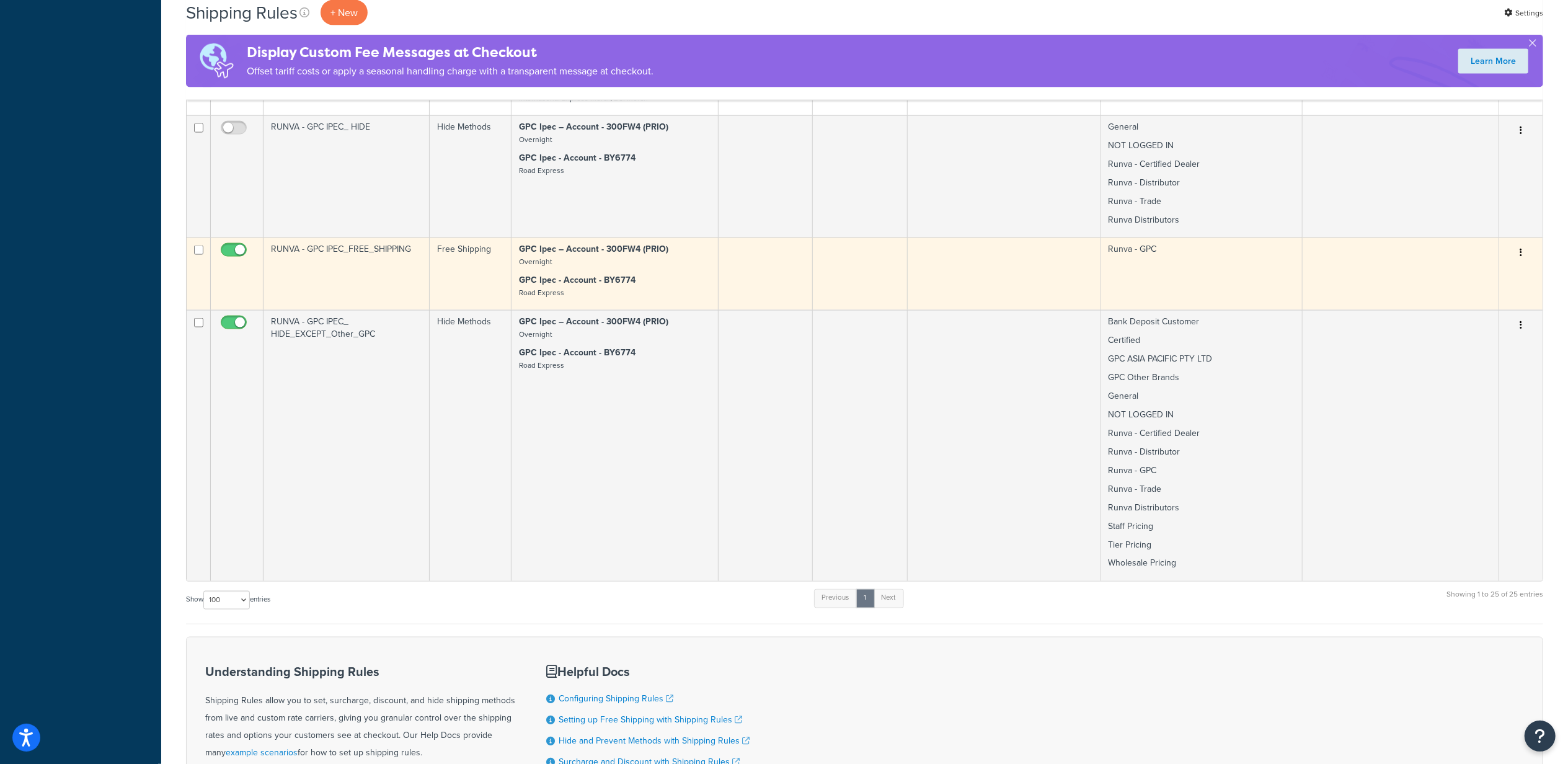
click at [665, 280] on p "GPC Ipec - Account - BY6774 Road Express" at bounding box center [614, 286] width 191 height 25
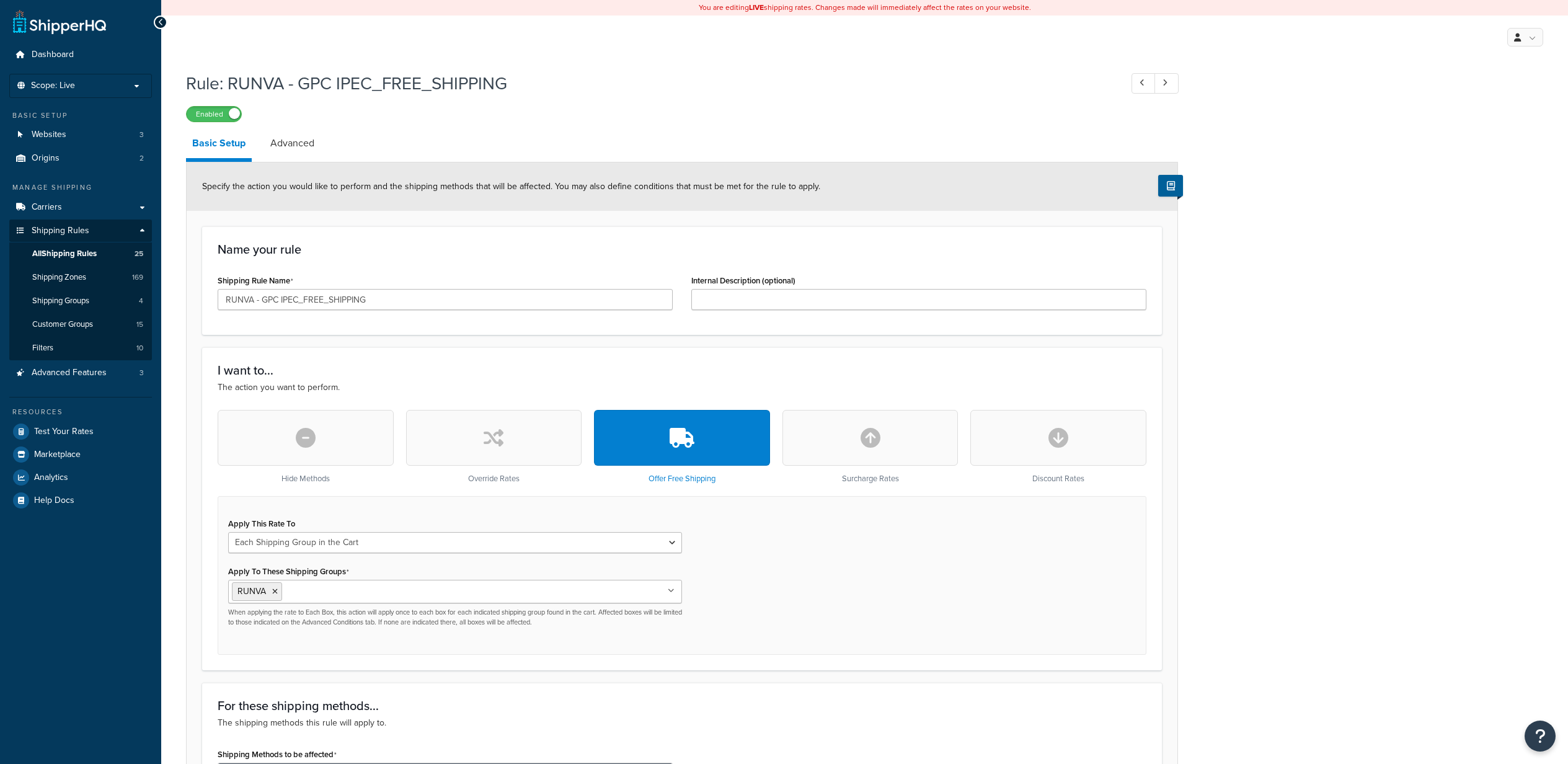
select select "SHIPPING_GROUP"
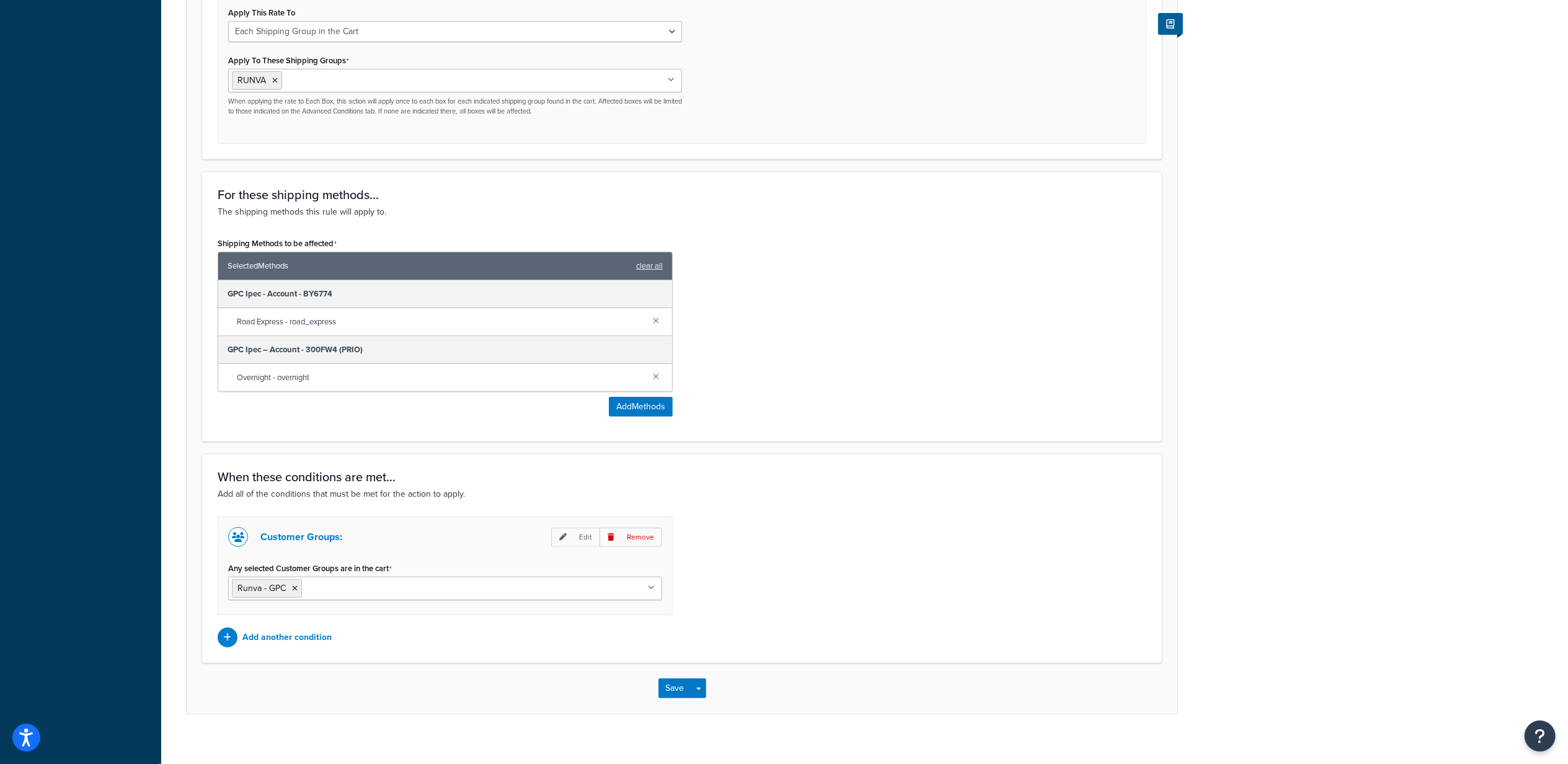
scroll to position [529, 0]
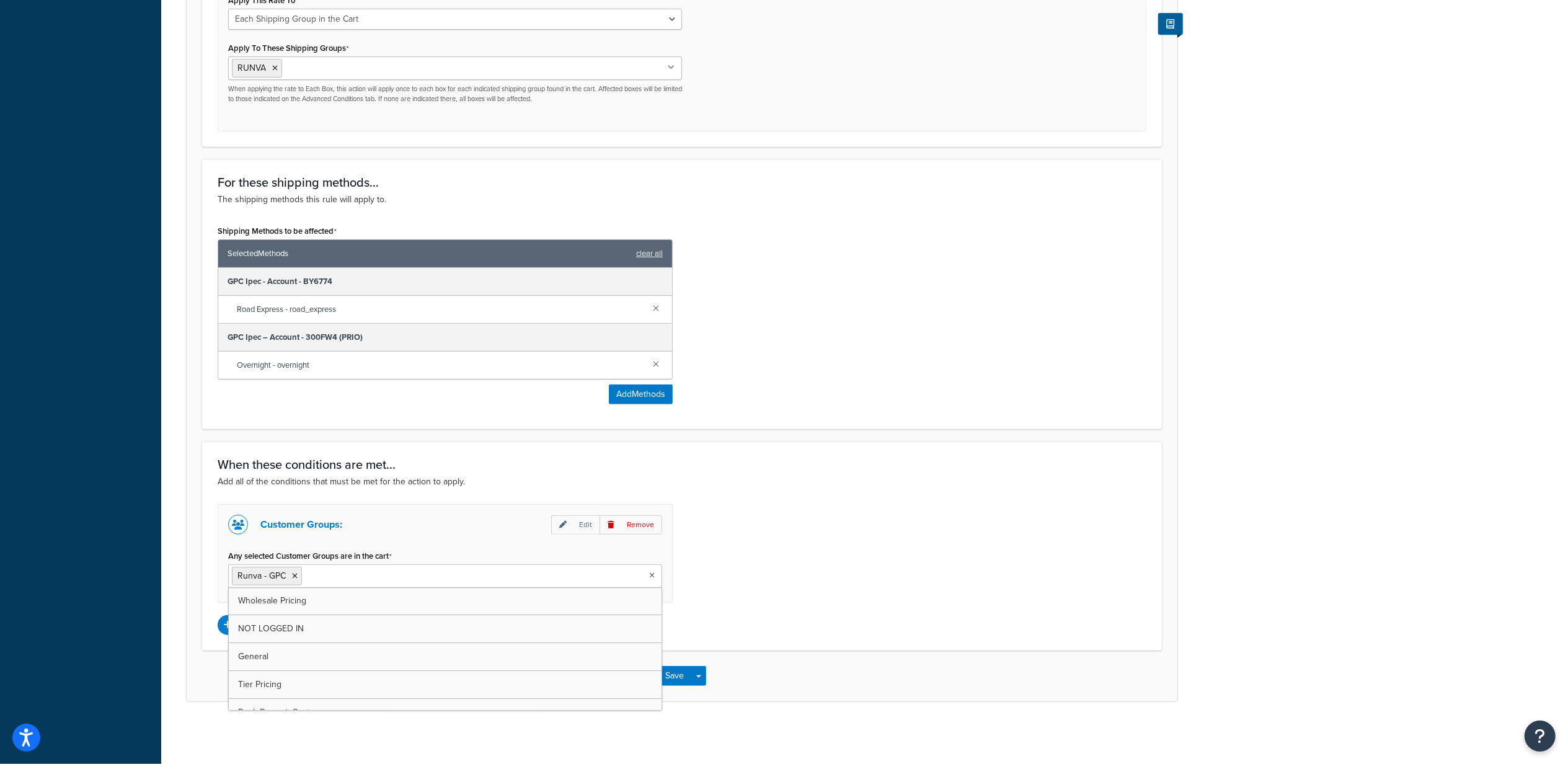
click at [338, 580] on input "Any selected Customer Groups are in the cart" at bounding box center [360, 575] width 109 height 14
click at [1276, 296] on div "Rule: RUNVA - GPC IPEC_FREE_SHIPPING Enabled Basic Setup Advanced Specify the a…" at bounding box center [864, 137] width 1407 height 1191
click at [656, 564] on ul "Runva - GPC" at bounding box center [445, 576] width 434 height 24
click at [827, 616] on div "Customer Groups: Edit Remove Any selected Customer Groups are in the cart Runva…" at bounding box center [682, 569] width 947 height 131
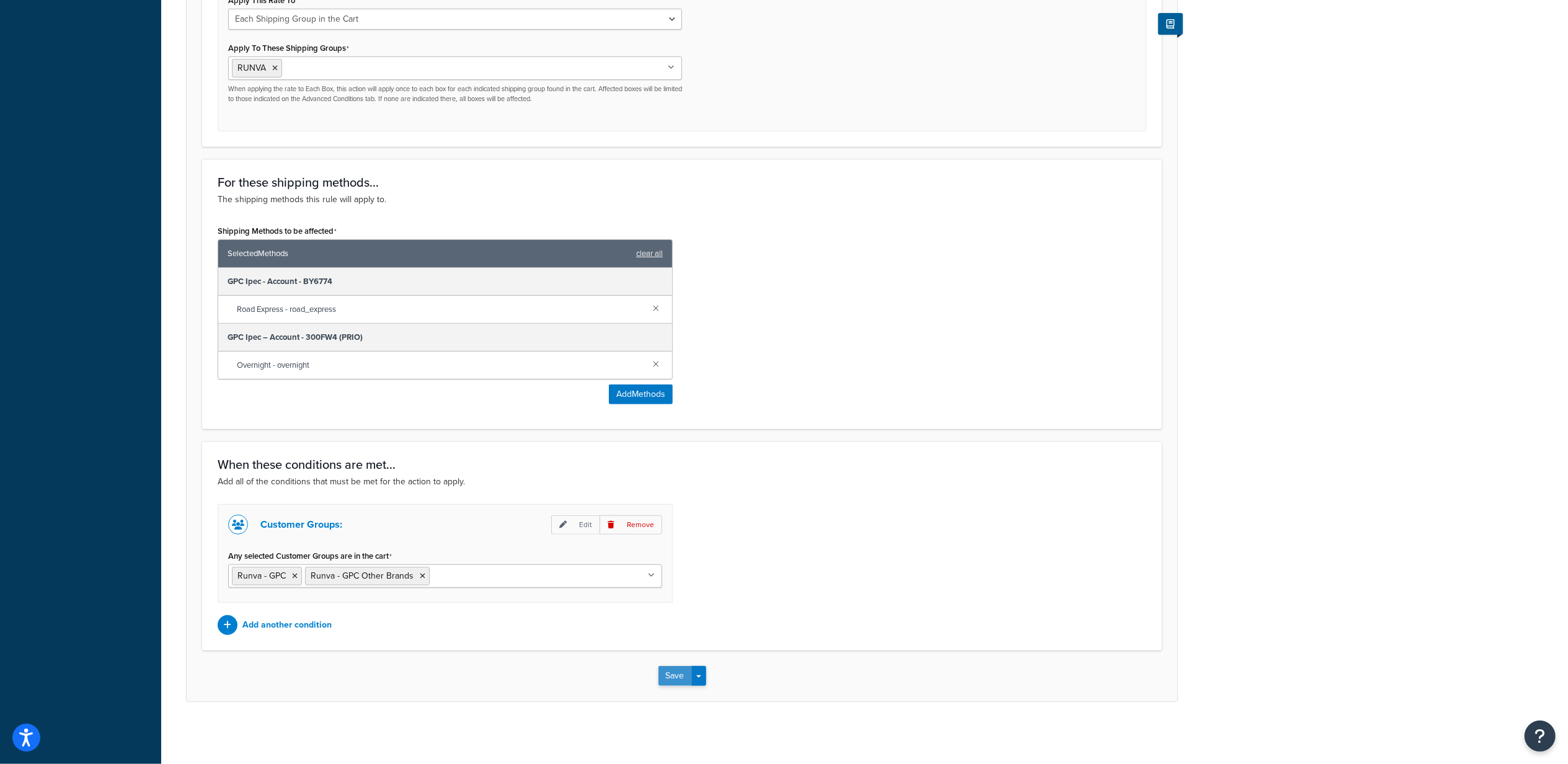
click at [676, 673] on button "Save" at bounding box center [675, 676] width 33 height 20
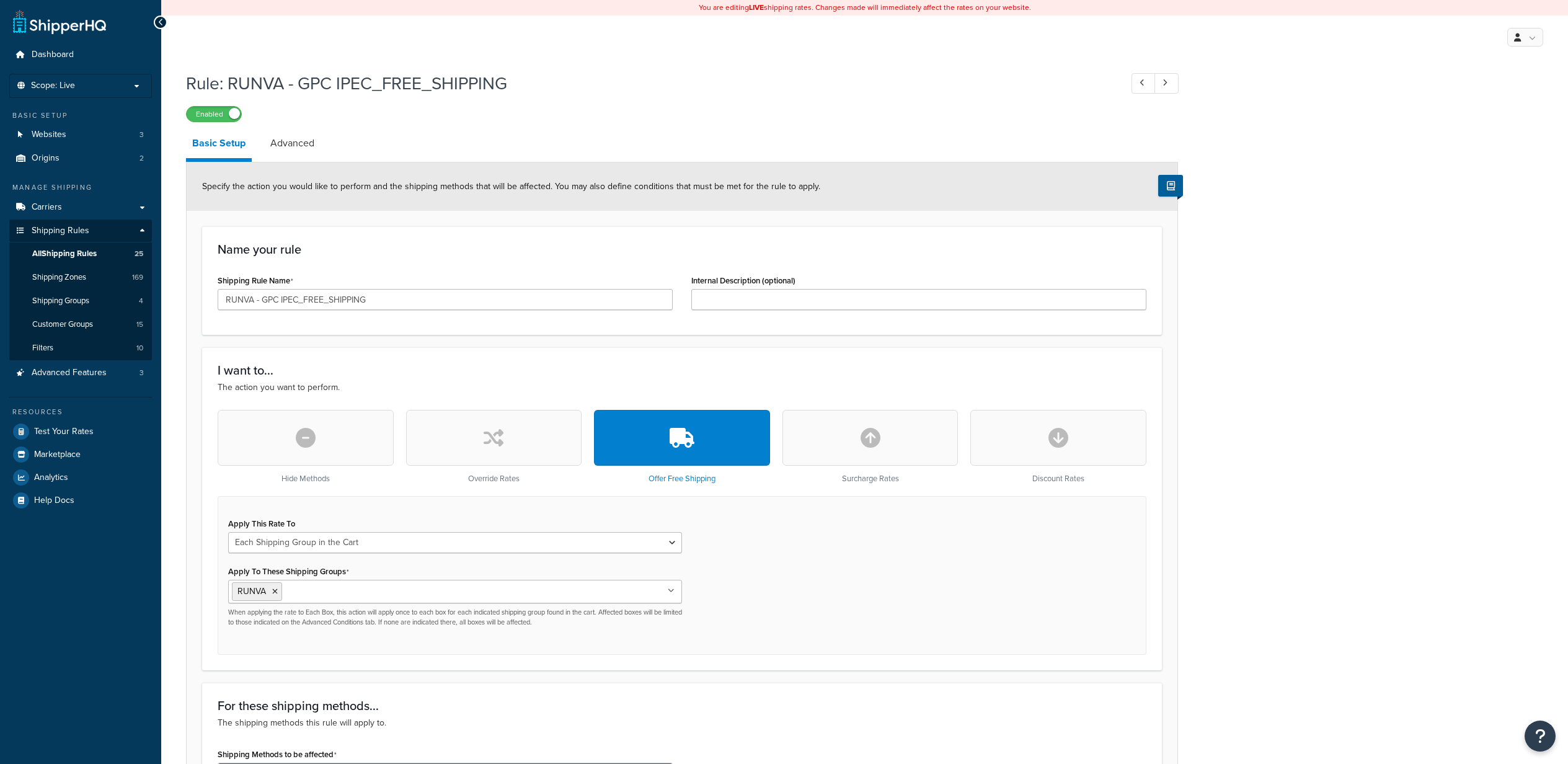
select select "SHIPPING_GROUP"
click at [75, 432] on span "Test Your Rates" at bounding box center [63, 431] width 60 height 10
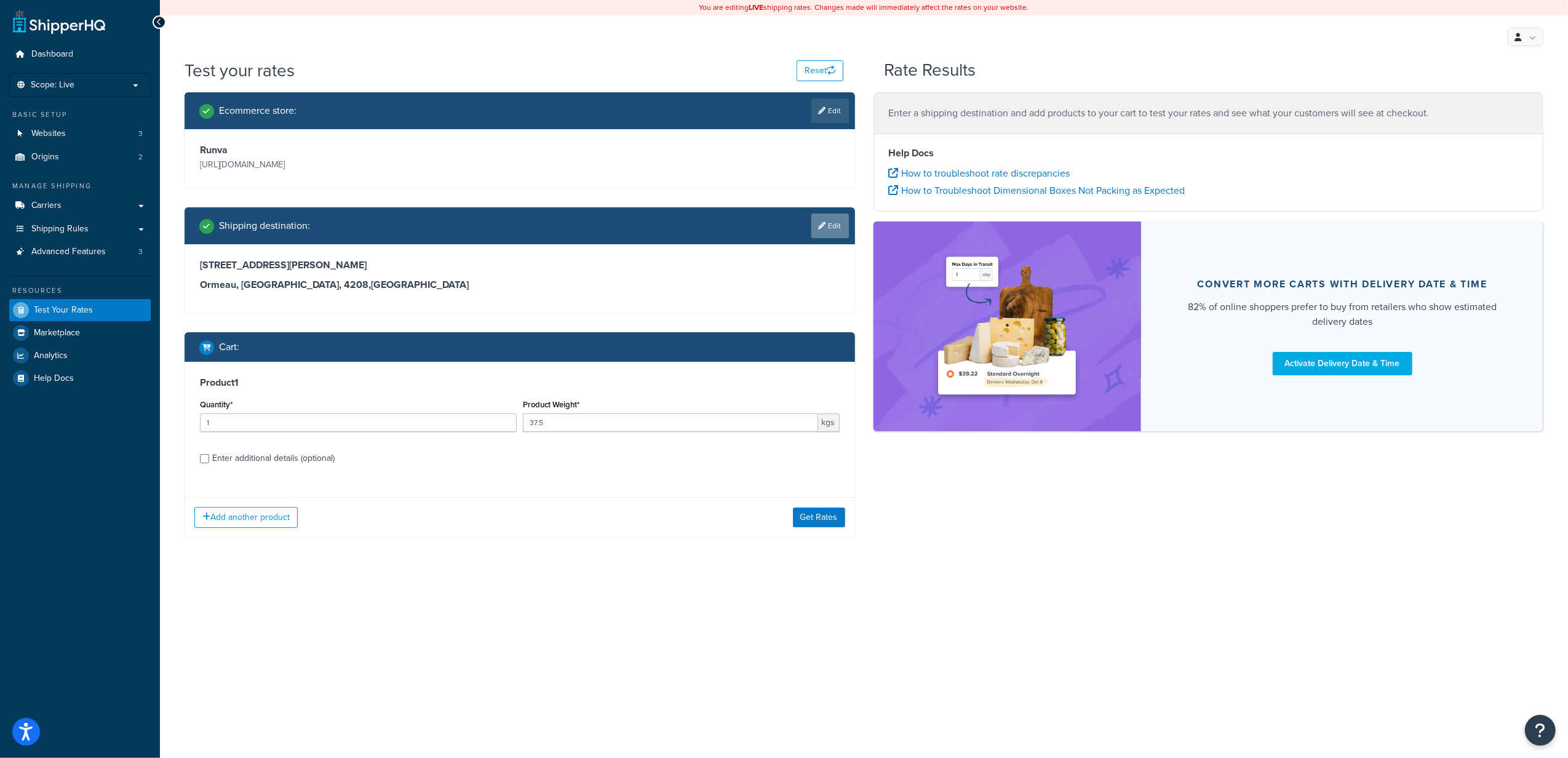
click at [826, 227] on link "Edit" at bounding box center [829, 225] width 37 height 25
select select "AU"
select select "QLD"
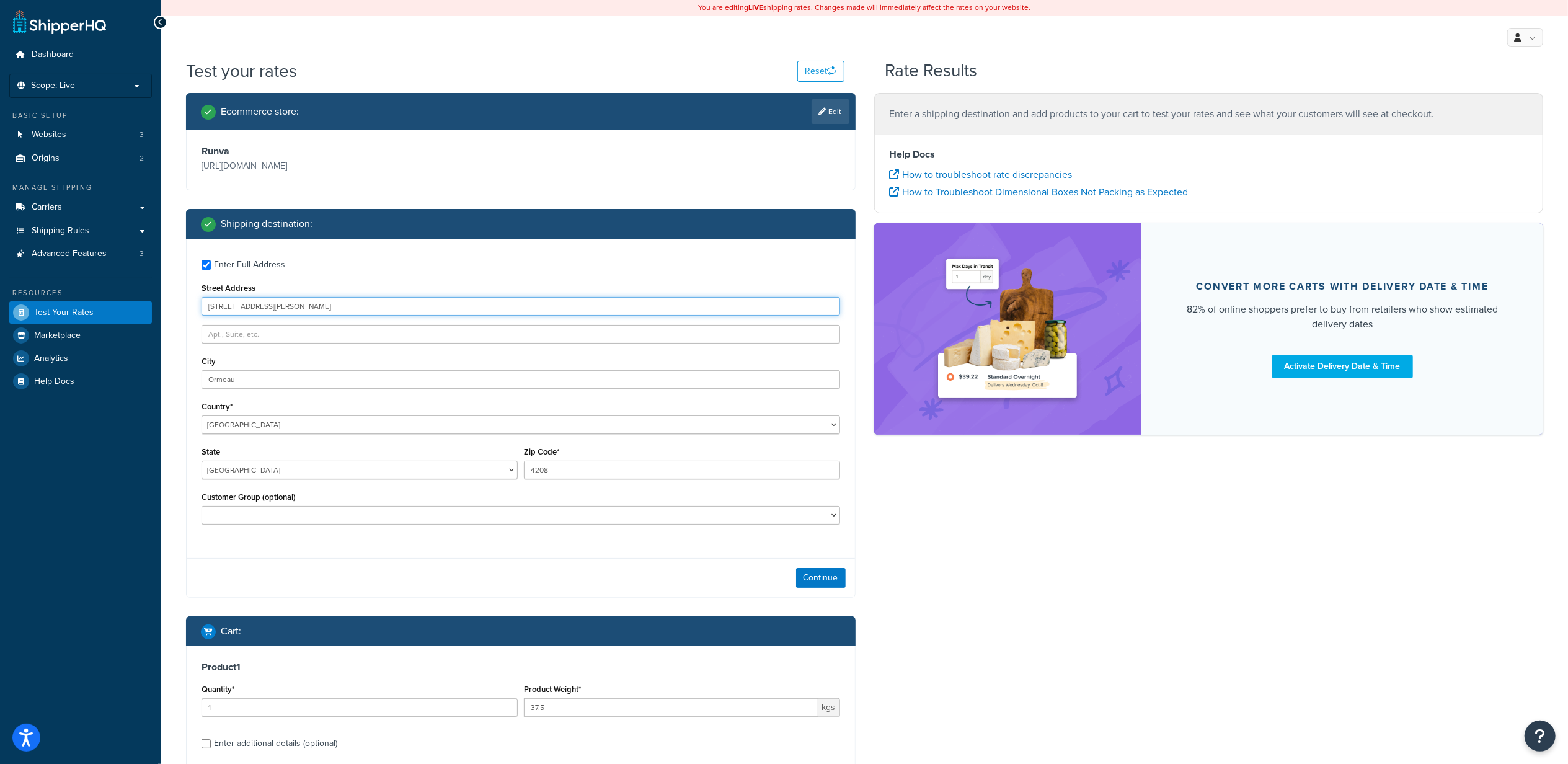
drag, startPoint x: 291, startPoint y: 305, endPoint x: 68, endPoint y: 296, distance: 223.2
click at [68, 296] on div "Dashboard Scope: Live Basic Setup Websites 3 Origins 2 Manage Shipping Carriers…" at bounding box center [784, 451] width 1568 height 904
drag, startPoint x: 593, startPoint y: 473, endPoint x: 495, endPoint y: 467, distance: 98.2
click at [495, 467] on div "State Australian Capital Territory New South Wales Northern Territory Queenslan…" at bounding box center [521, 465] width 645 height 45
click at [279, 298] on input "Street Address" at bounding box center [521, 306] width 638 height 18
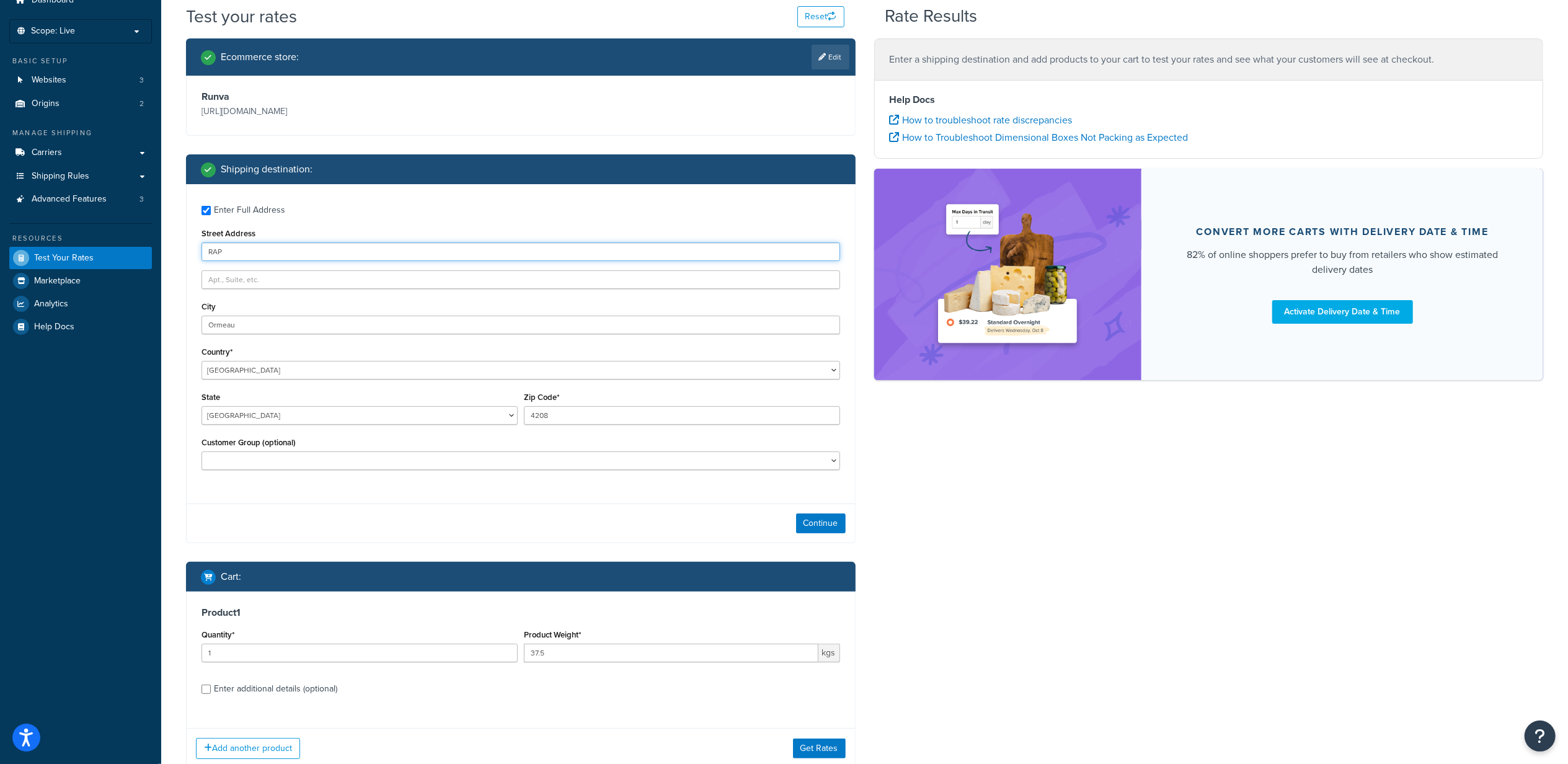
scroll to position [83, 0]
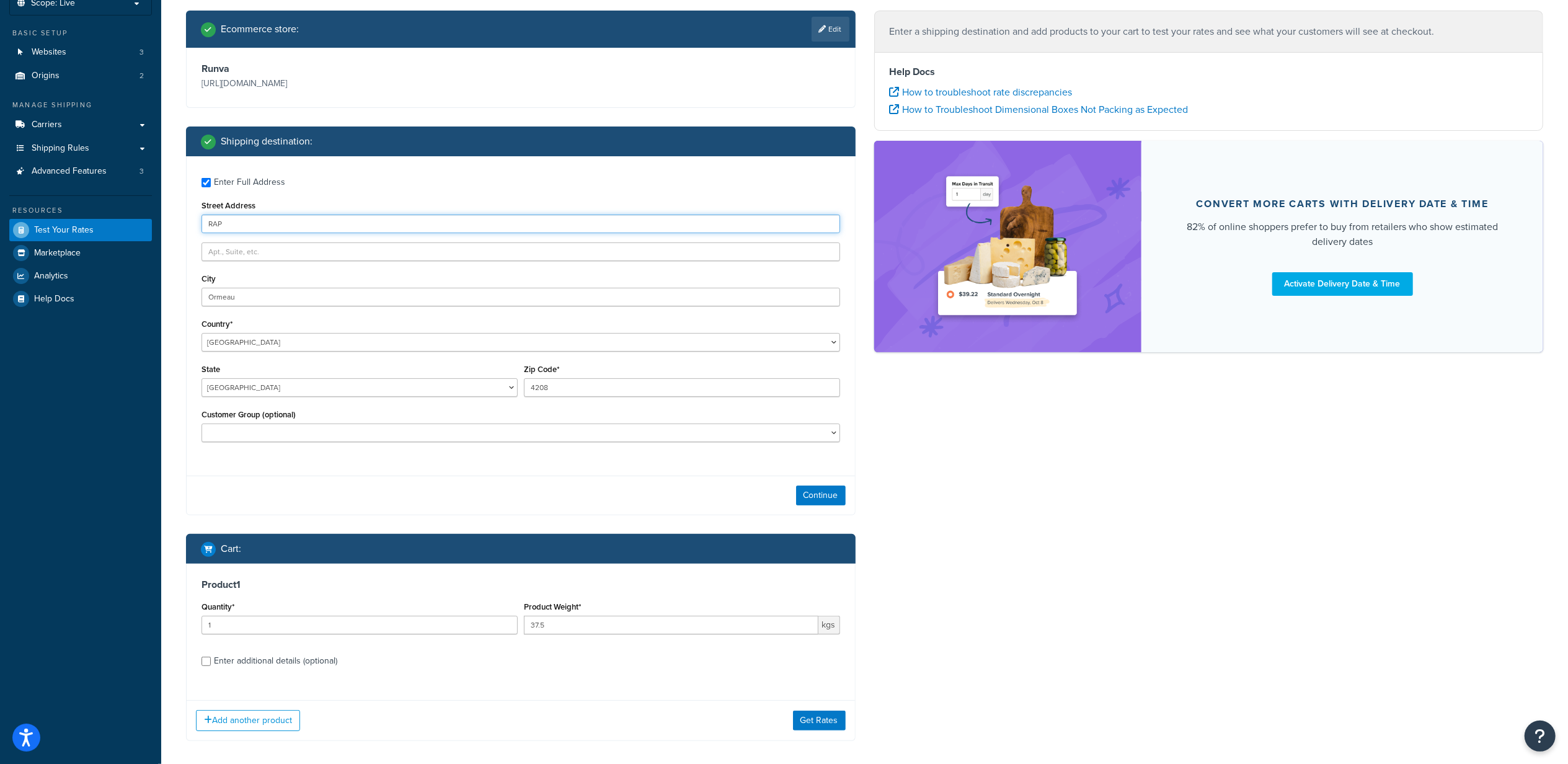
type input "RAP"
drag, startPoint x: 486, startPoint y: 383, endPoint x: 431, endPoint y: 377, distance: 55.3
click at [431, 377] on div "State Australian Capital Territory New South Wales Northern Territory Queenslan…" at bounding box center [521, 382] width 645 height 45
type input "3500"
click at [444, 467] on div "Enter Full Address Street Address RAP City Ormeau Country* United States United…" at bounding box center [521, 336] width 670 height 359
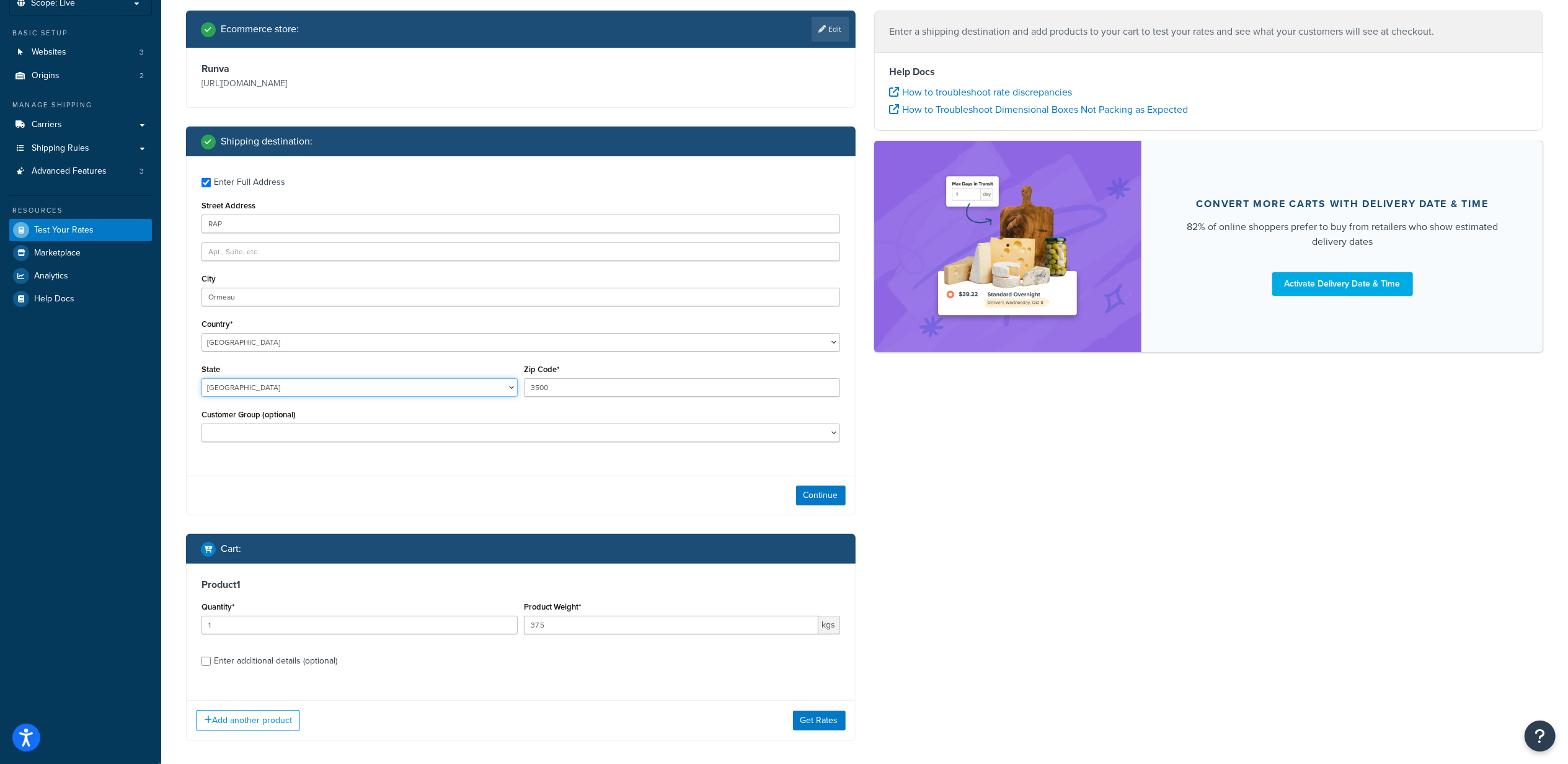
drag, startPoint x: 429, startPoint y: 382, endPoint x: 420, endPoint y: 392, distance: 13.5
click at [429, 382] on select "Australian Capital Territory New South Wales Northern Territory Queensland Sout…" at bounding box center [360, 387] width 316 height 18
select select "VIC"
click at [201, 380] on select "Australian Capital Territory New South Wales Northern Territory Queensland Sout…" at bounding box center [360, 387] width 316 height 18
drag, startPoint x: 271, startPoint y: 298, endPoint x: 155, endPoint y: 291, distance: 116.2
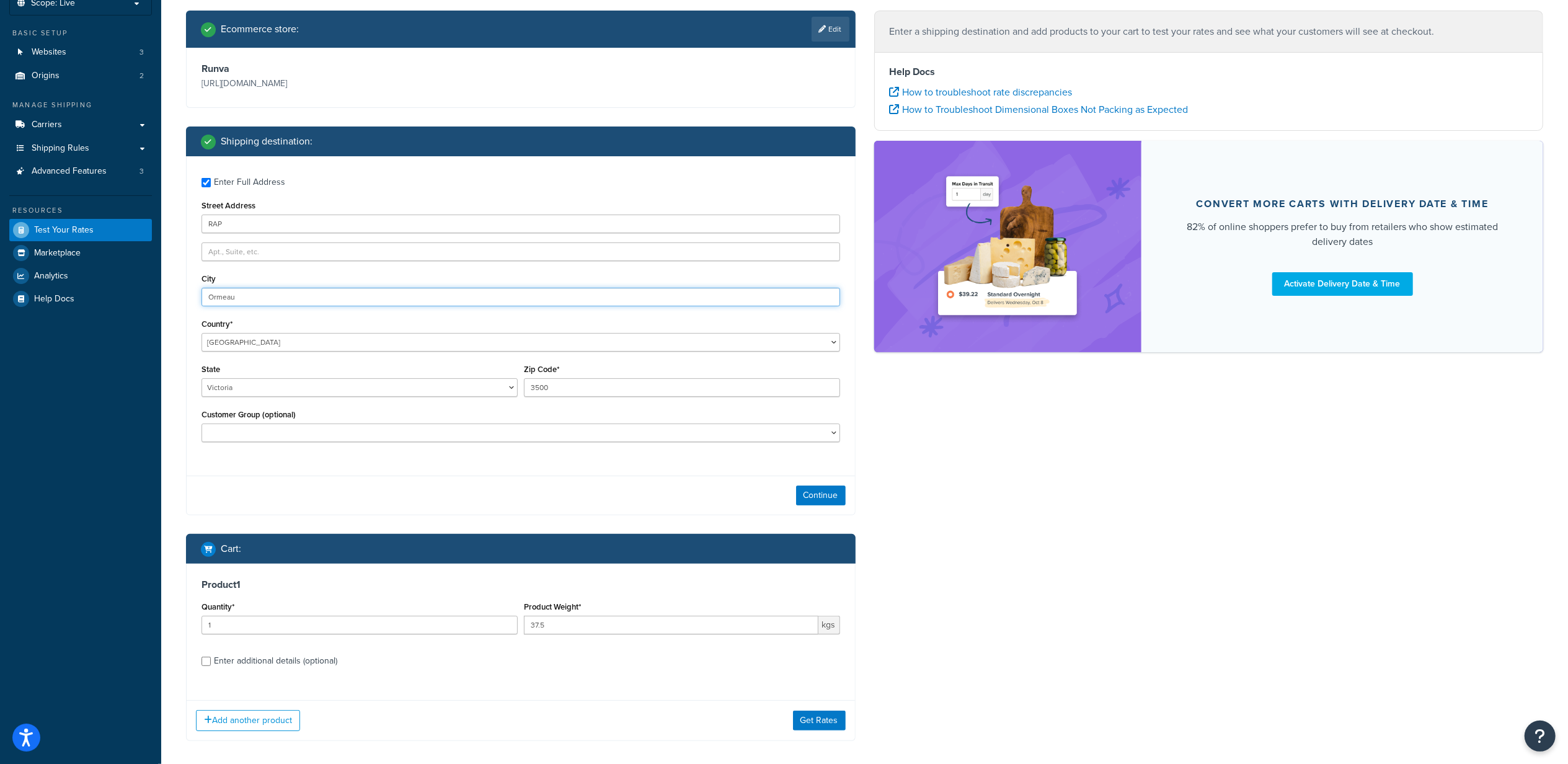
click at [155, 291] on div "Dashboard Scope: Live Basic Setup Websites 3 Origins 2 Manage Shipping Carriers…" at bounding box center [784, 369] width 1568 height 904
click at [313, 482] on div "Continue" at bounding box center [521, 495] width 669 height 39
click at [810, 486] on button "Continue" at bounding box center [821, 496] width 50 height 20
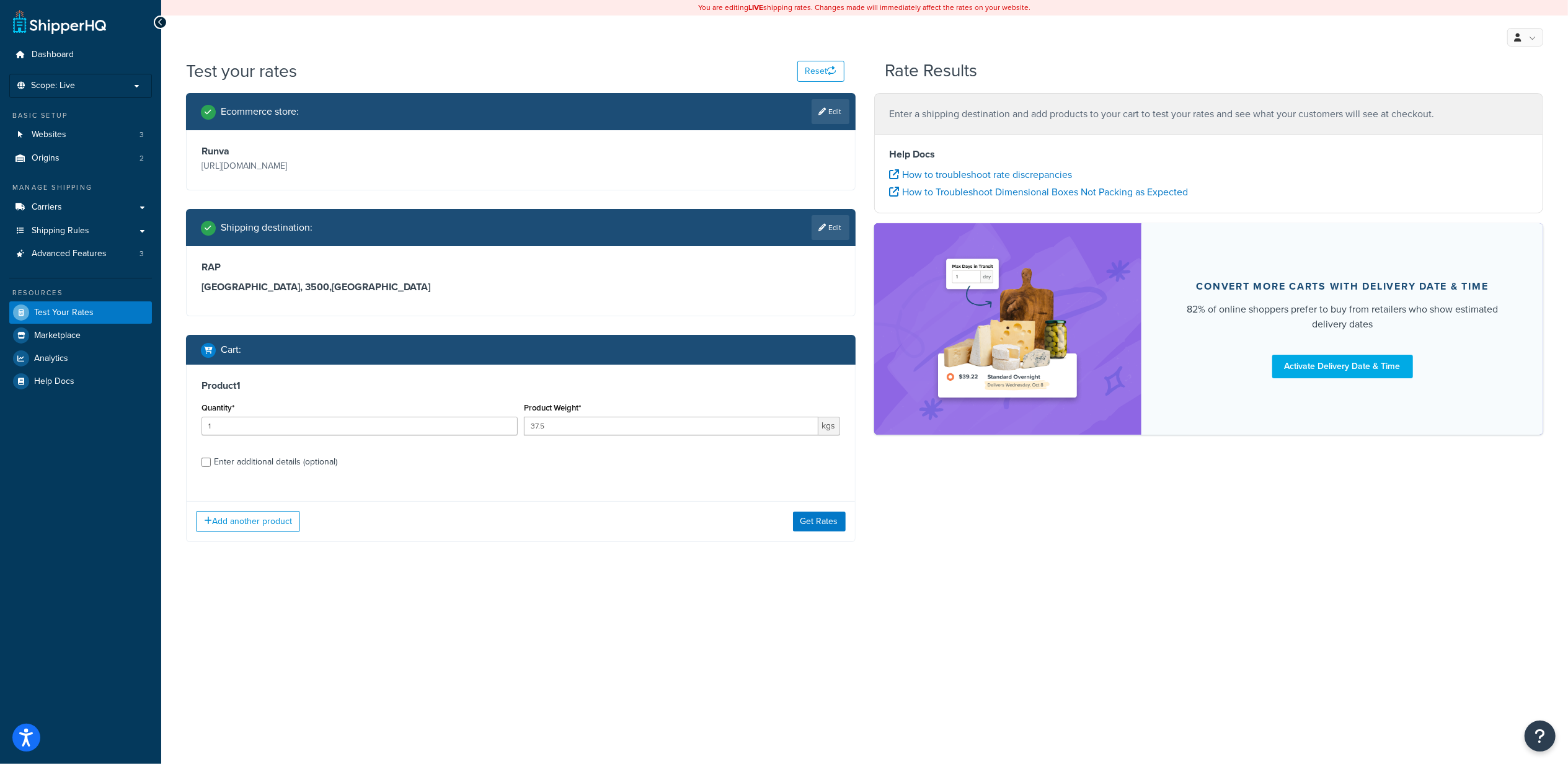
scroll to position [0, 0]
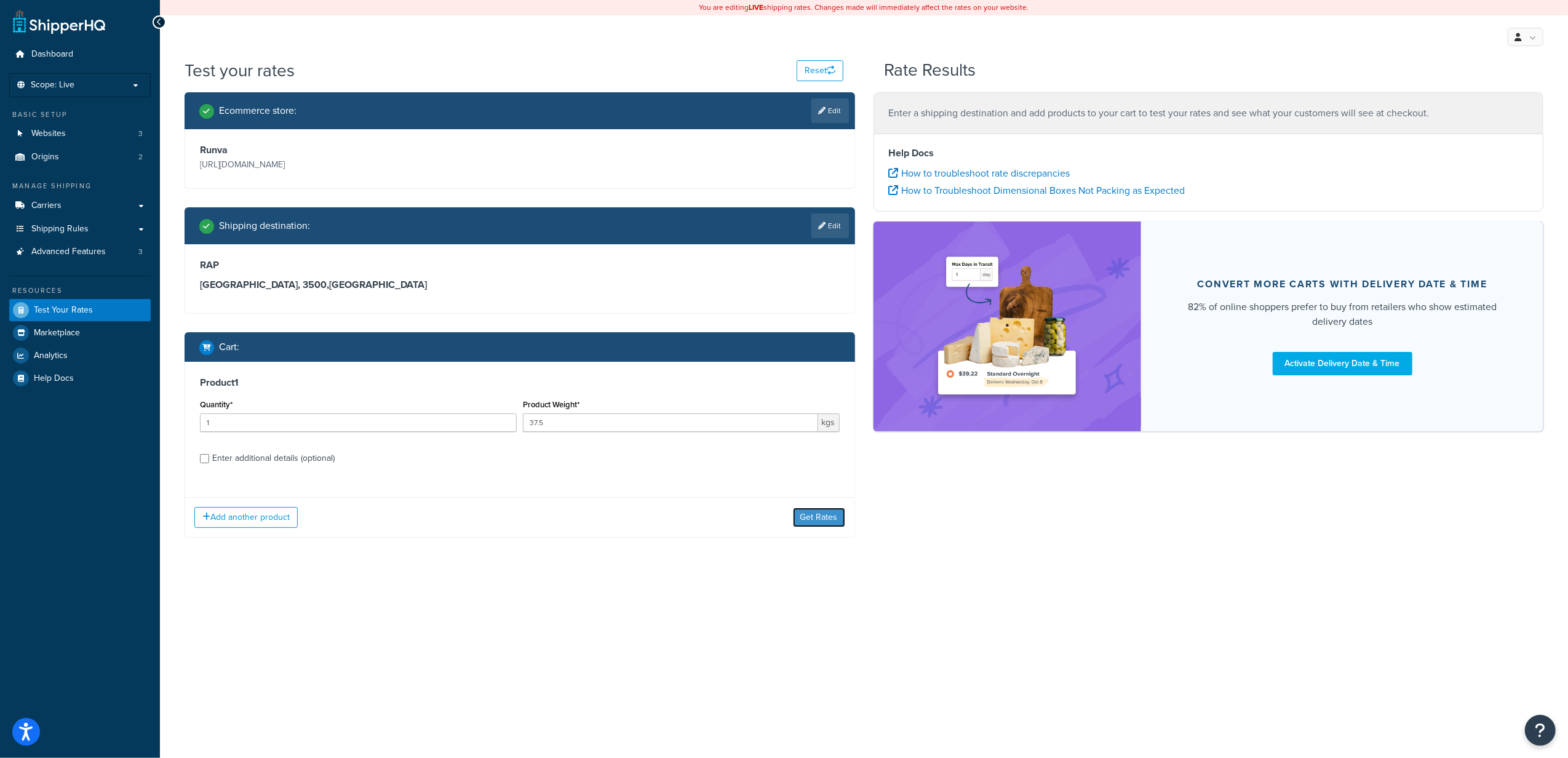
drag, startPoint x: 811, startPoint y: 520, endPoint x: 749, endPoint y: 532, distance: 63.2
click at [812, 520] on button "Get Rates" at bounding box center [818, 517] width 52 height 20
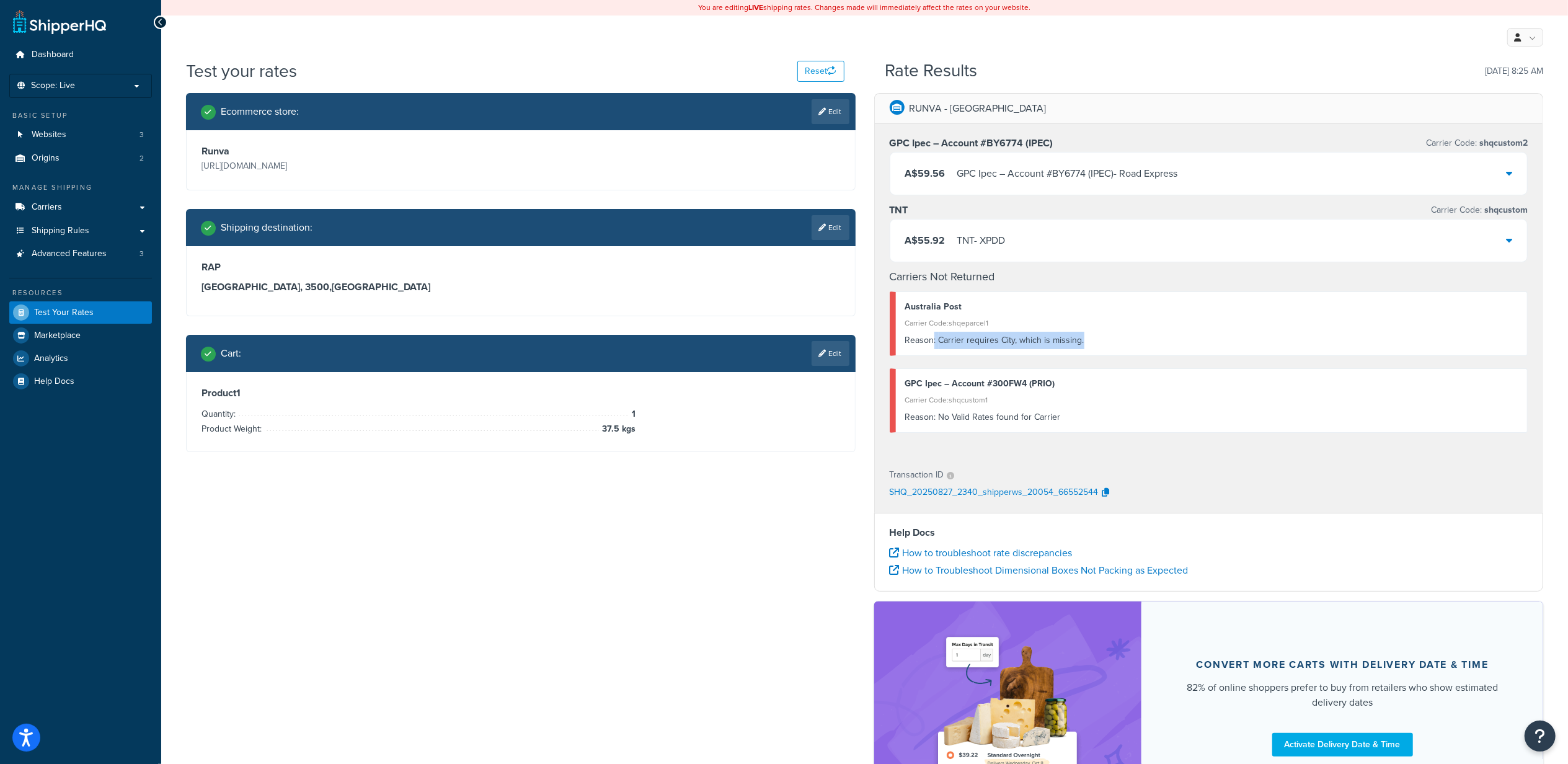
drag, startPoint x: 931, startPoint y: 339, endPoint x: 1107, endPoint y: 348, distance: 176.2
click at [1107, 348] on div "Reason: Carrier requires City, which is missing." at bounding box center [1211, 340] width 613 height 17
click at [833, 229] on link "Edit" at bounding box center [830, 227] width 38 height 25
select select "AU"
select select "VIC"
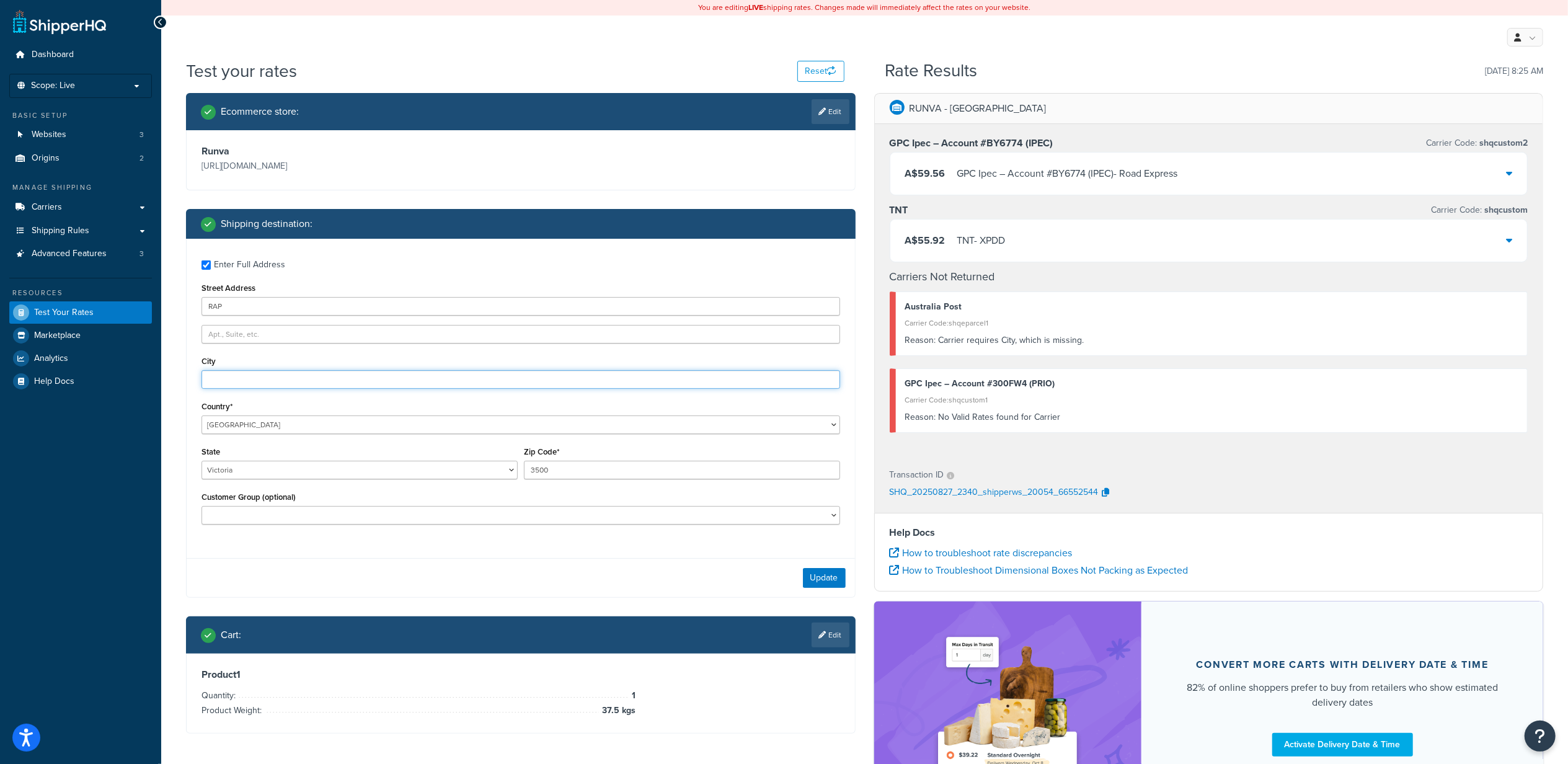
click at [239, 375] on input "City" at bounding box center [521, 380] width 638 height 18
drag, startPoint x: 941, startPoint y: 419, endPoint x: 1059, endPoint y: 416, distance: 118.0
click at [1059, 416] on div "Reason: No Valid Rates found for Carrier" at bounding box center [1211, 416] width 613 height 17
click at [946, 422] on div "Reason: No Valid Rates found for Carrier" at bounding box center [1211, 416] width 613 height 17
drag, startPoint x: 579, startPoint y: 471, endPoint x: 473, endPoint y: 469, distance: 106.0
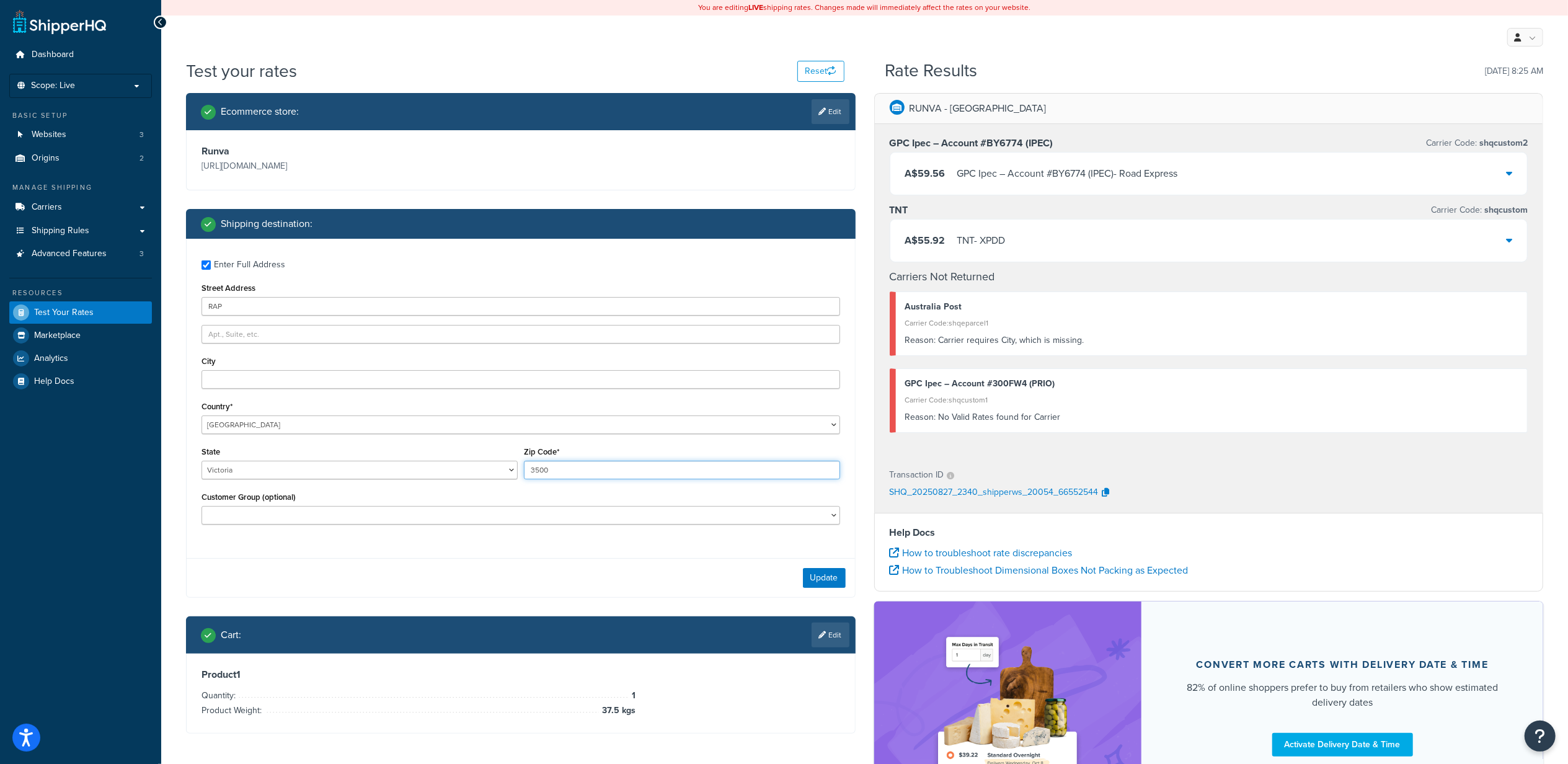
click at [473, 469] on div "State Australian Capital Territory New South Wales Northern Territory Queenslan…" at bounding box center [521, 465] width 645 height 45
drag, startPoint x: 894, startPoint y: 243, endPoint x: 1033, endPoint y: 243, distance: 139.0
click at [1033, 243] on div "A$55.92 TNT - XPDD" at bounding box center [1208, 241] width 637 height 42
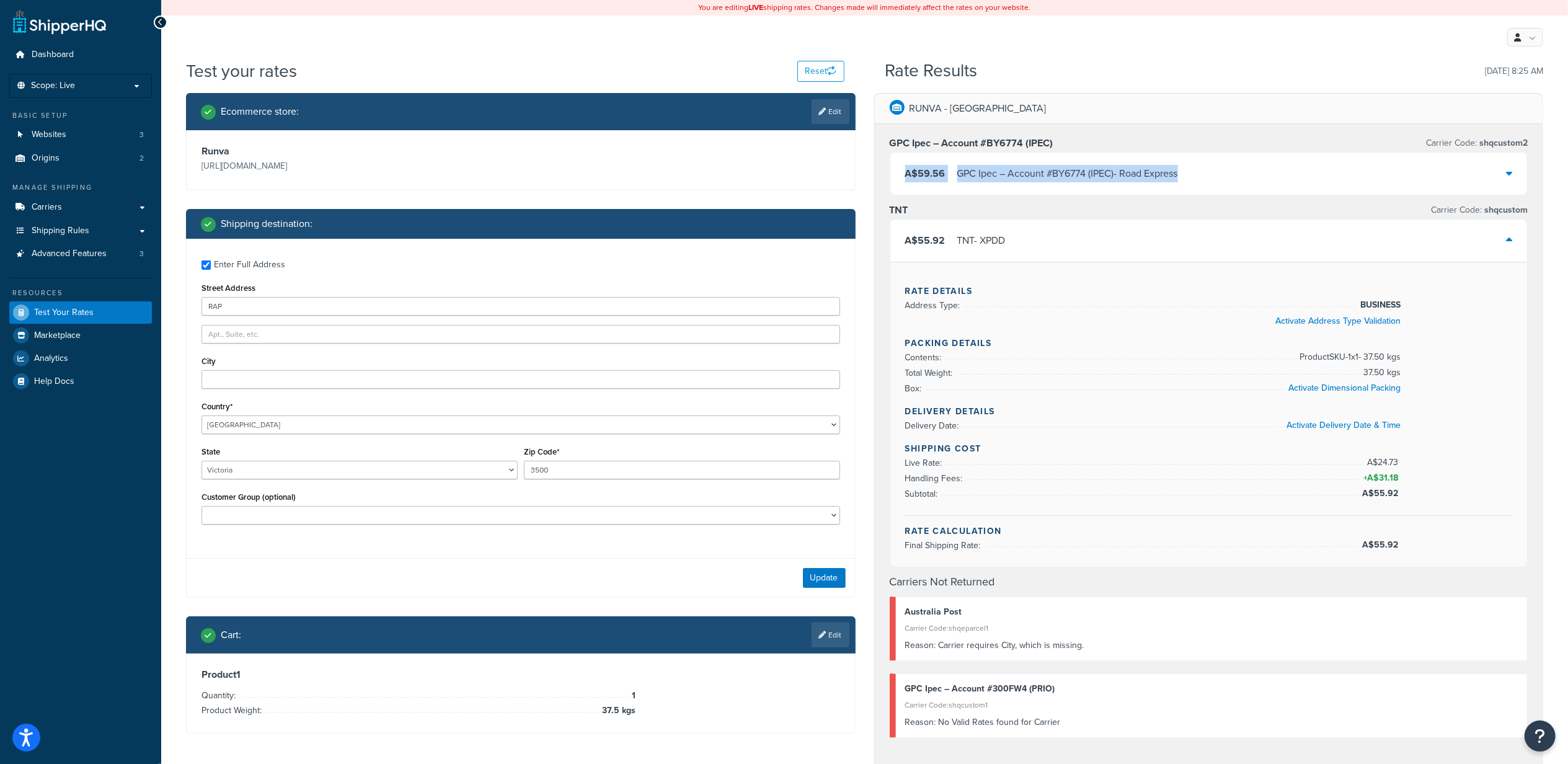
drag, startPoint x: 1033, startPoint y: 243, endPoint x: 1213, endPoint y: 177, distance: 191.7
click at [1213, 177] on div "A$59.56 GPC Ipec – Account #BY6774 (IPEC) - Road Express" at bounding box center [1208, 174] width 637 height 42
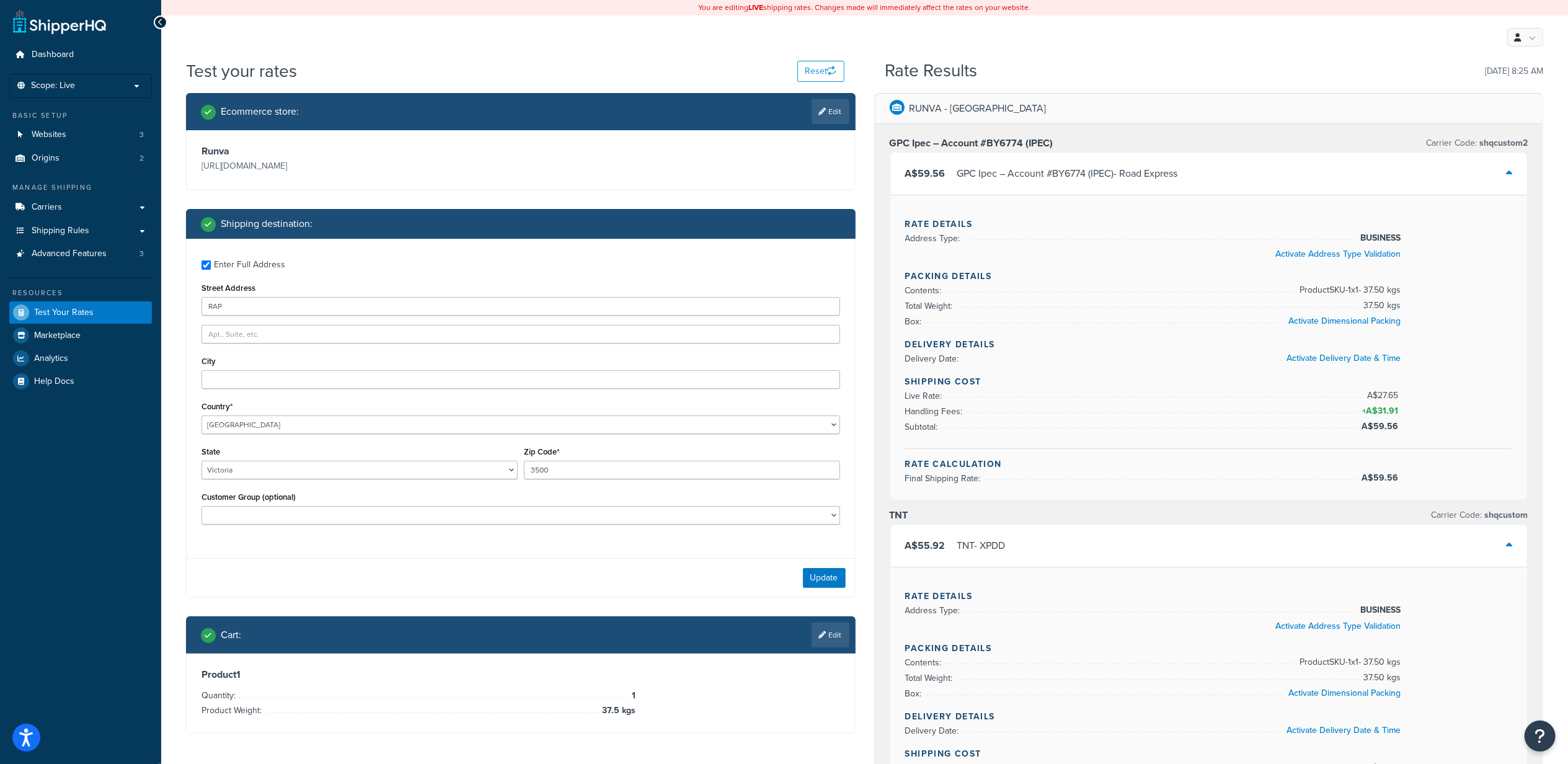
click at [1000, 539] on div "A$55.92 TNT - XPDD" at bounding box center [1208, 545] width 637 height 42
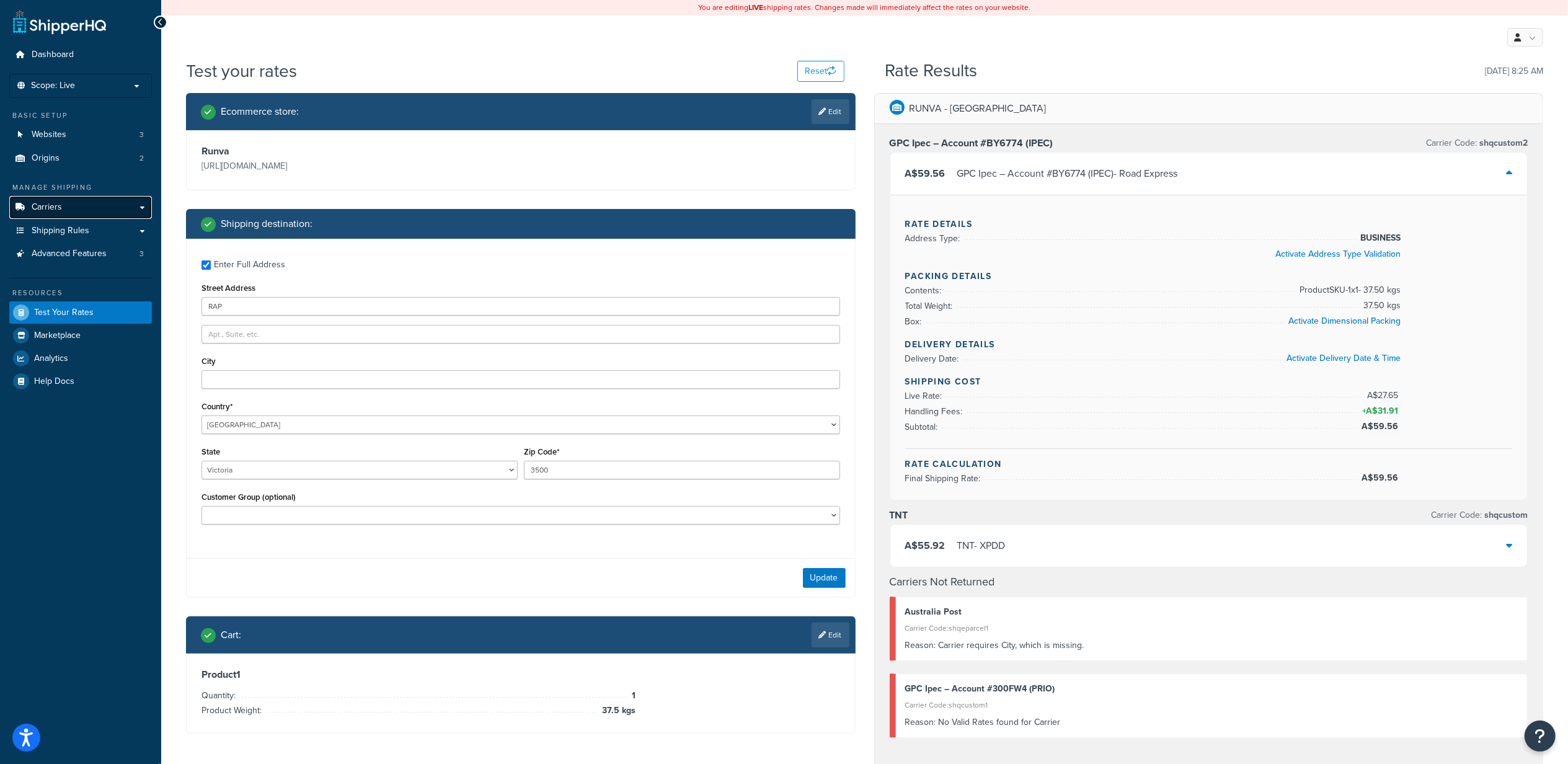
click at [67, 207] on link "Carriers" at bounding box center [80, 207] width 143 height 23
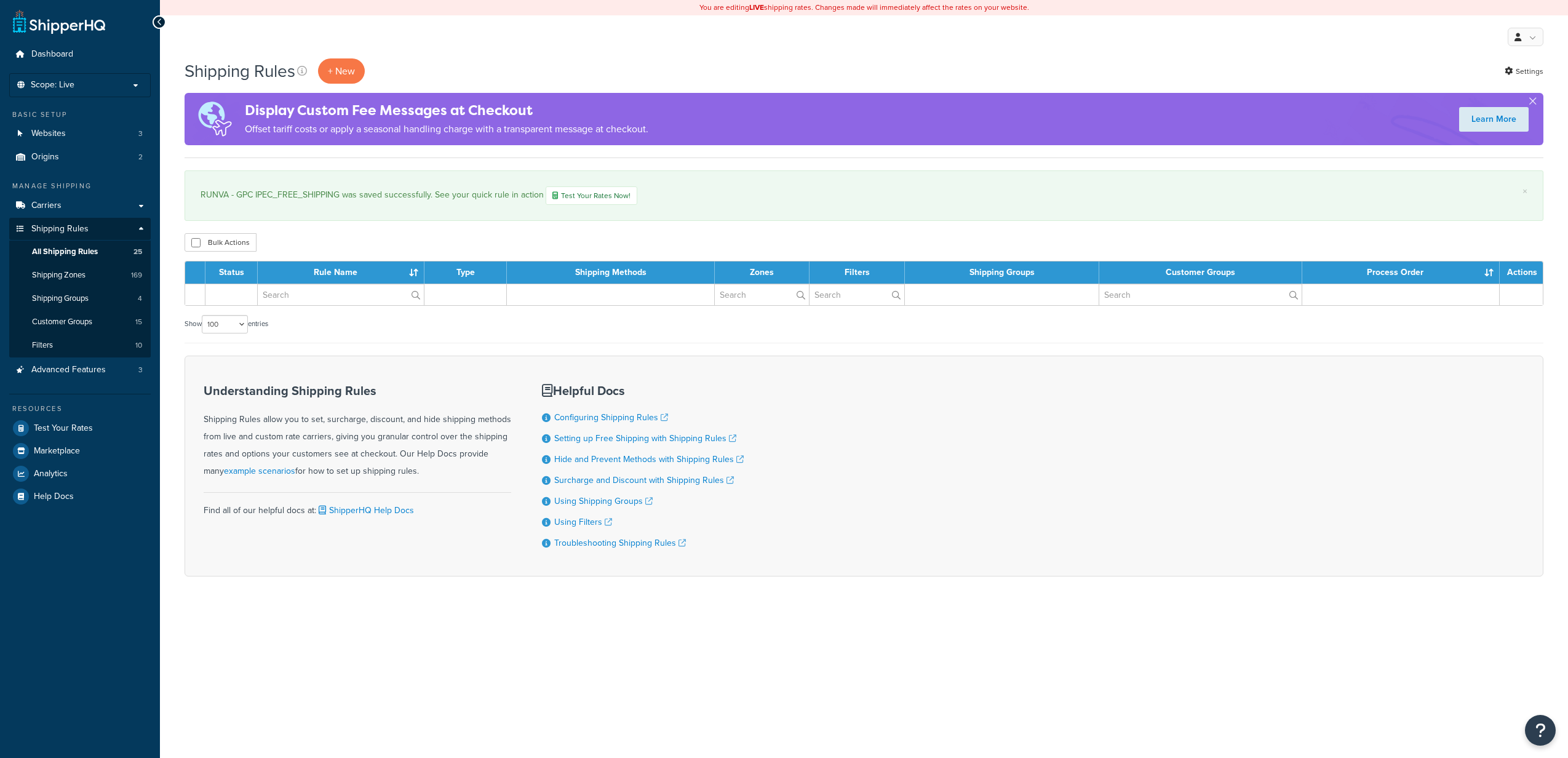
select select "100"
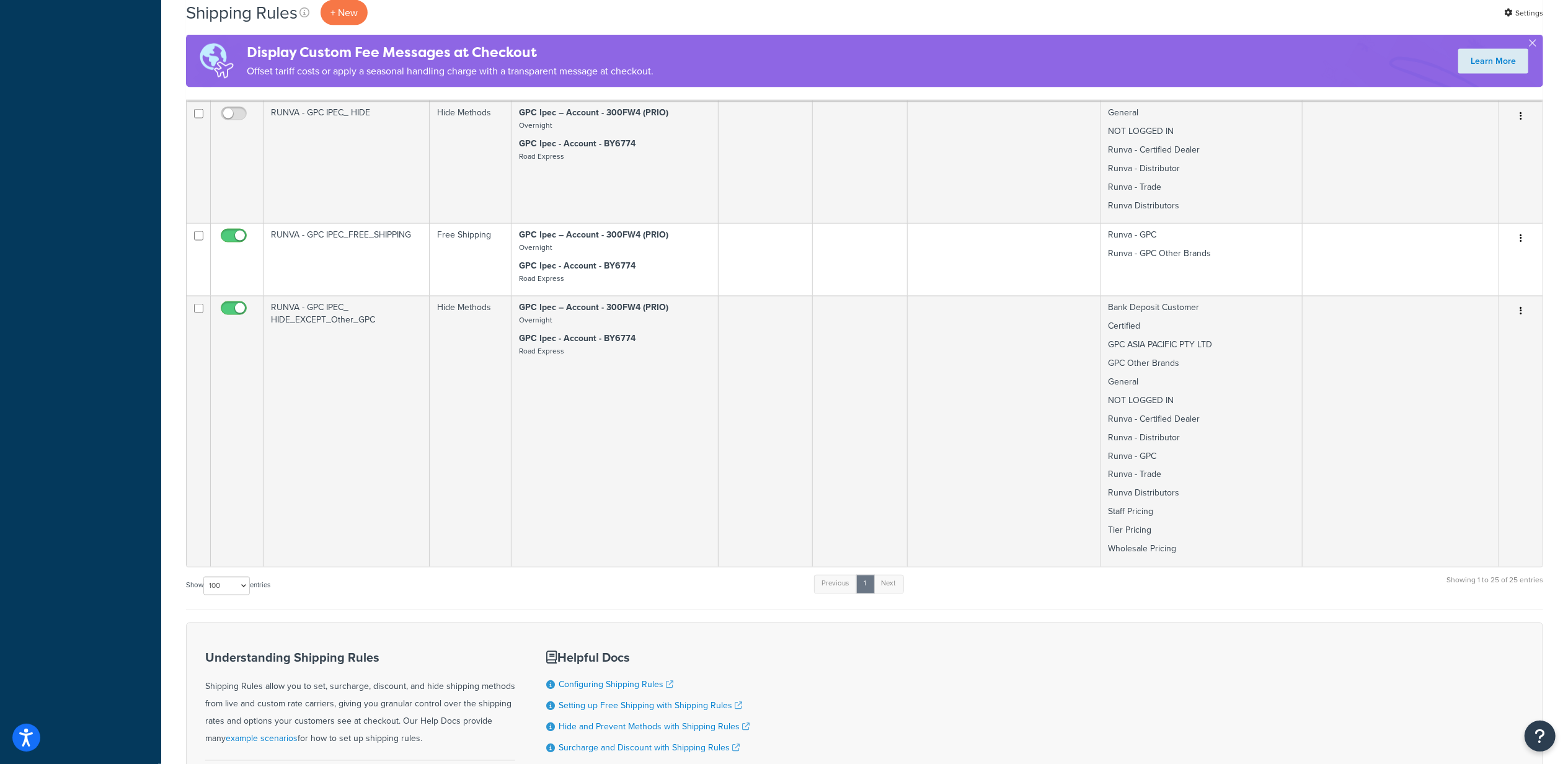
scroll to position [1900, 0]
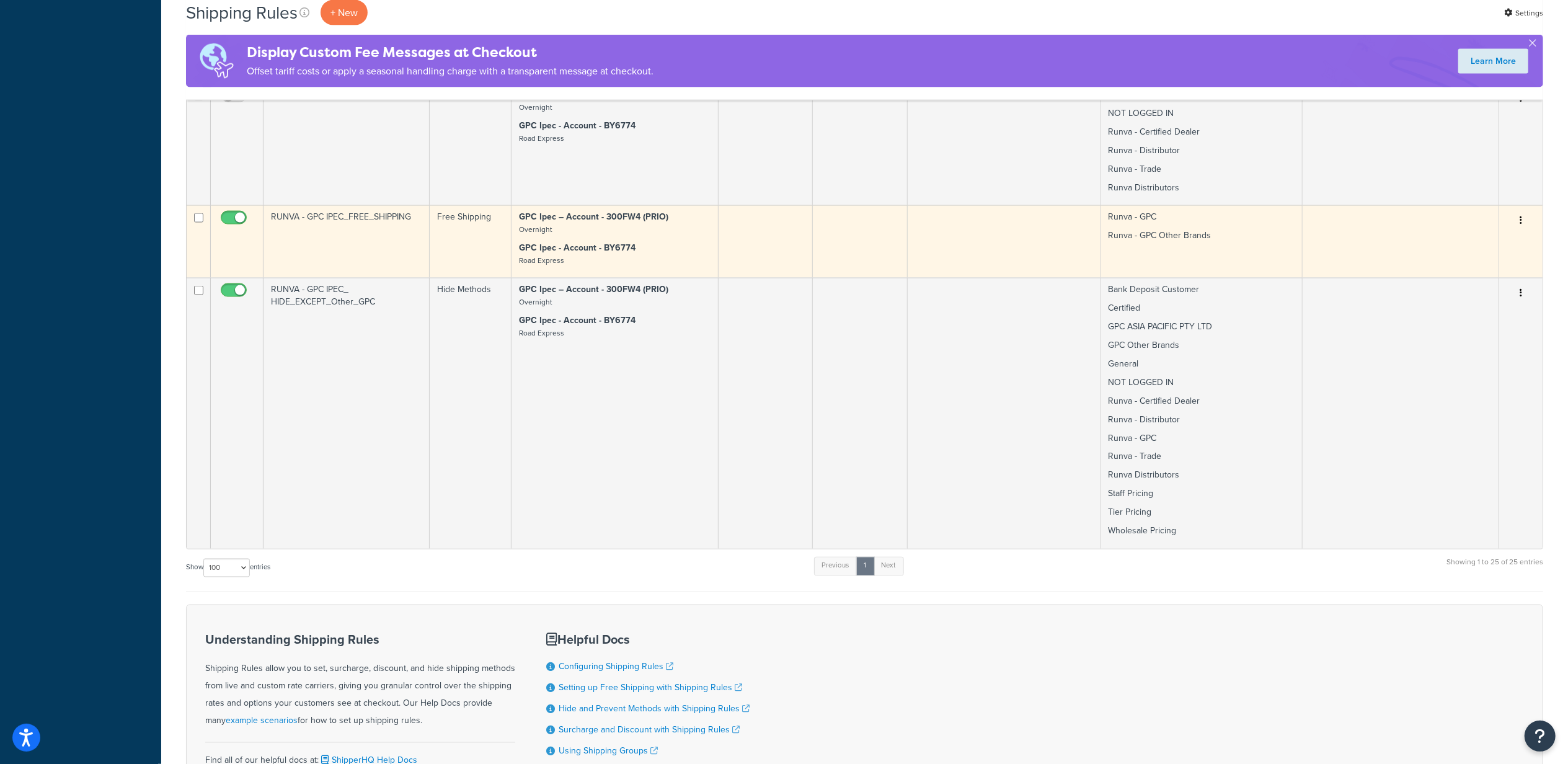
click at [605, 248] on strong "GPC Ipec - Account - BY6774" at bounding box center [577, 247] width 117 height 13
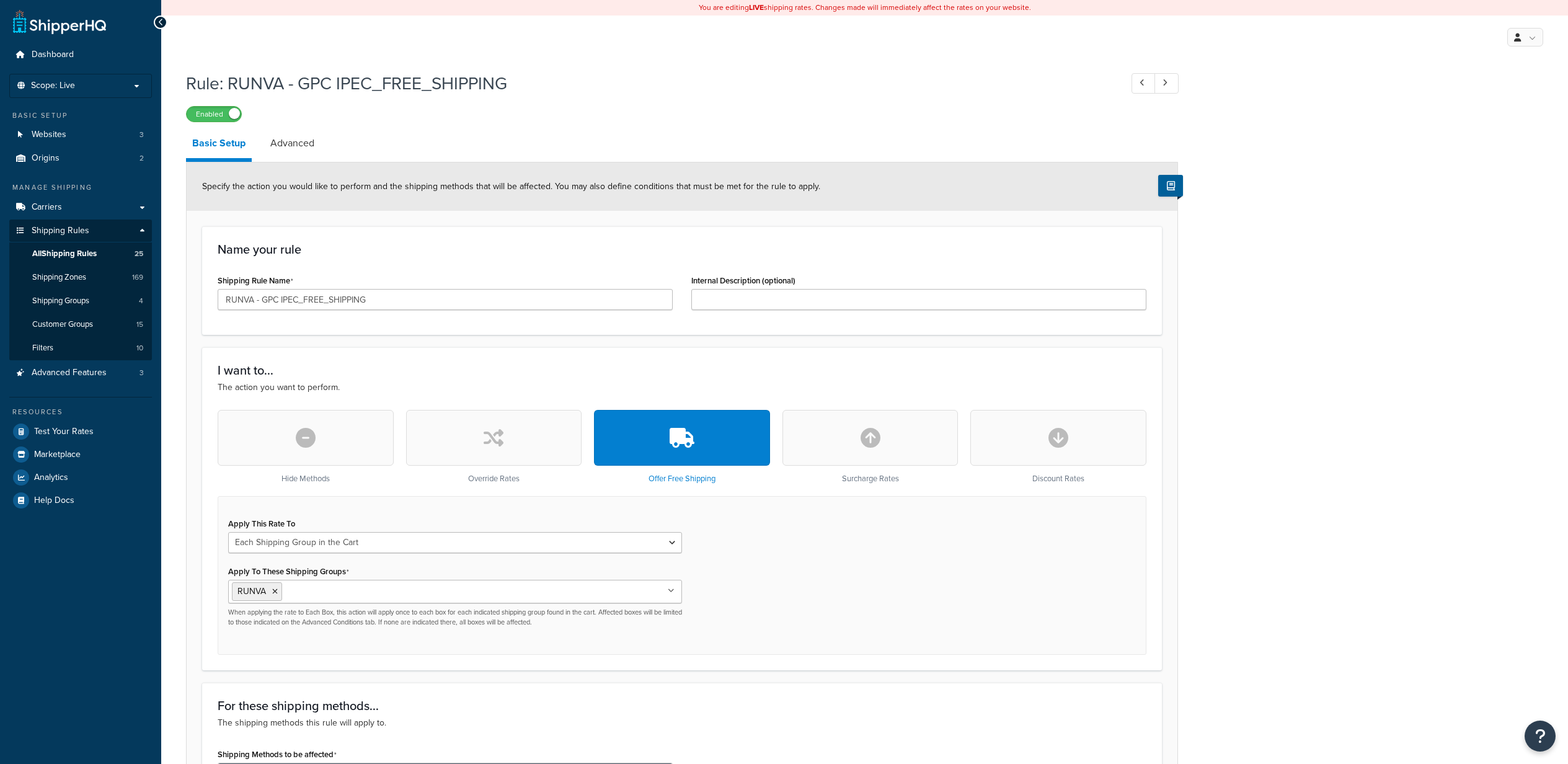
select select "SHIPPING_GROUP"
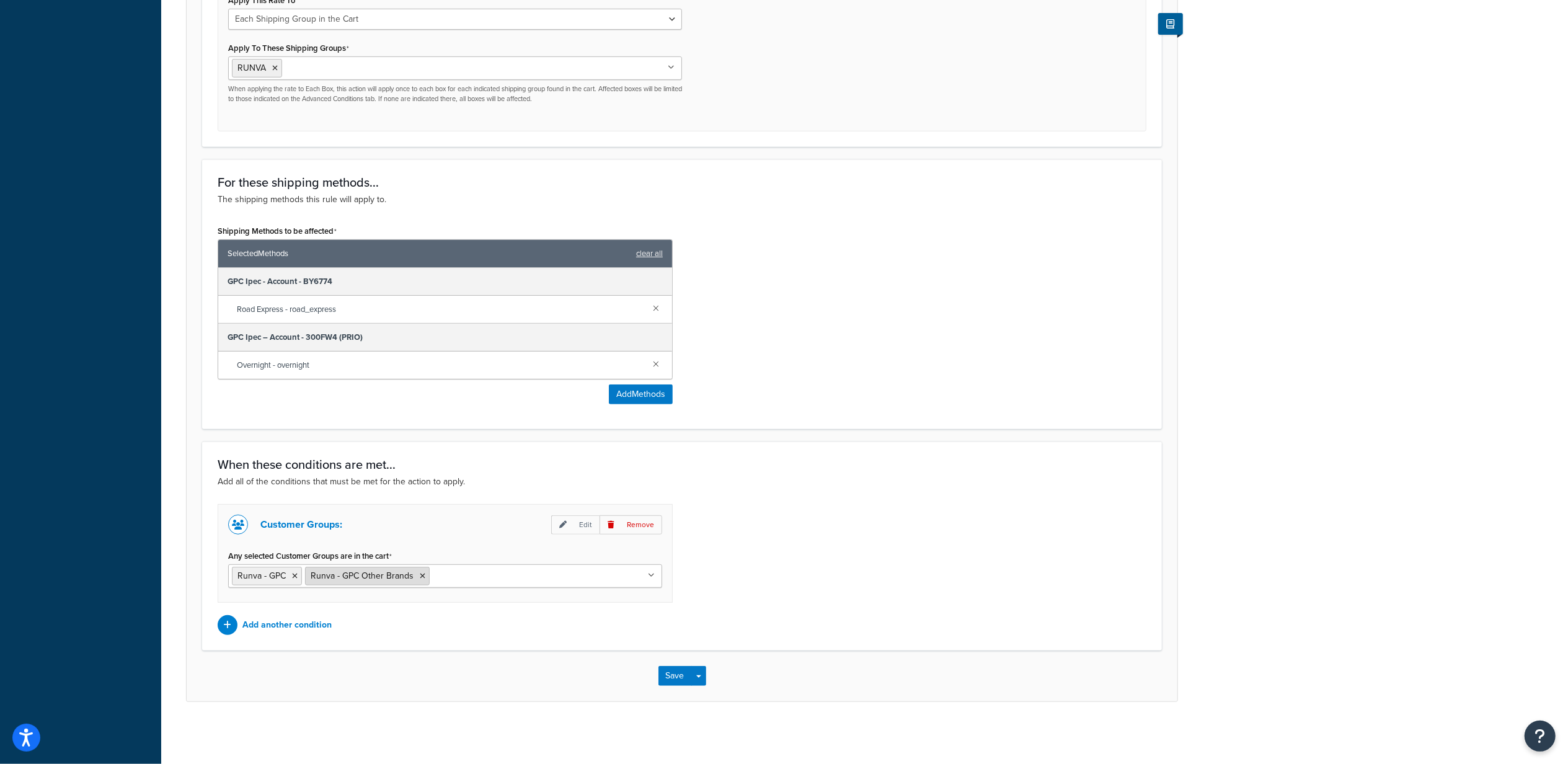
click at [420, 577] on icon at bounding box center [422, 576] width 6 height 7
click at [868, 593] on div "Customer Groups: Edit Remove Any selected Customer Groups are in the cart Runva…" at bounding box center [682, 569] width 947 height 131
click at [669, 672] on button "Save" at bounding box center [675, 676] width 33 height 20
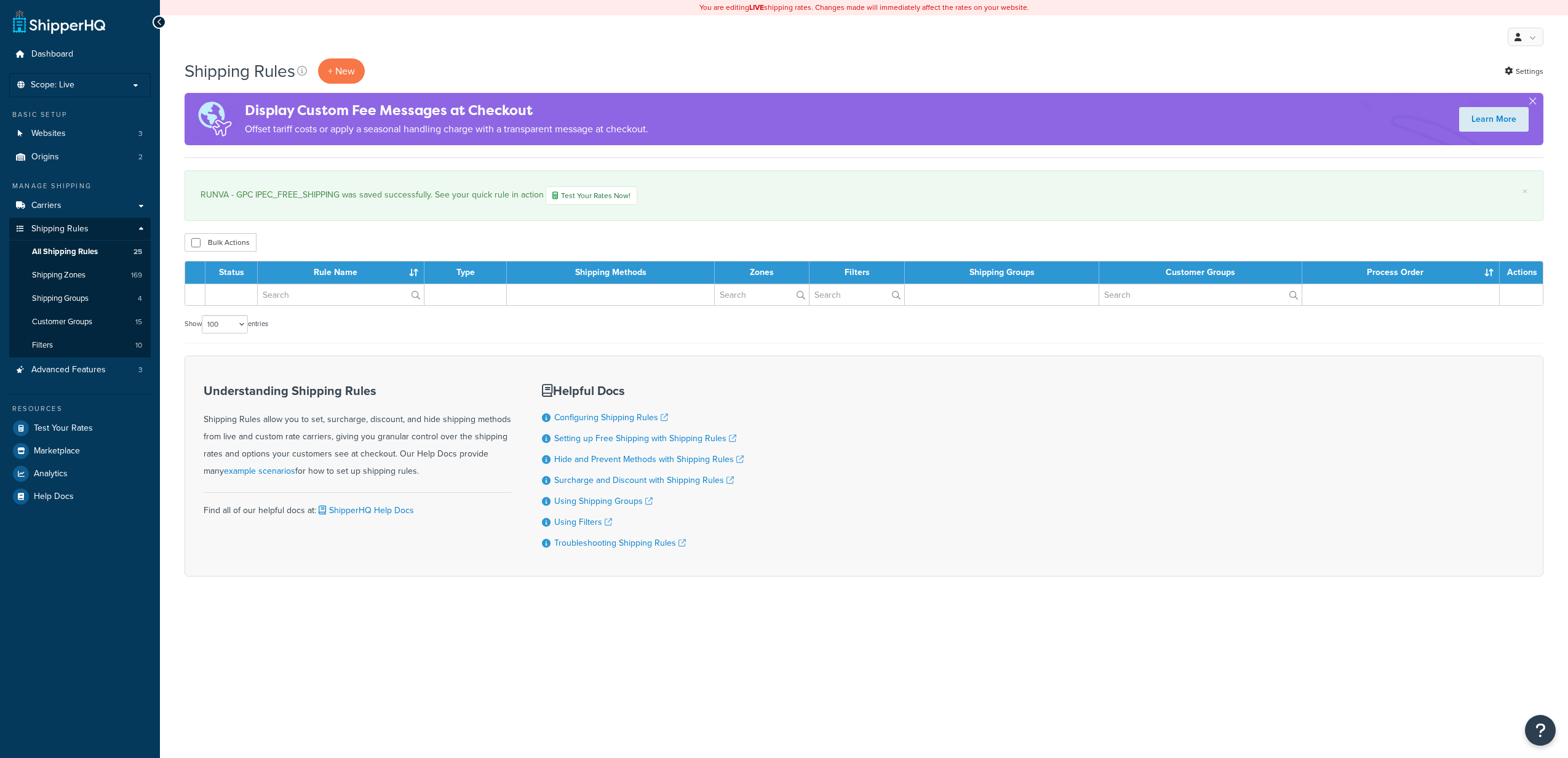
select select "100"
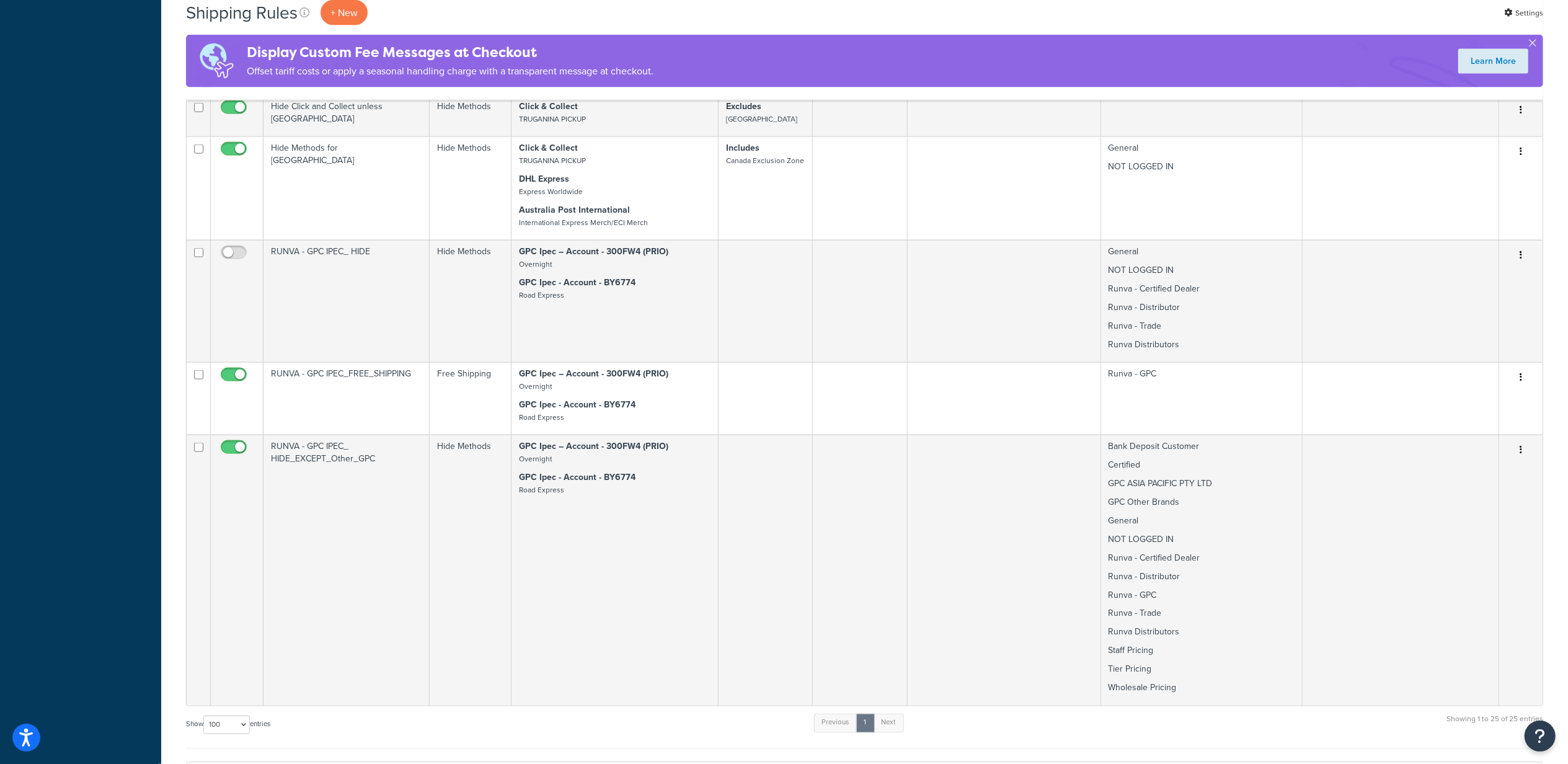
scroll to position [1819, 0]
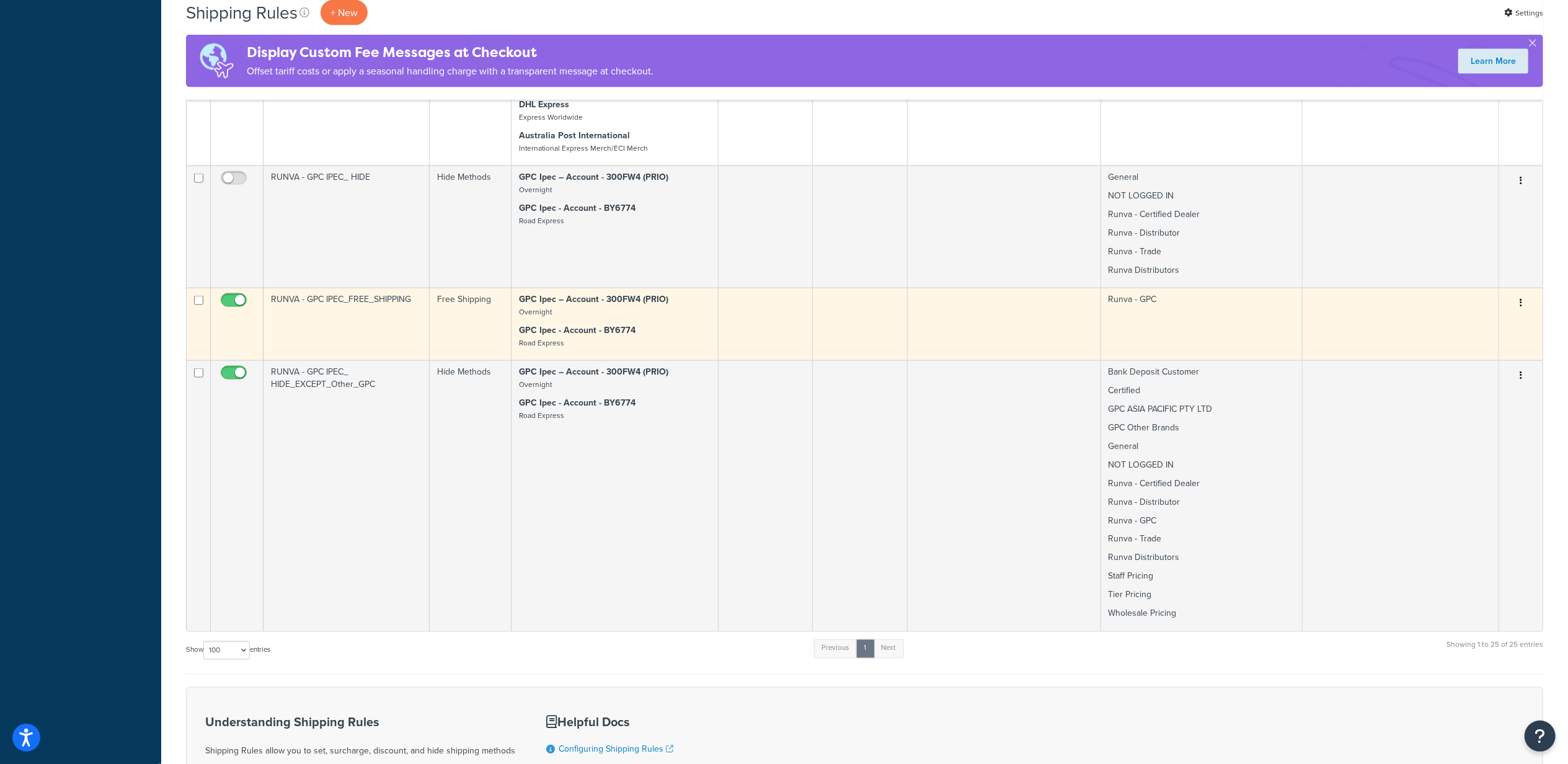
click at [383, 328] on td "RUNVA - GPC IPEC_FREE_SHIPPING" at bounding box center [347, 324] width 166 height 73
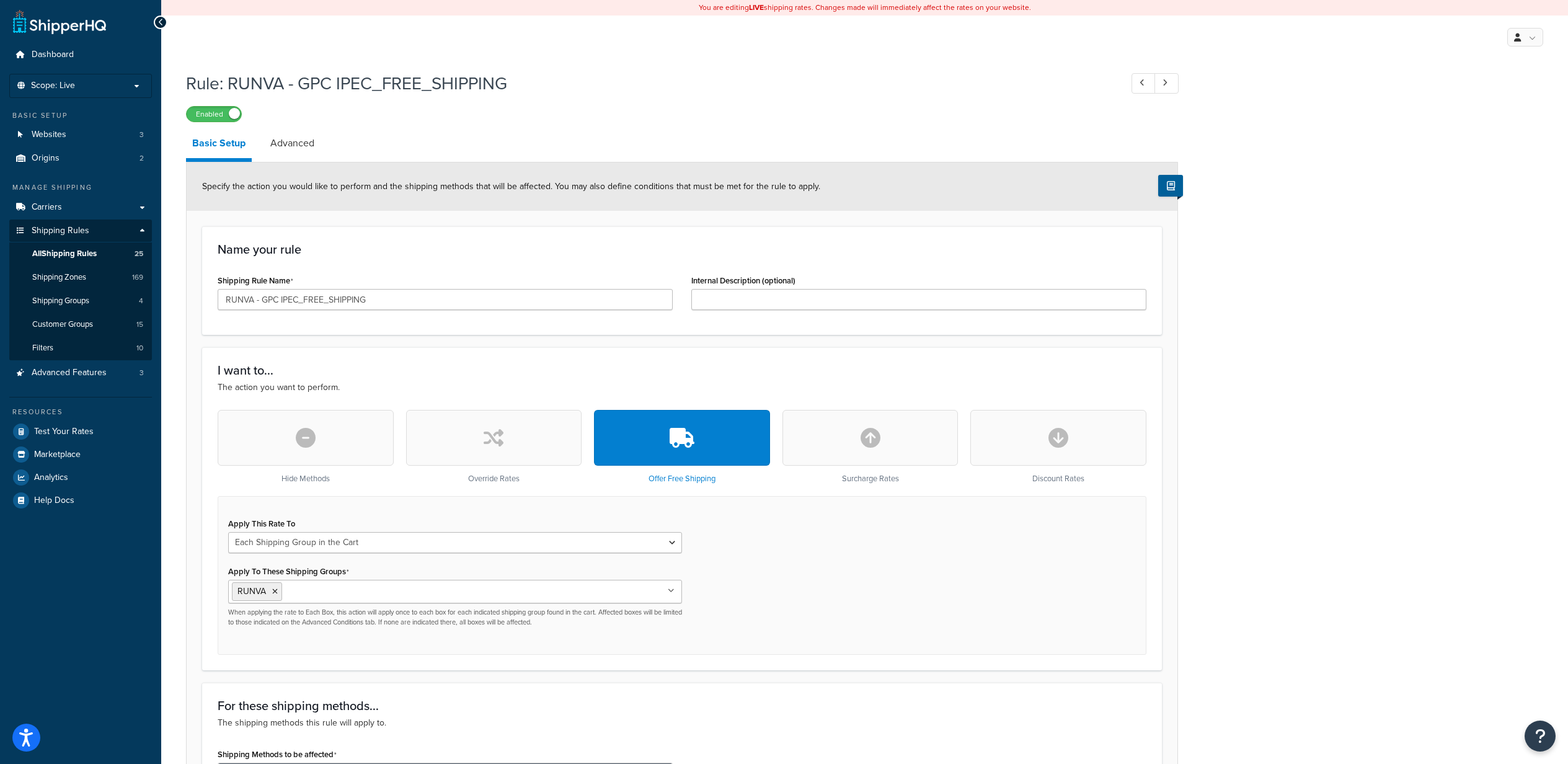
select select "SHIPPING_GROUP"
click at [104, 250] on link "All Shipping Rules 25" at bounding box center [80, 254] width 143 height 23
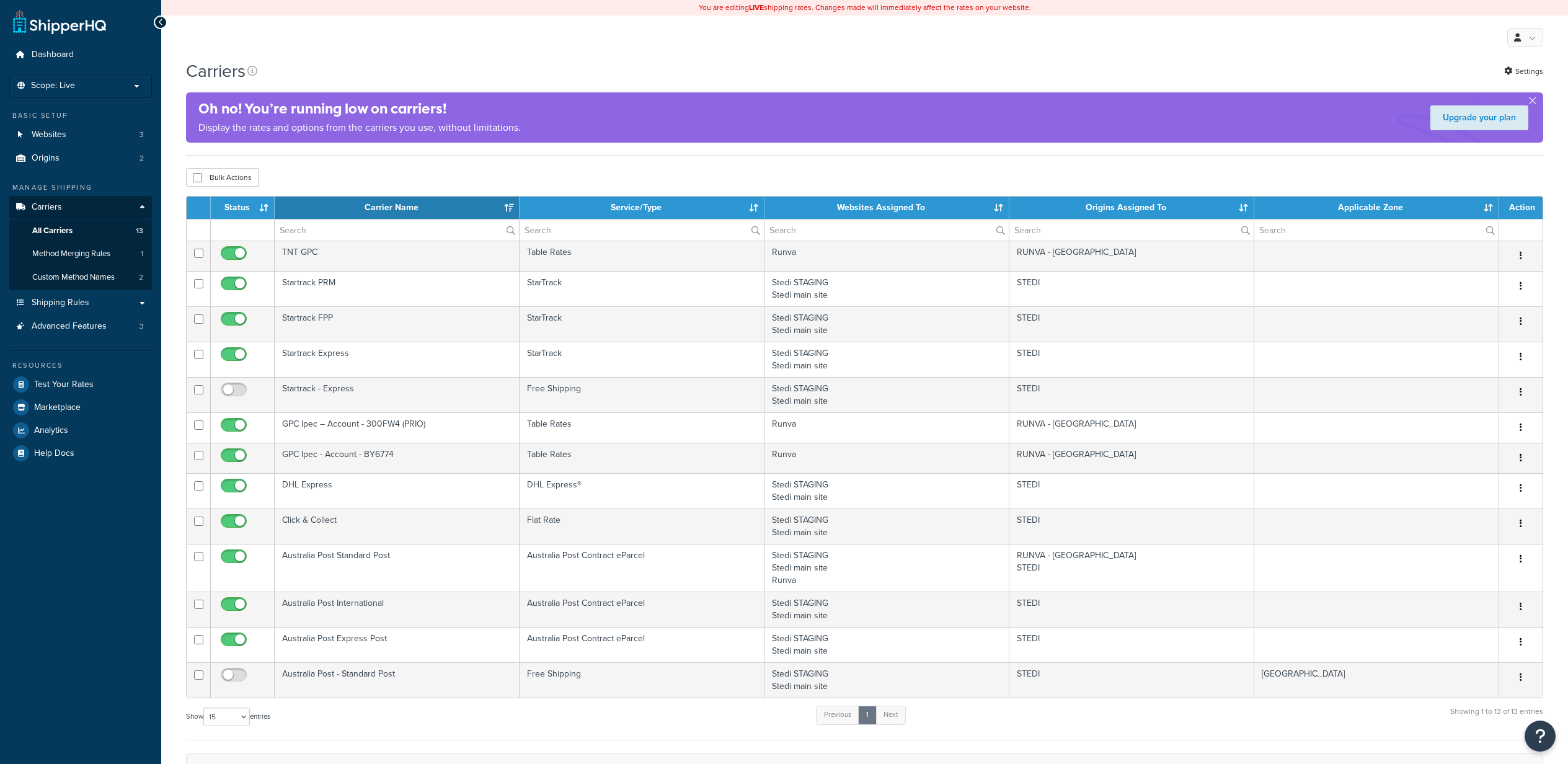
select select "15"
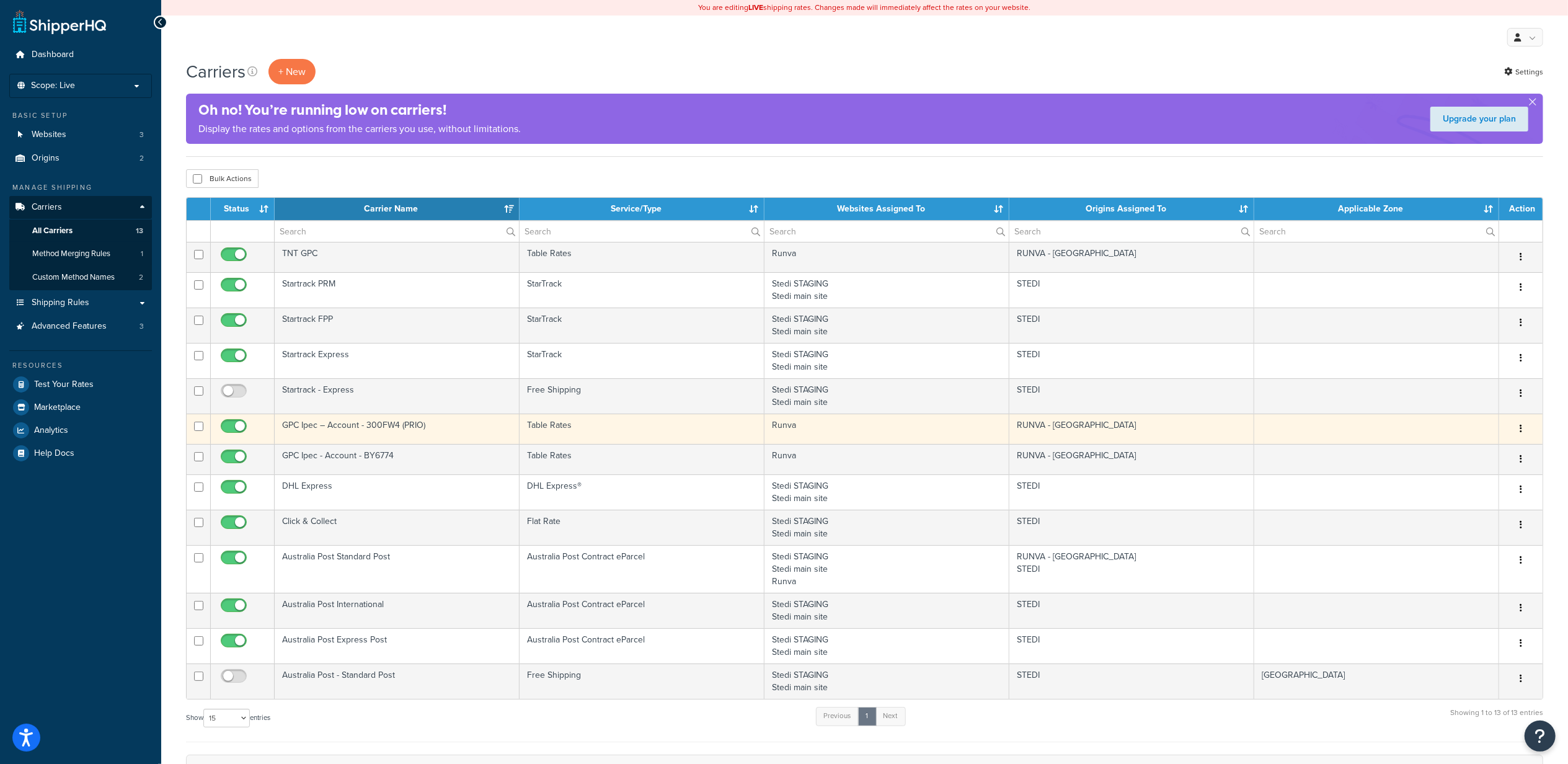
click at [630, 434] on td "Table Rates" at bounding box center [642, 428] width 245 height 30
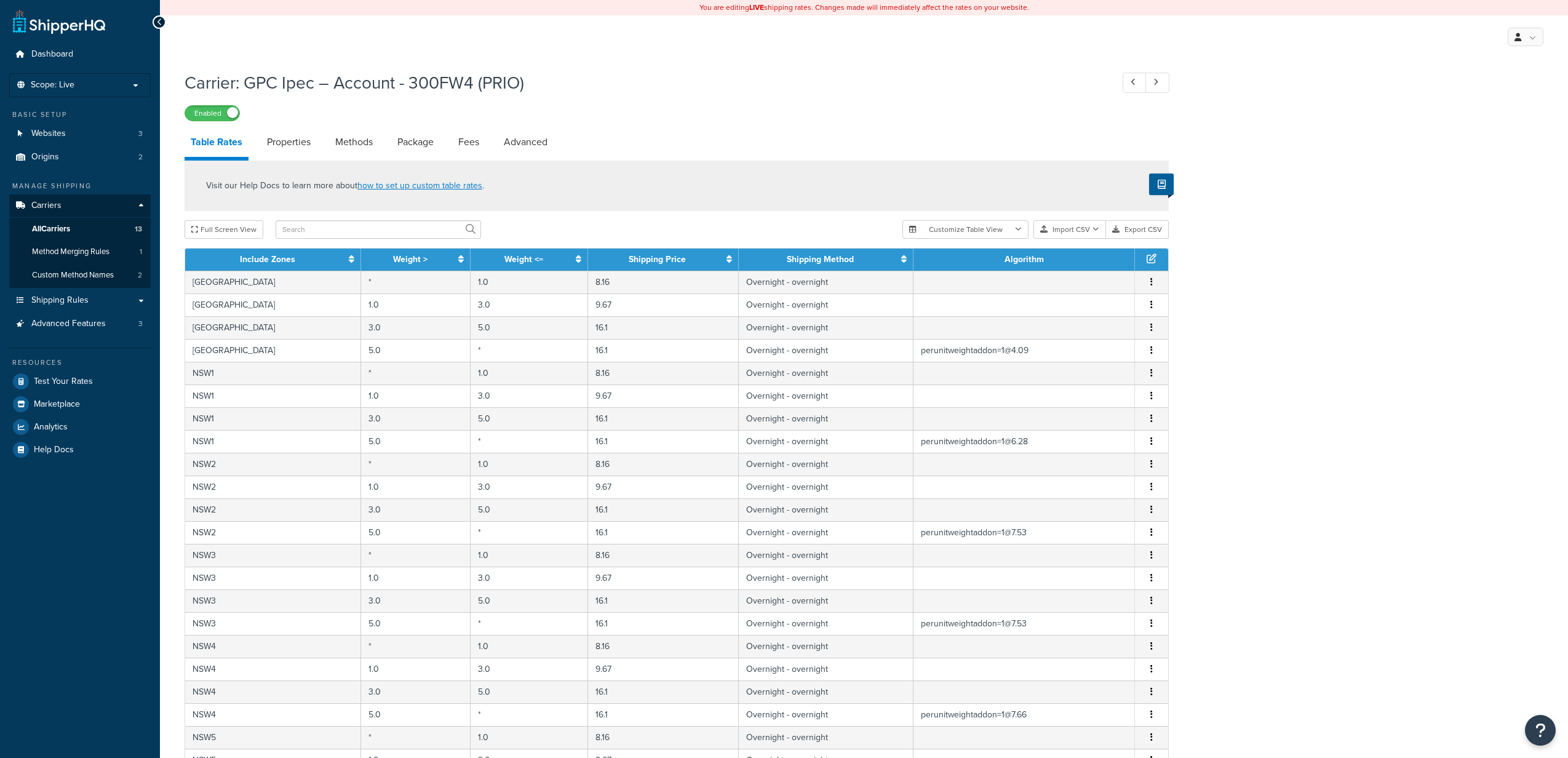
select select "25"
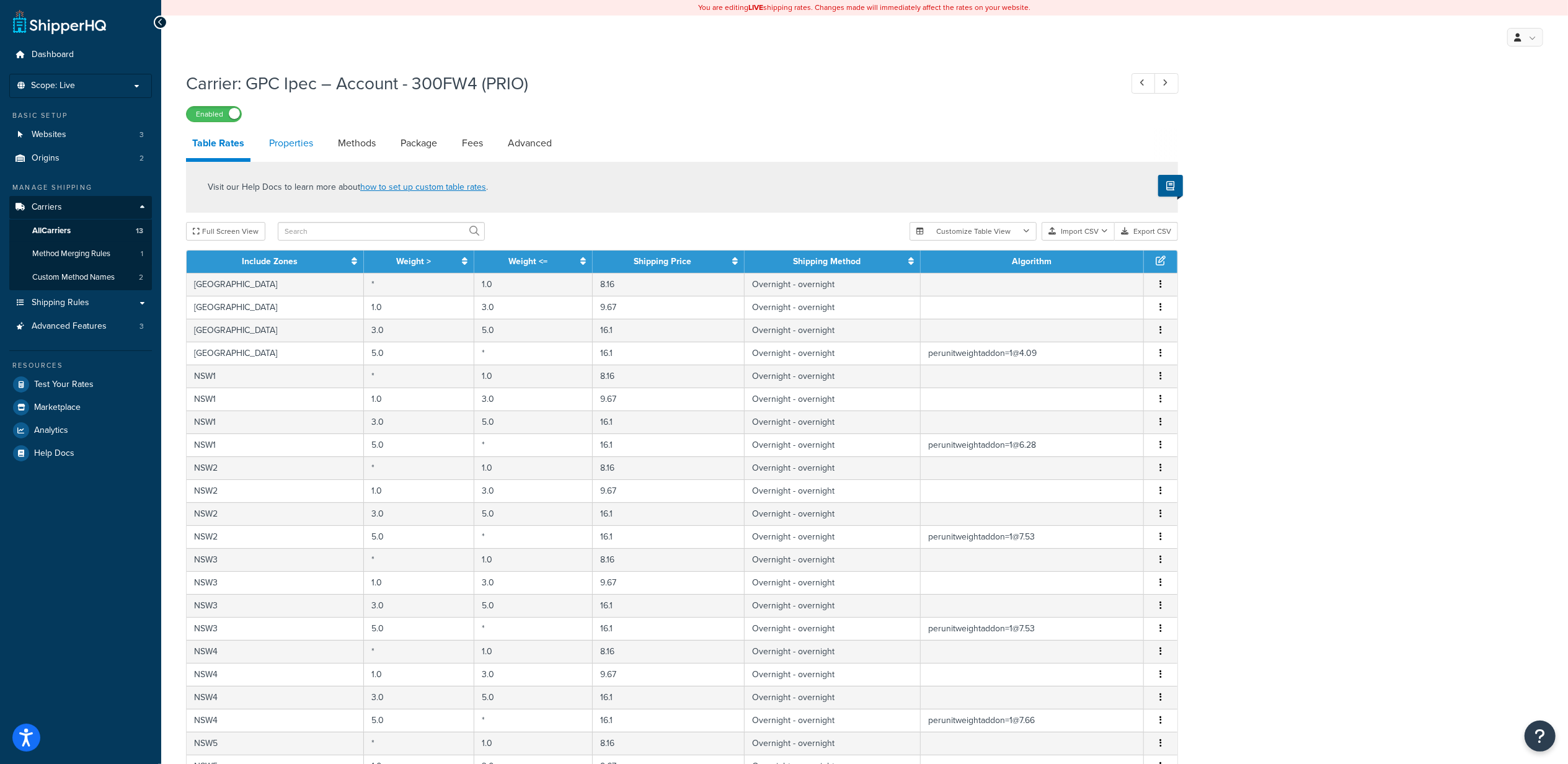
click at [296, 150] on link "Properties" at bounding box center [291, 143] width 56 height 29
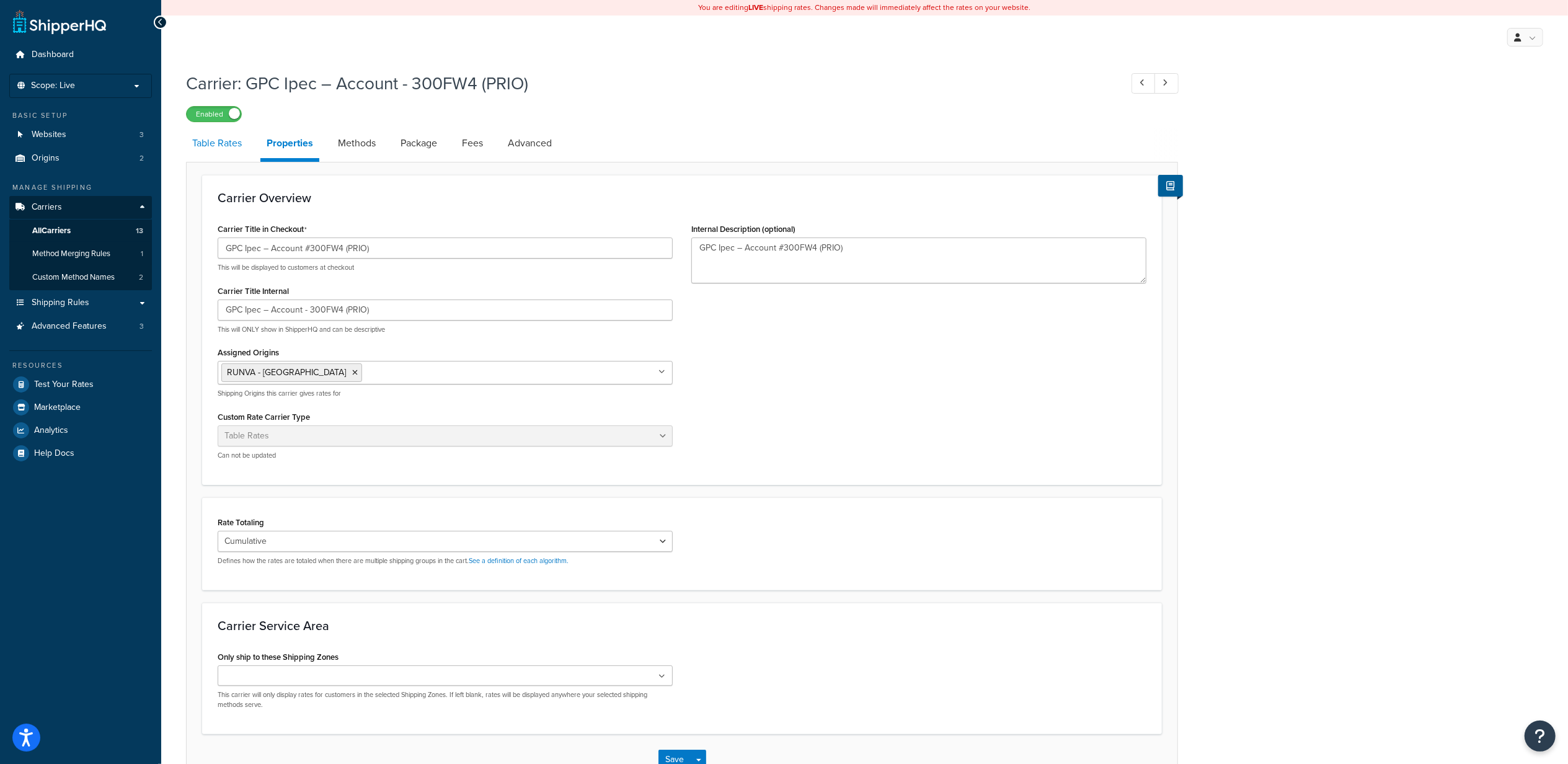
click at [223, 149] on link "Table Rates" at bounding box center [216, 143] width 62 height 29
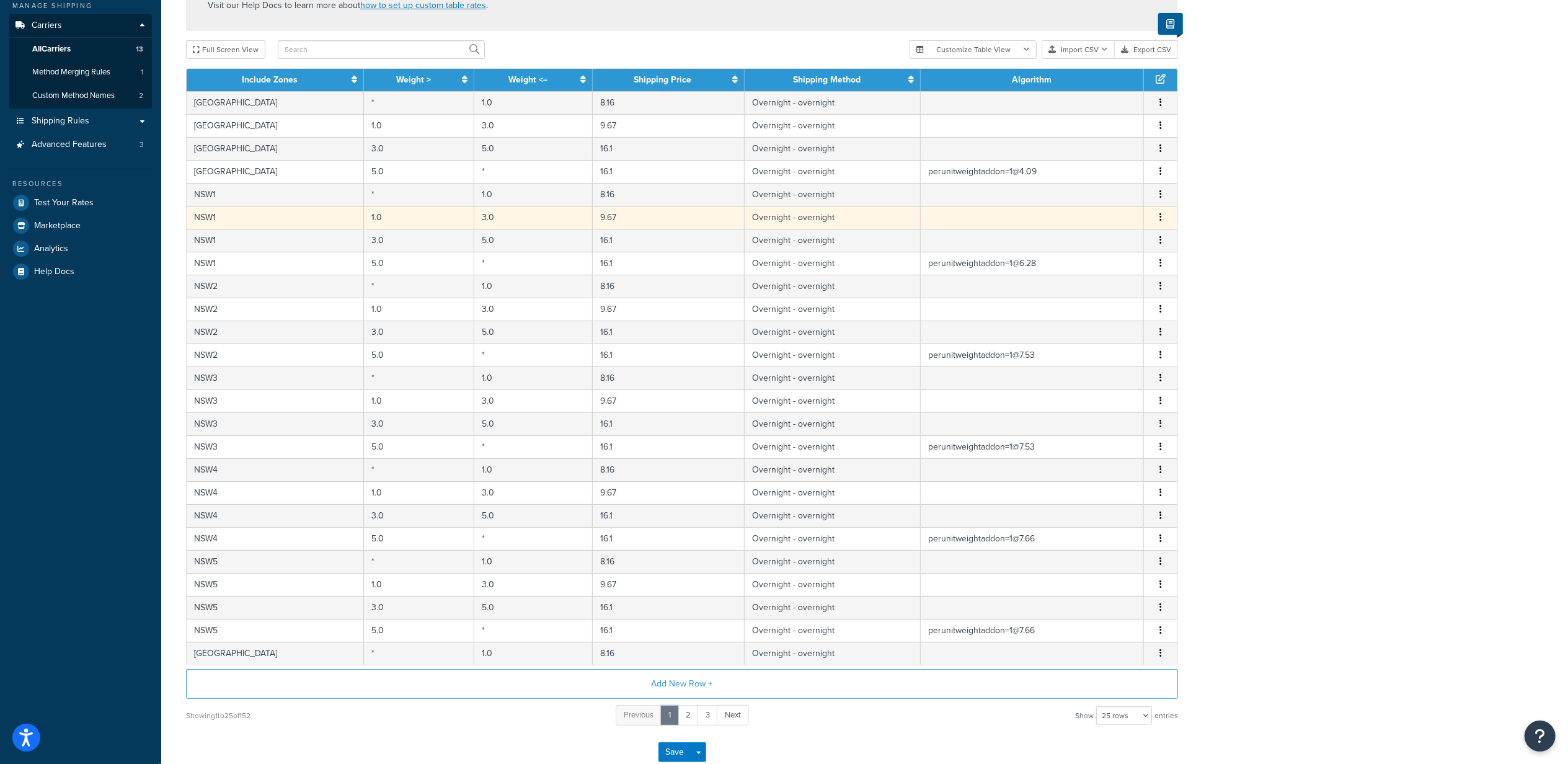
scroll to position [264, 0]
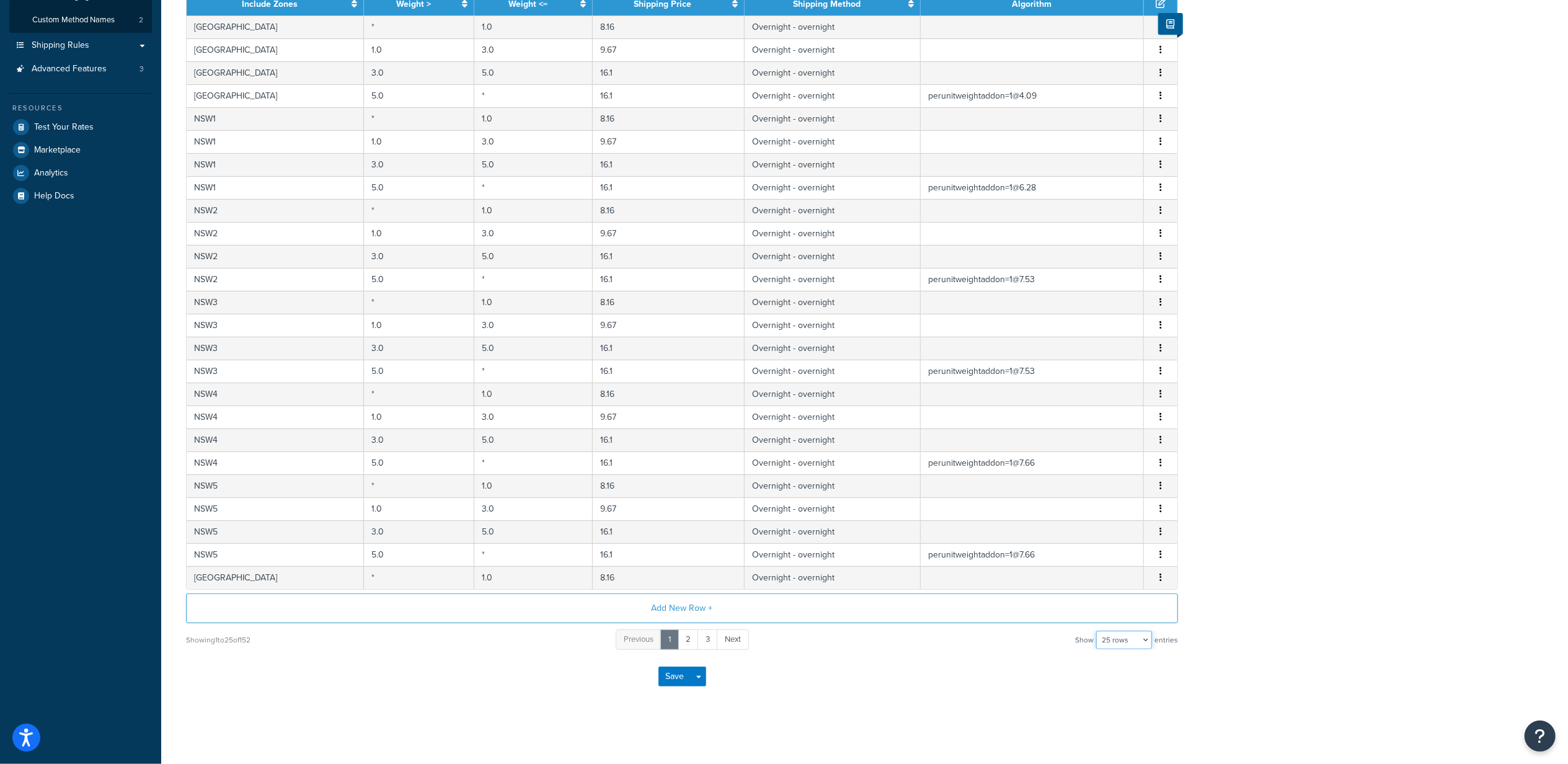
click at [1139, 641] on select "10 rows 15 rows 25 rows 50 rows 100 rows 1000 rows" at bounding box center [1124, 640] width 56 height 18
select select "1000"
click at [1097, 631] on select "10 rows 15 rows 25 rows 50 rows 100 rows 1000 rows" at bounding box center [1124, 640] width 56 height 18
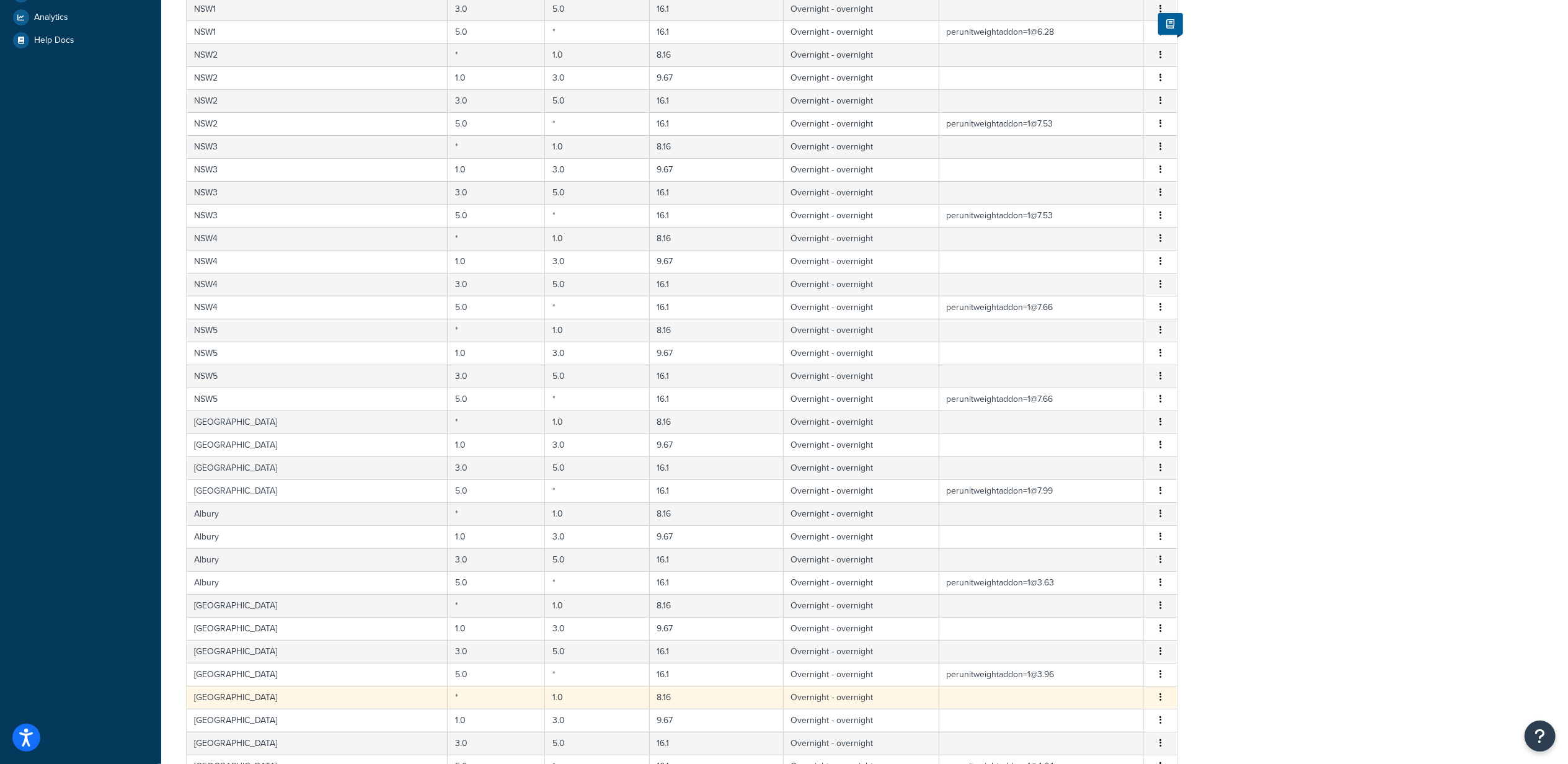
scroll to position [83, 0]
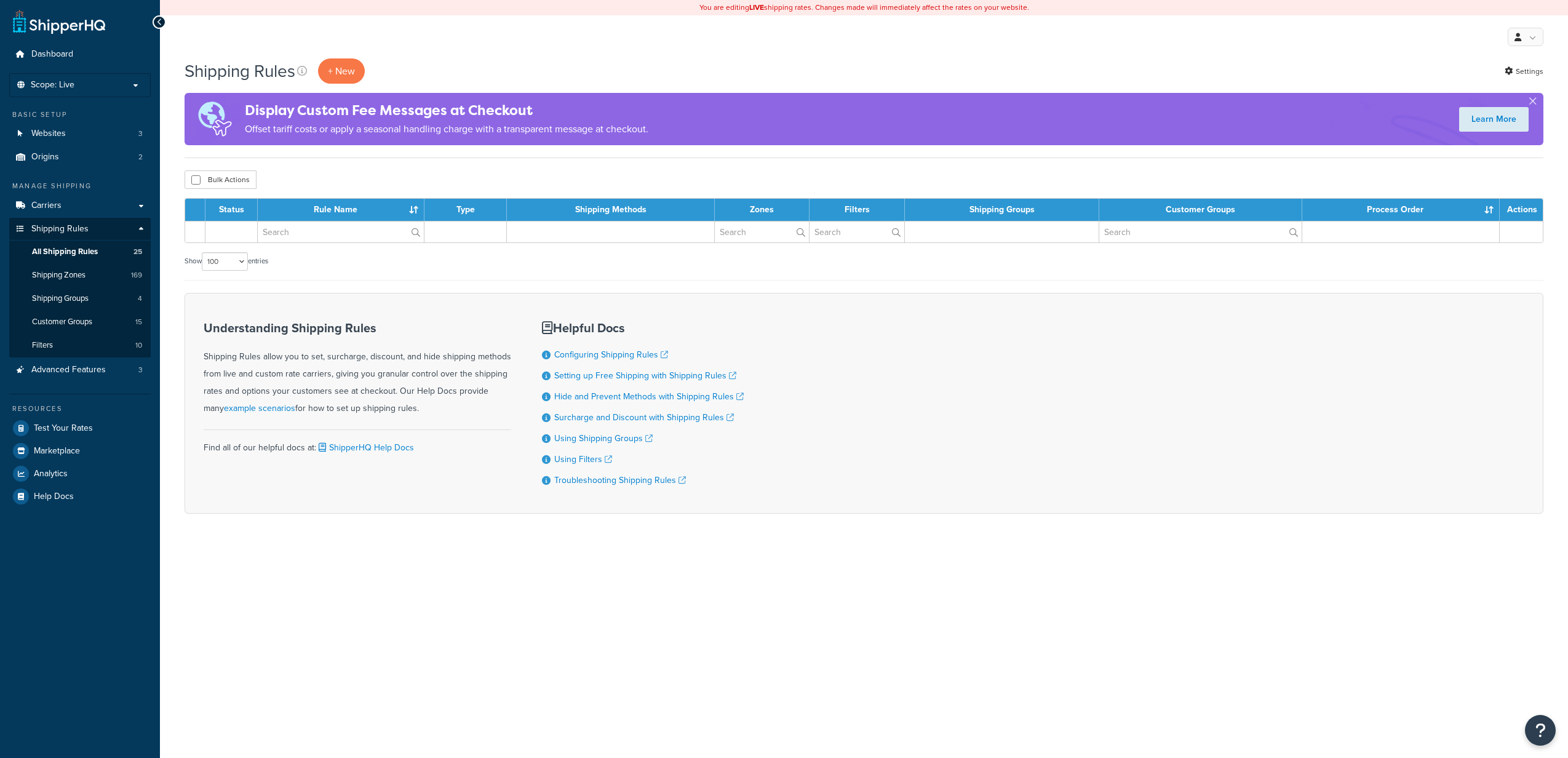
select select "100"
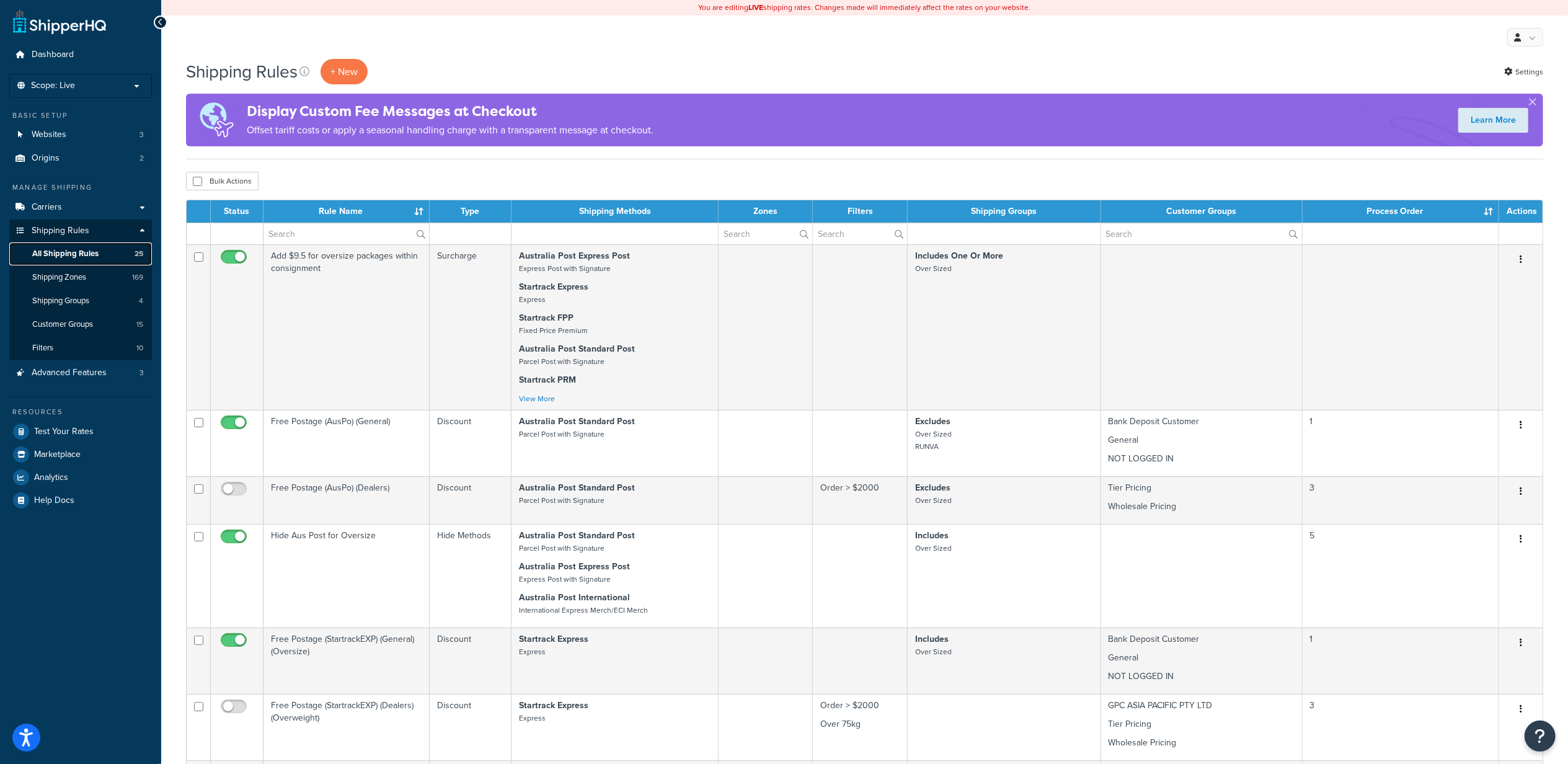
click at [94, 253] on span "All Shipping Rules" at bounding box center [65, 253] width 66 height 10
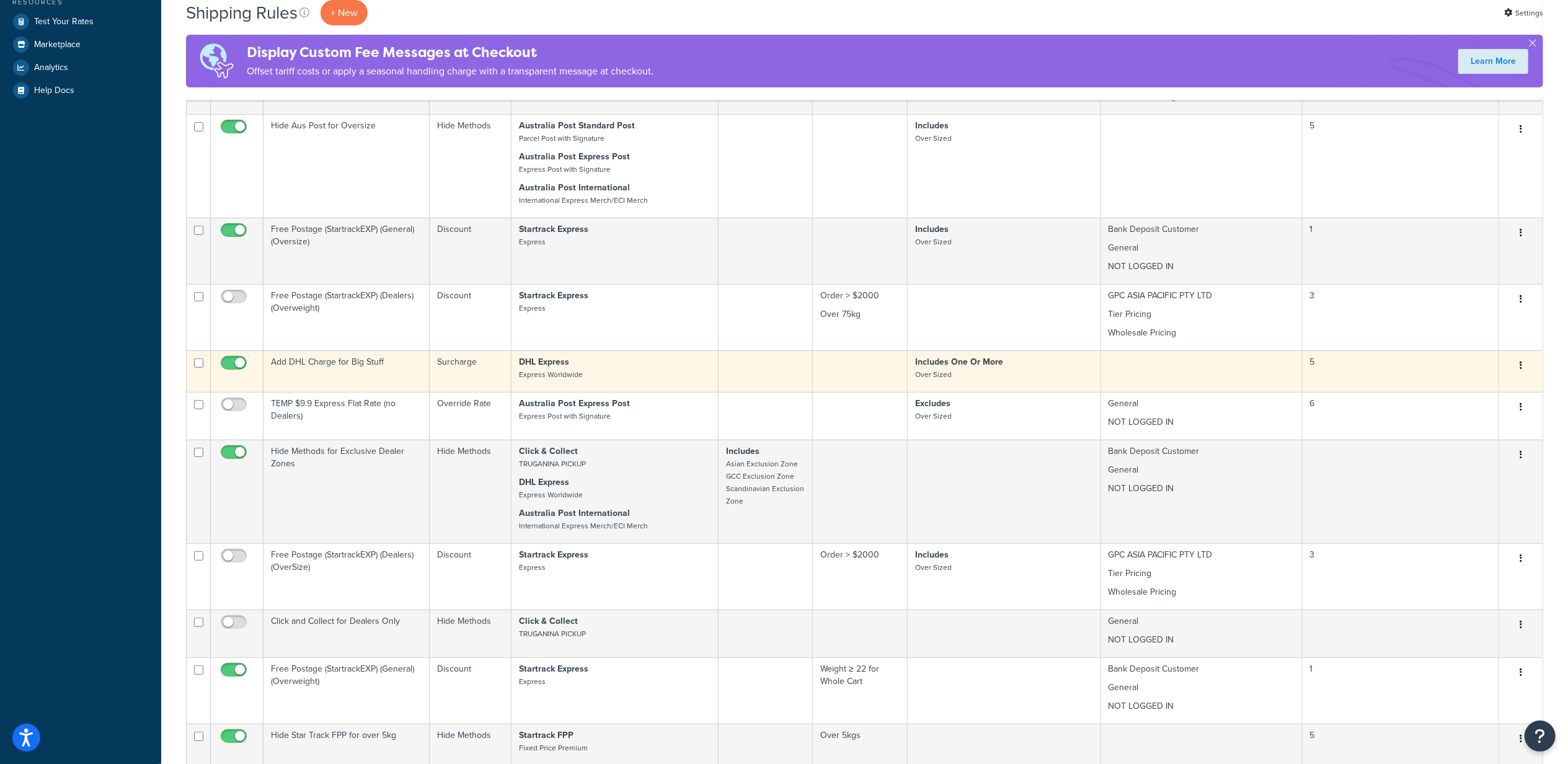
scroll to position [424, 0]
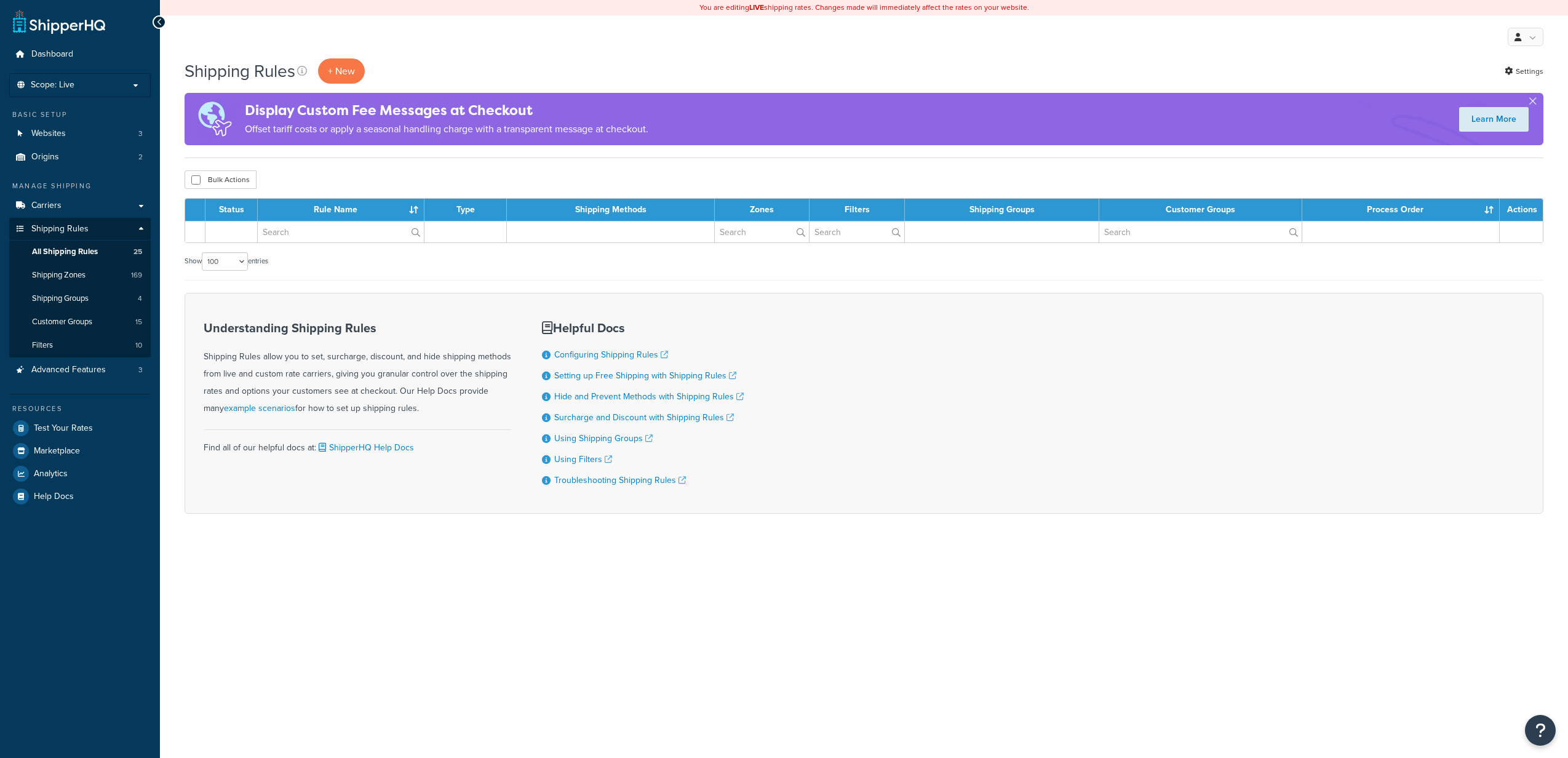
select select "100"
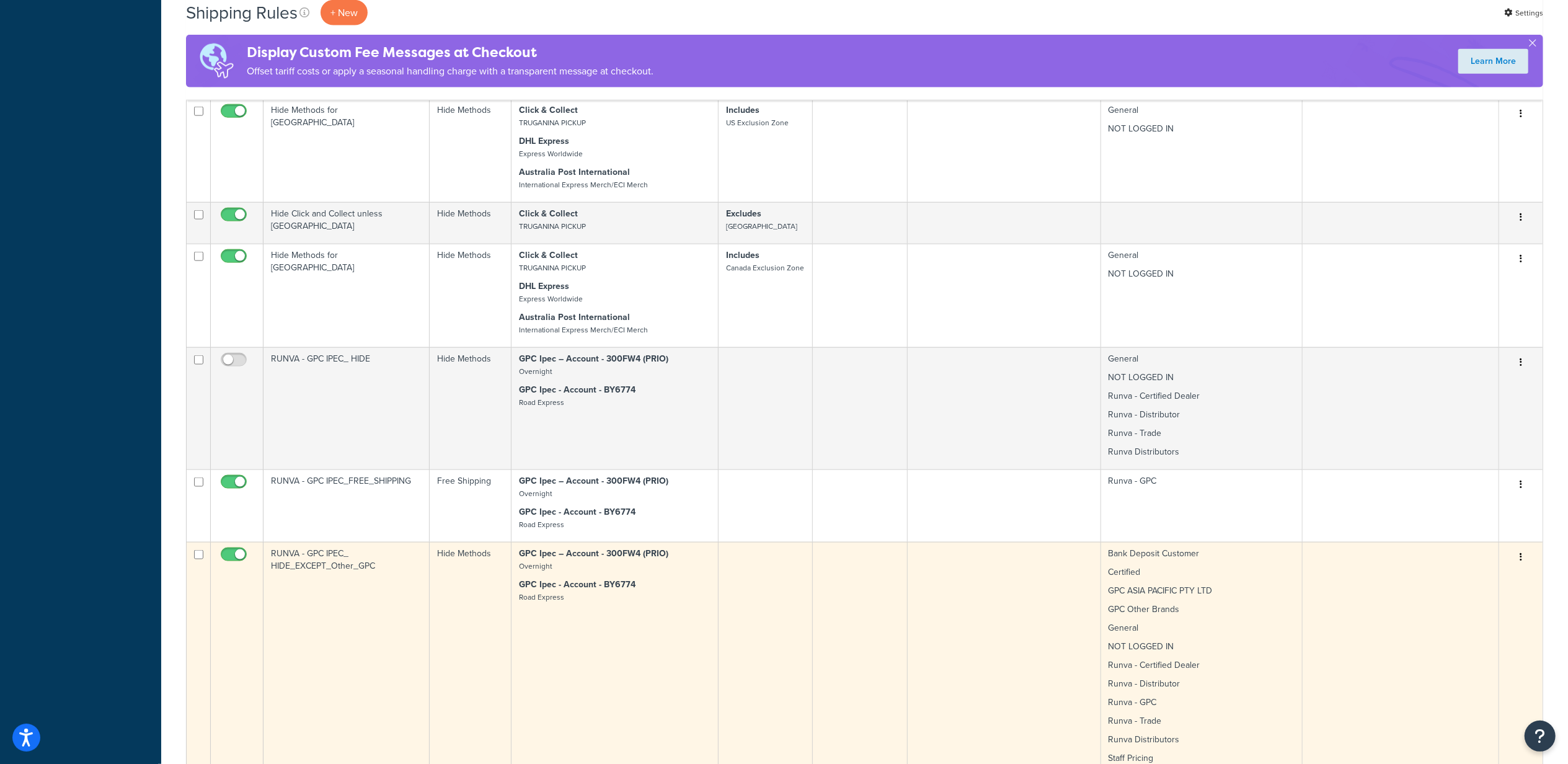
scroll to position [1653, 0]
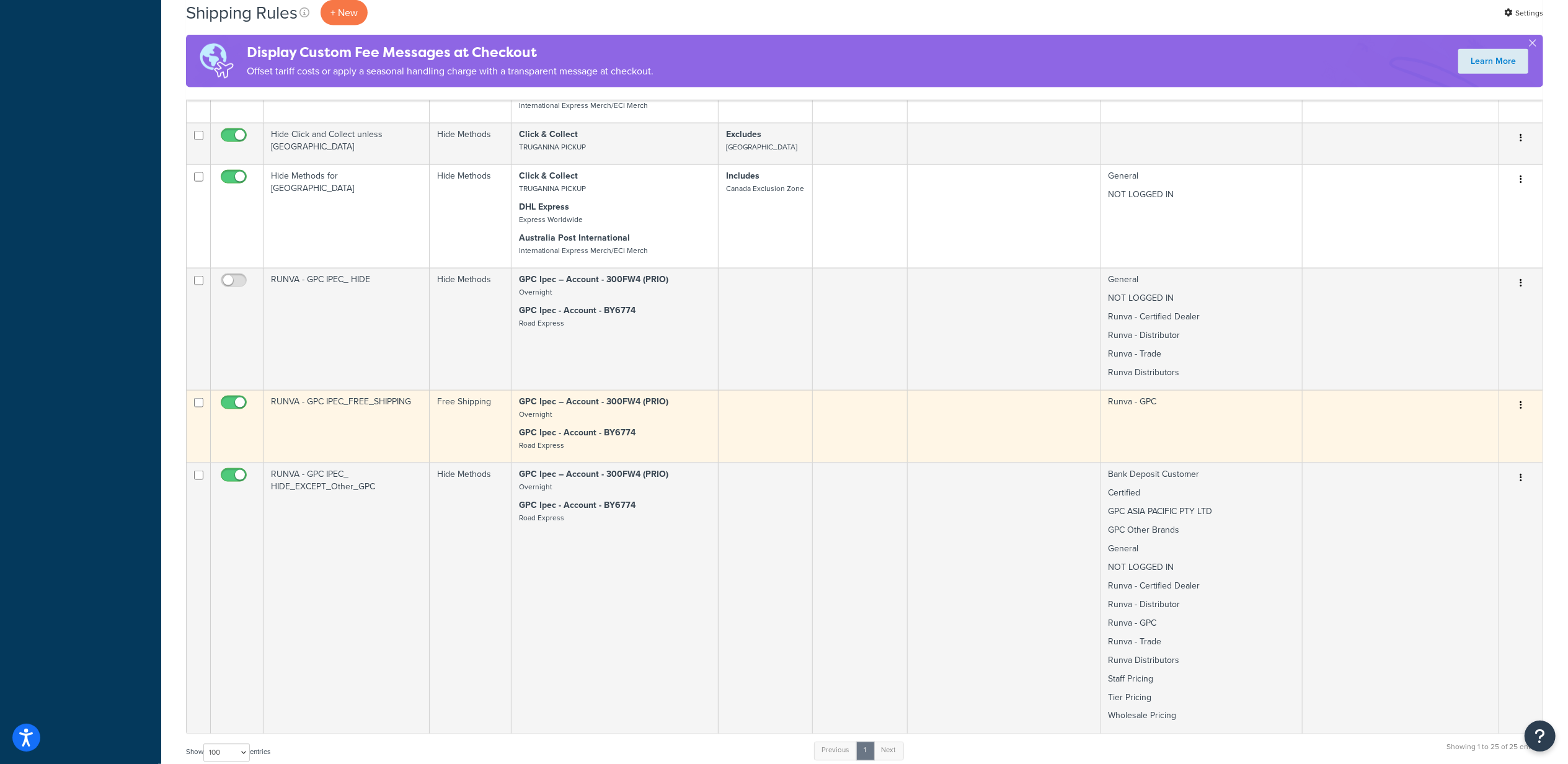
click at [377, 442] on td "RUNVA - GPC IPEC_FREE_SHIPPING" at bounding box center [347, 426] width 166 height 73
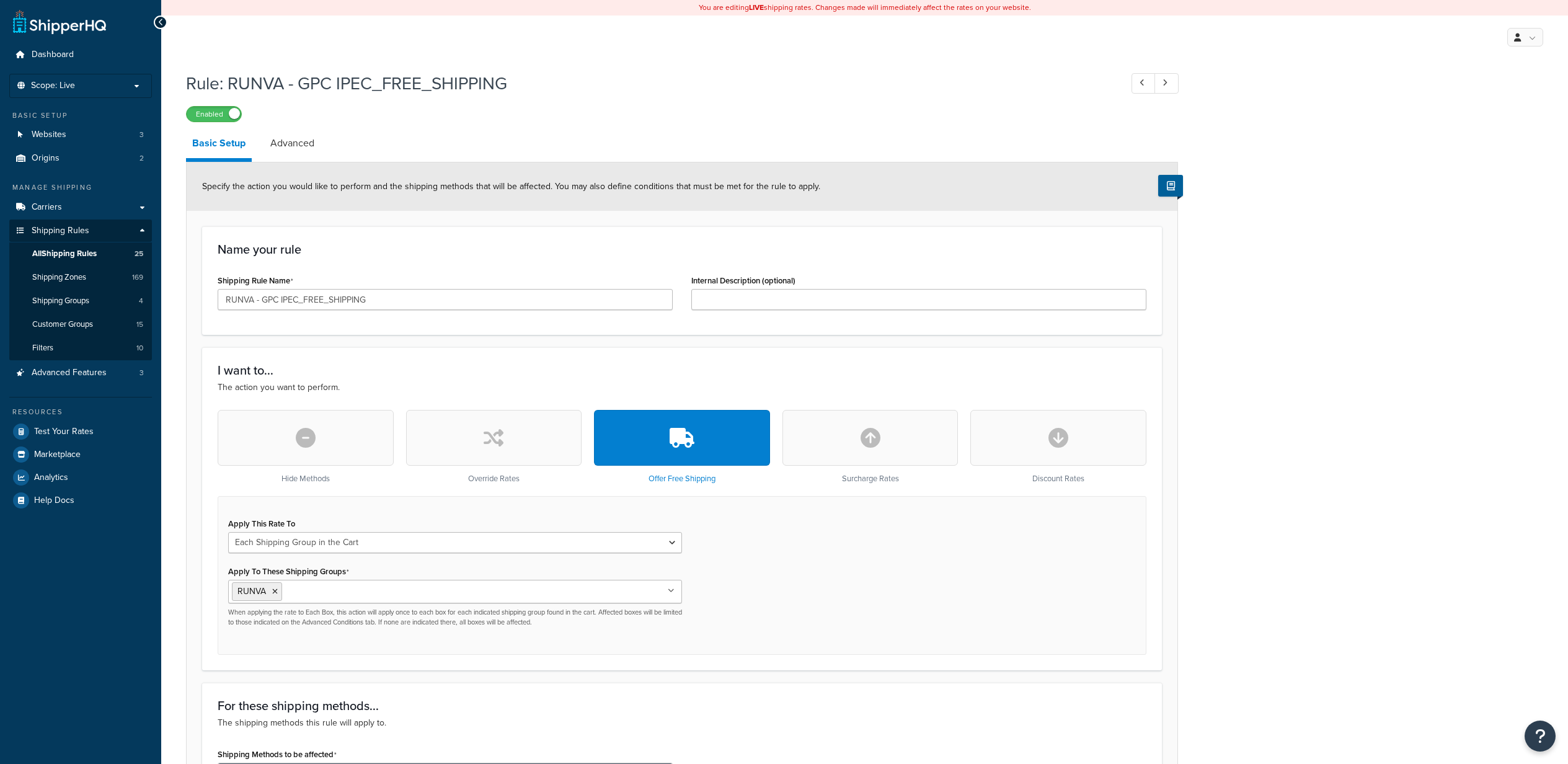
select select "SHIPPING_GROUP"
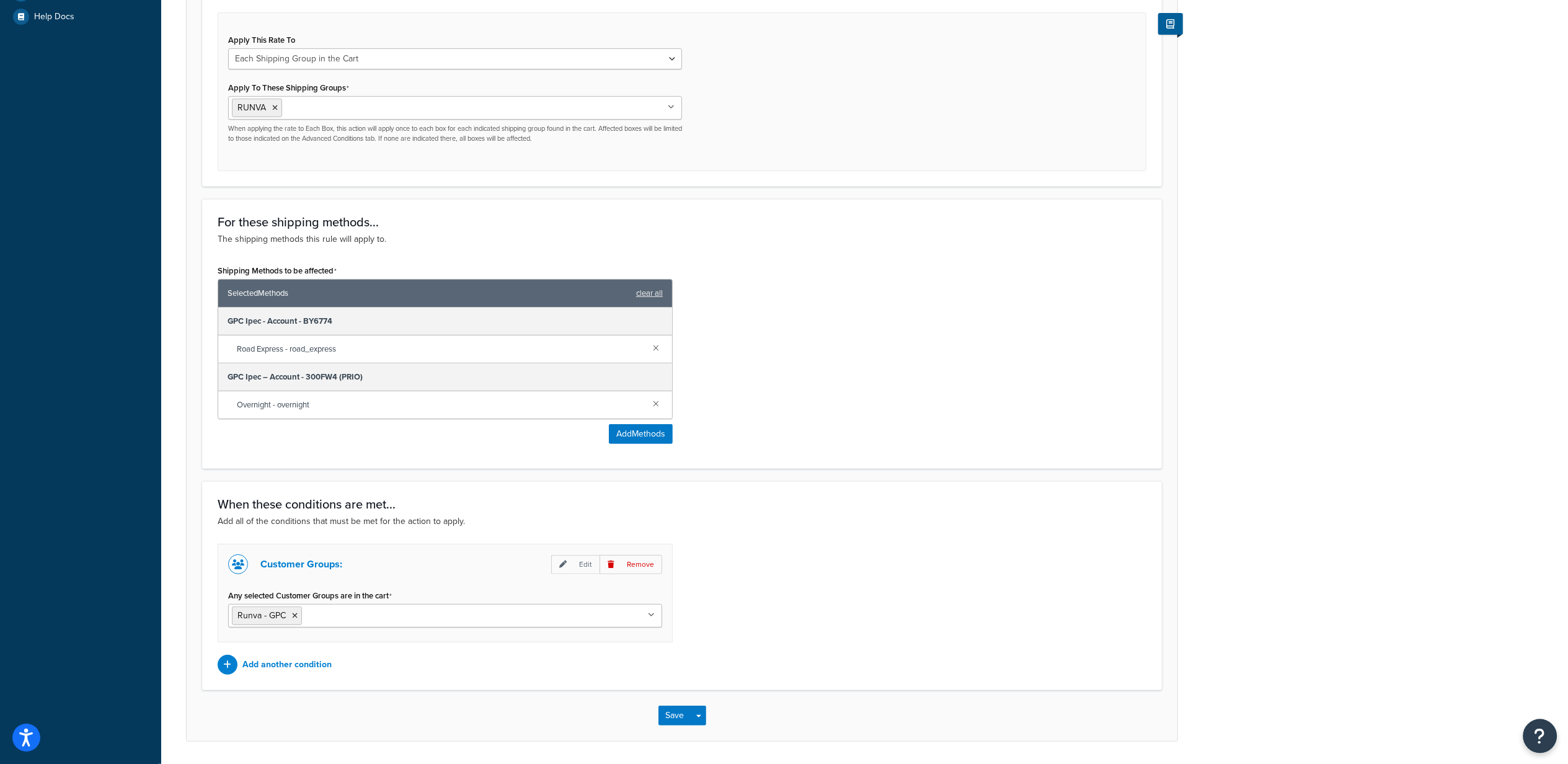
scroll to position [446, 0]
